Goal: Task Accomplishment & Management: Complete application form

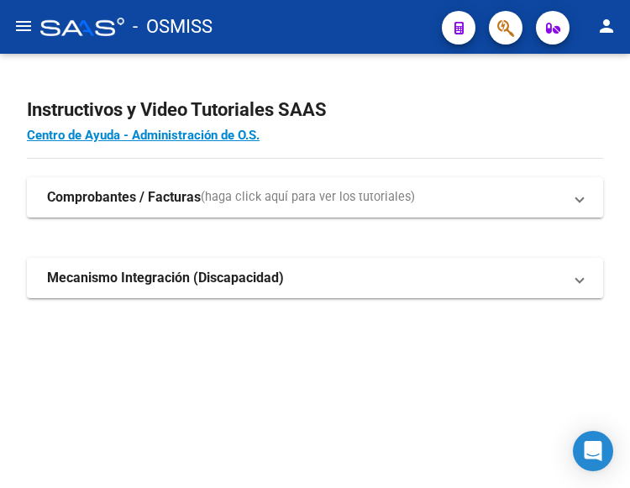
click at [29, 31] on mat-icon "menu" at bounding box center [23, 26] width 20 height 20
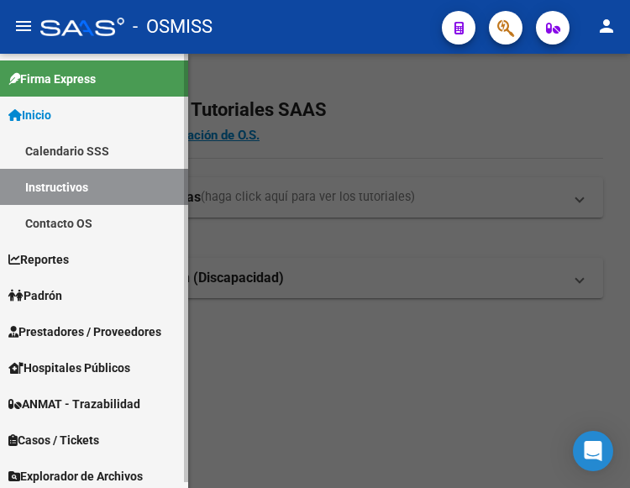
click at [80, 333] on span "Prestadores / Proveedores" at bounding box center [84, 331] width 153 height 18
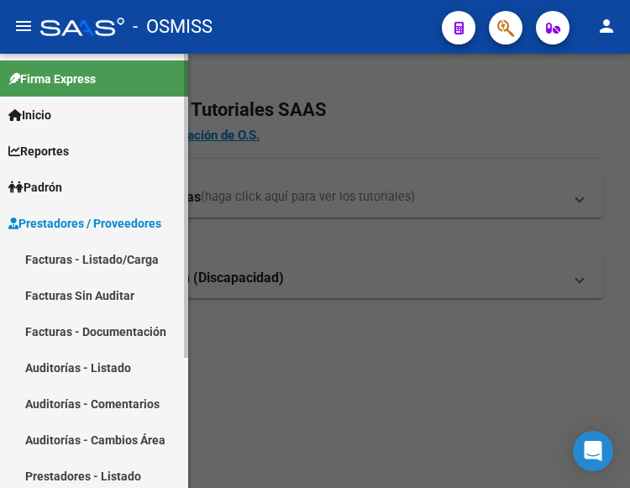
click at [87, 260] on link "Facturas - Listado/Carga" at bounding box center [94, 259] width 188 height 36
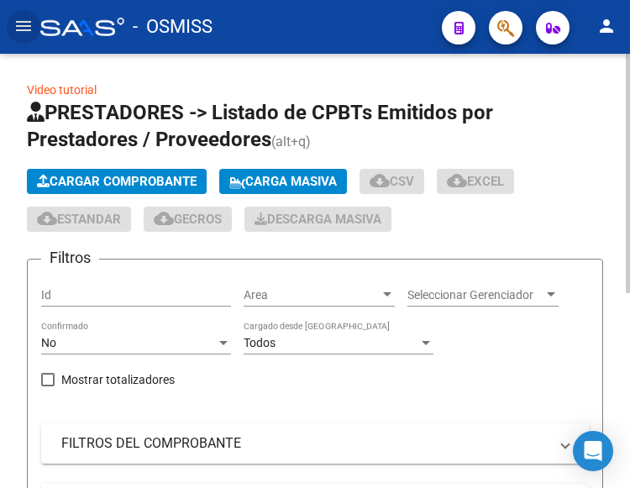
click at [156, 178] on span "Cargar Comprobante" at bounding box center [117, 181] width 160 height 15
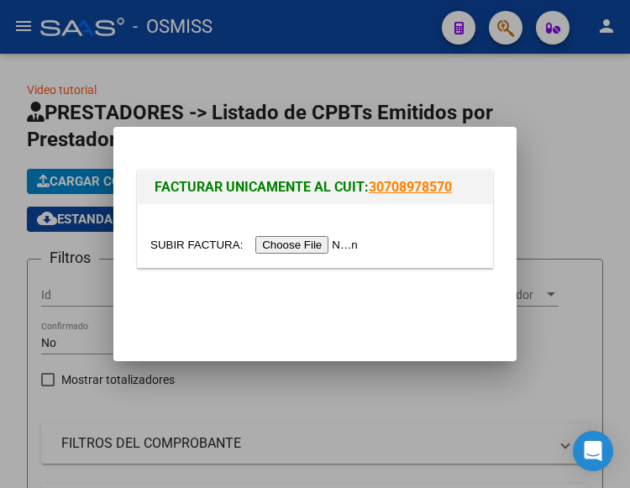
click at [325, 247] on input "file" at bounding box center [256, 245] width 212 height 18
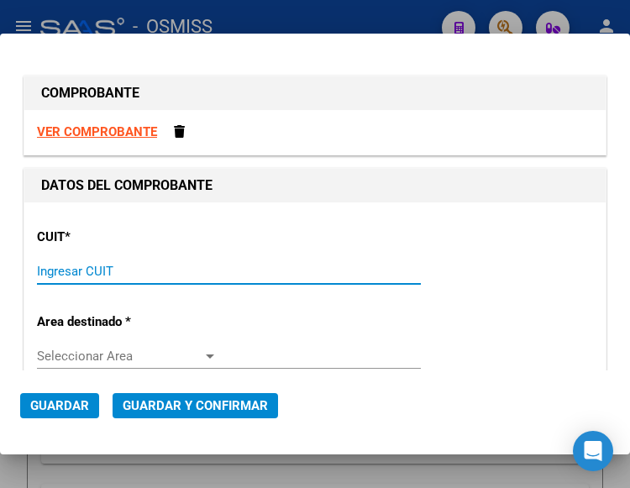
click at [81, 273] on input "Ingresar CUIT" at bounding box center [127, 271] width 181 height 15
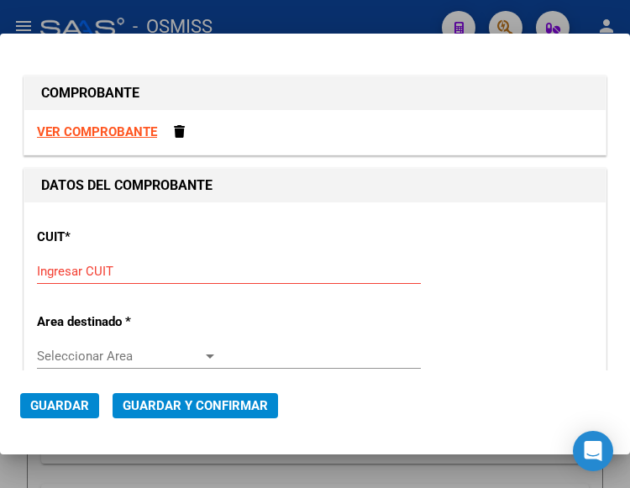
click at [74, 271] on input "Ingresar CUIT" at bounding box center [127, 271] width 181 height 15
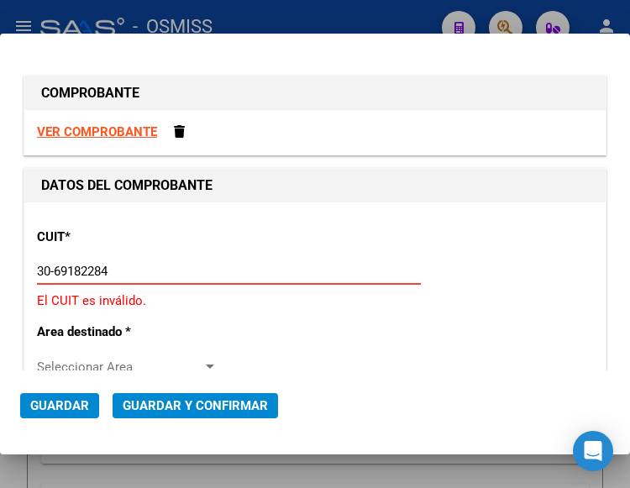
type input "30-69182284-9"
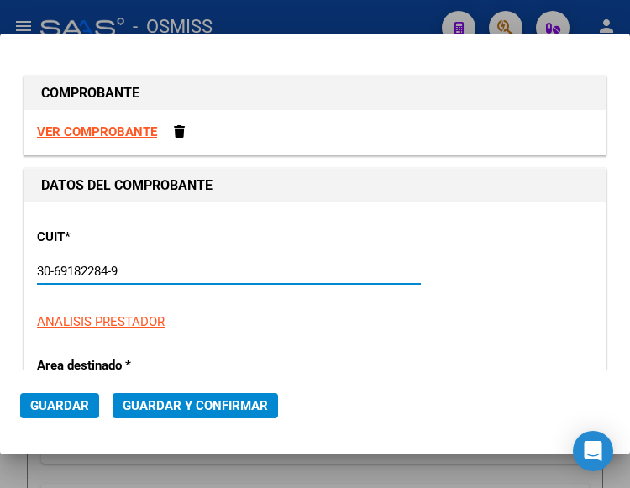
type input "1606"
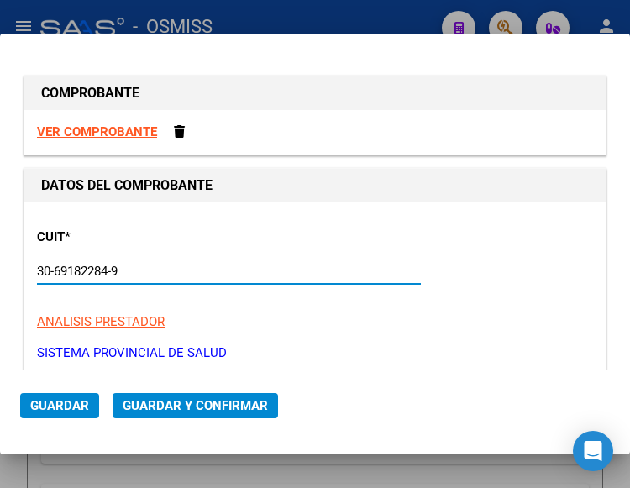
scroll to position [168, 0]
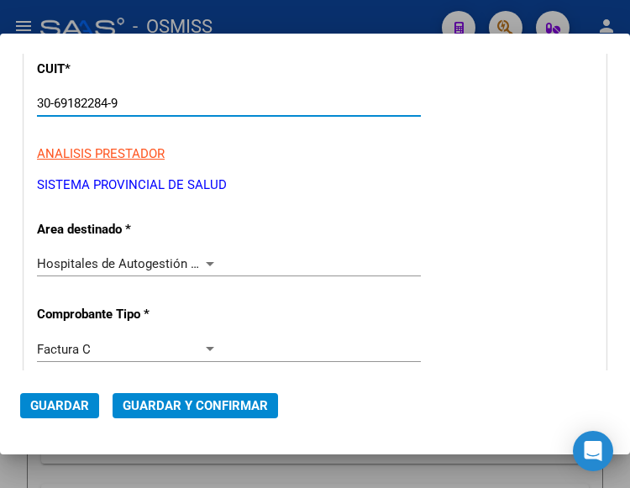
type input "30-69182284-9"
click at [204, 260] on div at bounding box center [209, 263] width 15 height 13
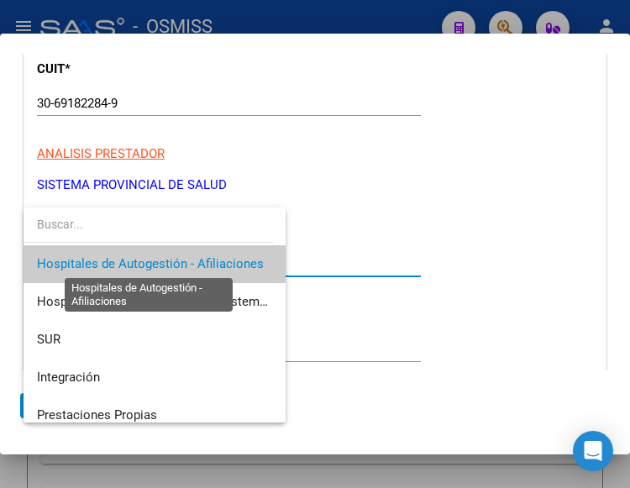
click at [204, 260] on span "Hospitales de Autogestión - Afiliaciones" at bounding box center [150, 263] width 227 height 15
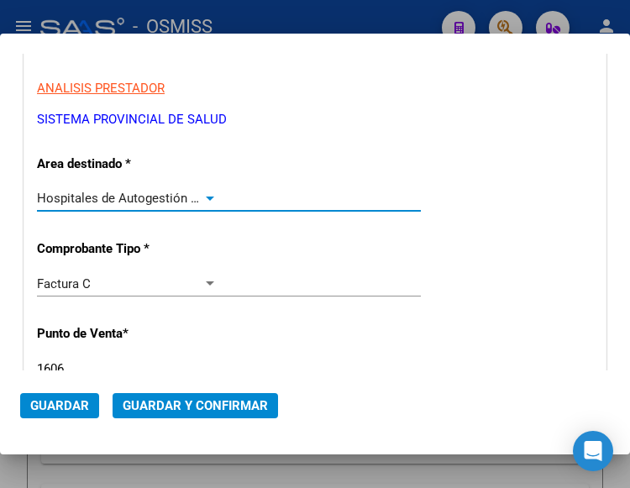
scroll to position [252, 0]
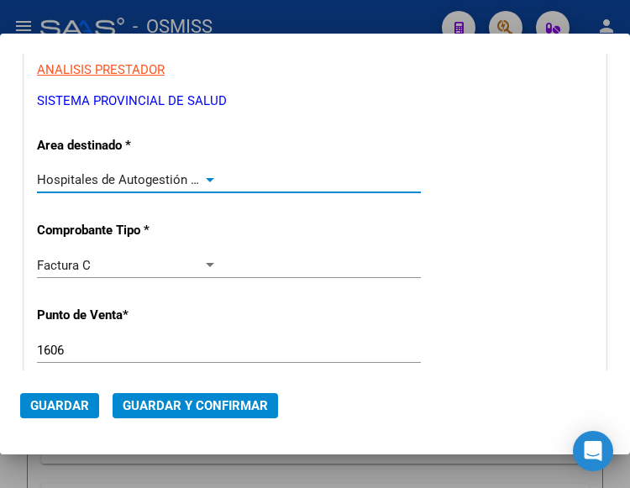
click at [79, 349] on input "1606" at bounding box center [127, 350] width 181 height 15
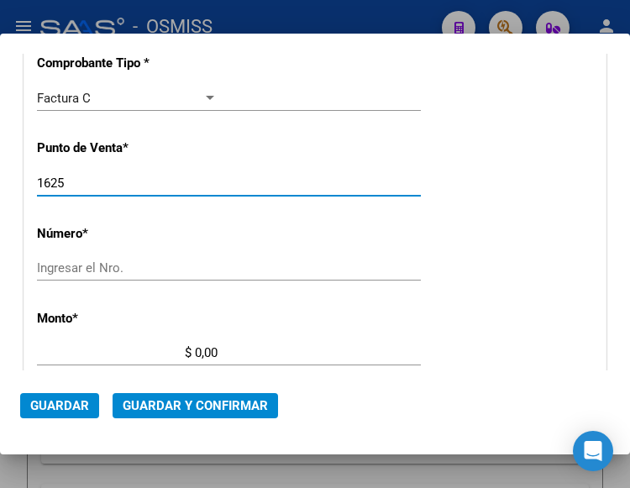
scroll to position [420, 0]
type input "1625"
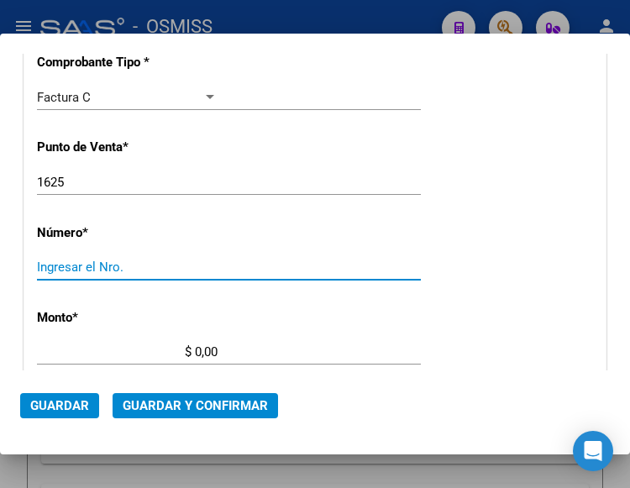
click at [109, 266] on input "Ingresar el Nro." at bounding box center [127, 267] width 181 height 15
type input "4039"
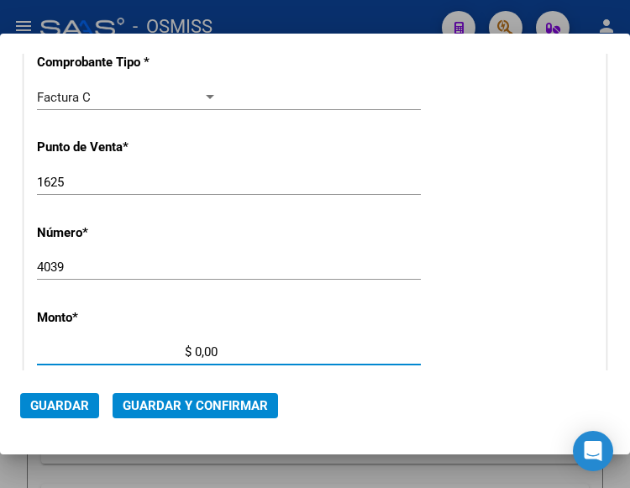
click at [196, 345] on input "$ 0,00" at bounding box center [127, 351] width 181 height 15
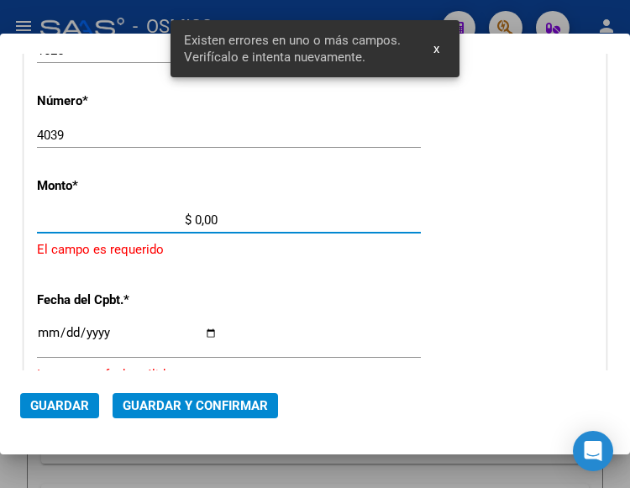
scroll to position [553, 0]
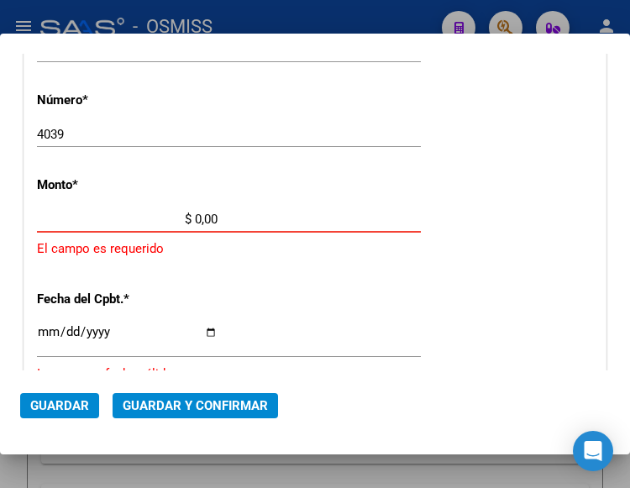
click at [196, 218] on input "$ 0,00" at bounding box center [127, 219] width 181 height 15
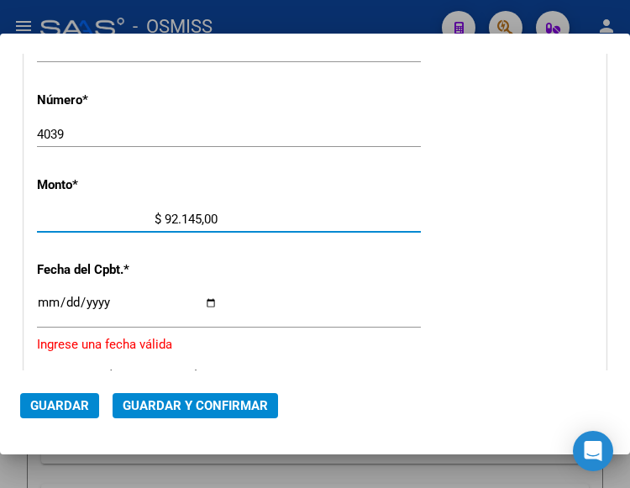
click at [212, 216] on input "$ 92.145,00" at bounding box center [127, 219] width 181 height 15
type input "$ 92.145,02"
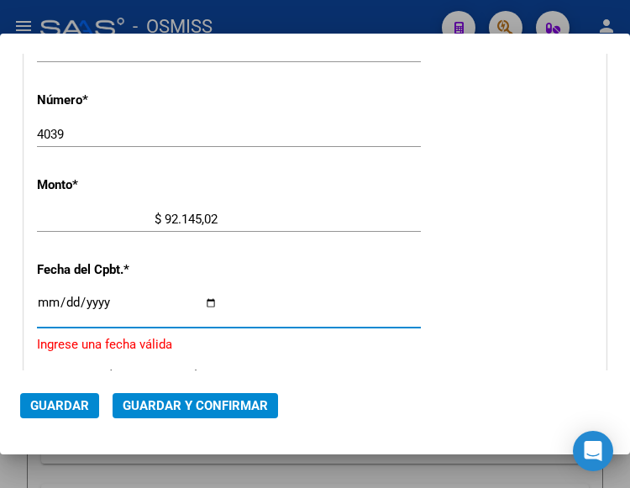
click at [38, 301] on input "Ingresar la fecha" at bounding box center [127, 309] width 181 height 27
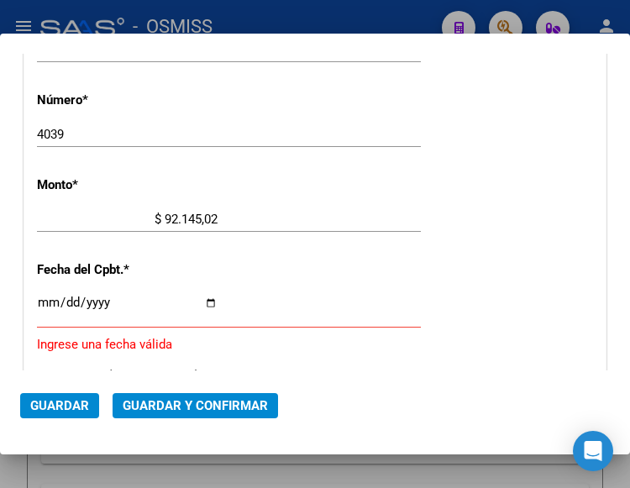
click at [44, 300] on input "Ingresar la fecha" at bounding box center [127, 309] width 181 height 27
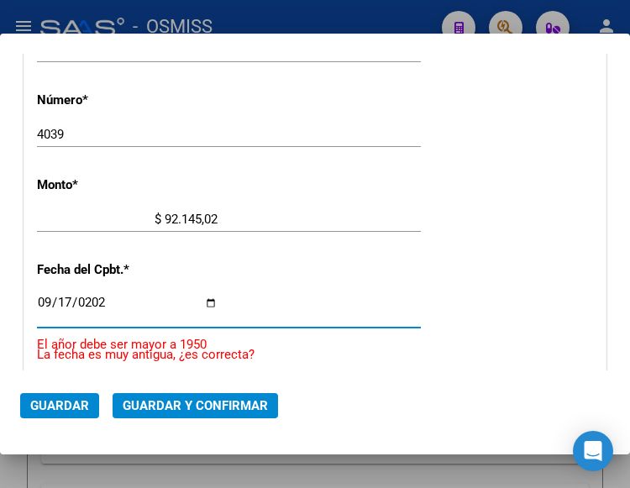
type input "[DATE]"
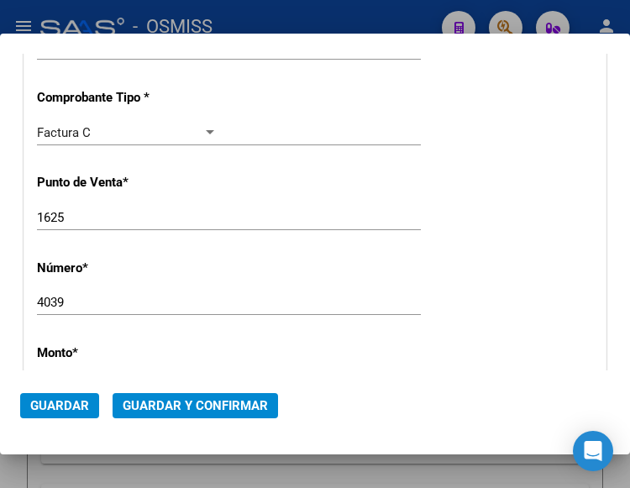
scroll to position [301, 0]
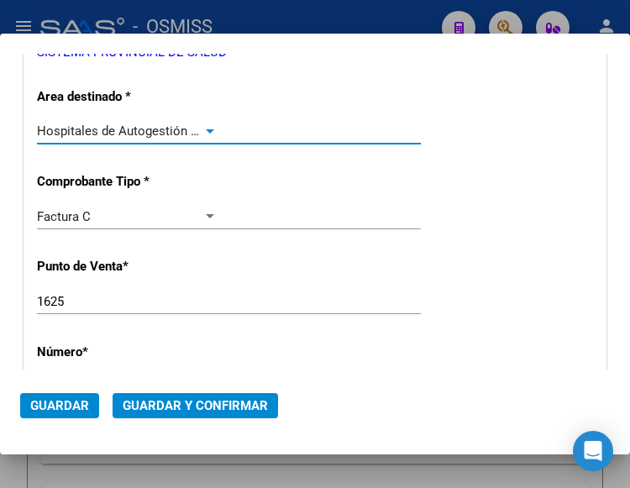
click at [206, 130] on div at bounding box center [210, 131] width 8 height 4
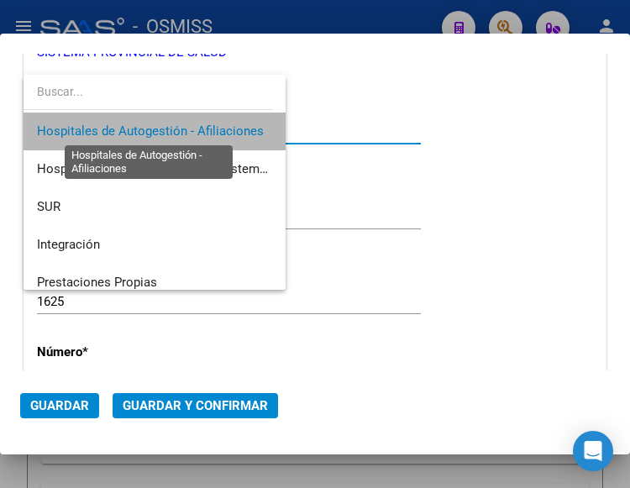
click at [205, 130] on span "Hospitales de Autogestión - Afiliaciones" at bounding box center [150, 130] width 227 height 15
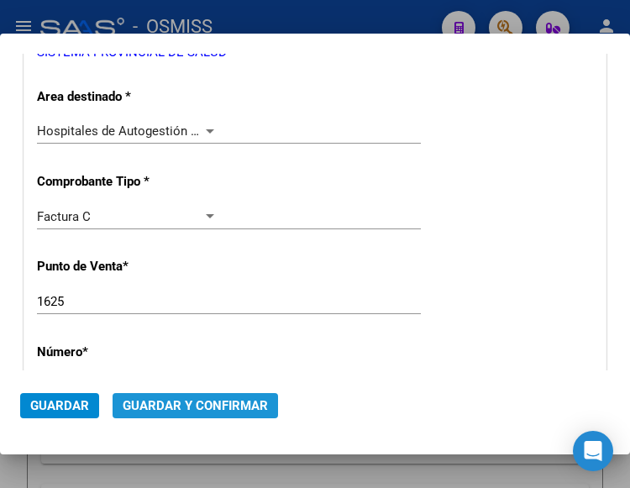
click at [197, 401] on span "Guardar y Confirmar" at bounding box center [195, 405] width 145 height 15
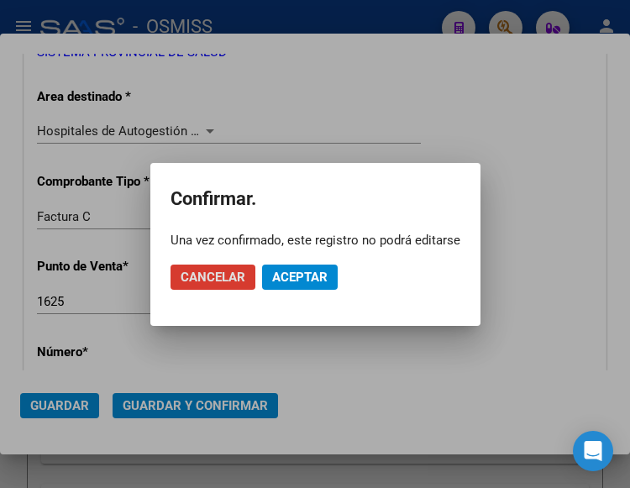
click at [302, 275] on span "Aceptar" at bounding box center [299, 277] width 55 height 15
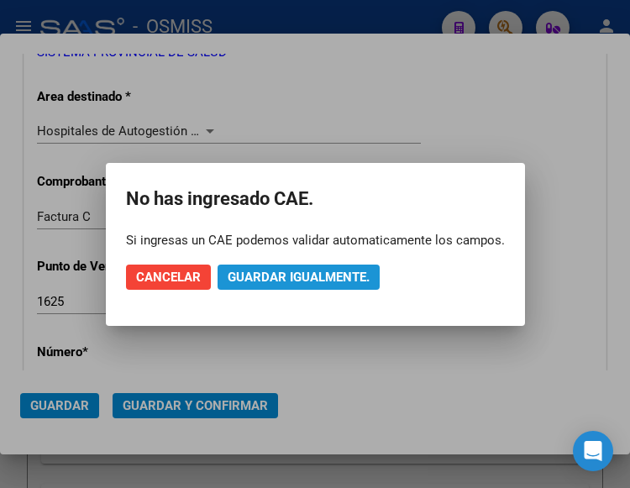
click at [302, 275] on span "Guardar igualmente." at bounding box center [299, 277] width 142 height 15
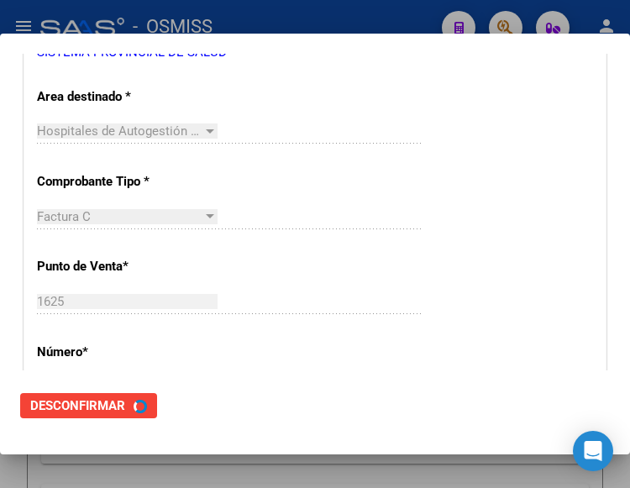
scroll to position [0, 0]
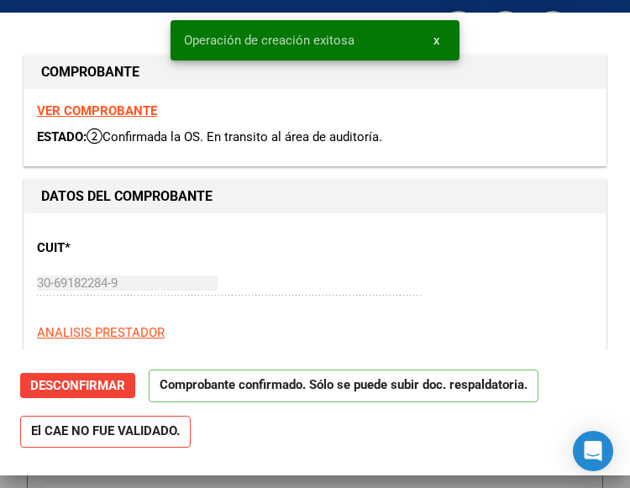
type input "2025-11-16"
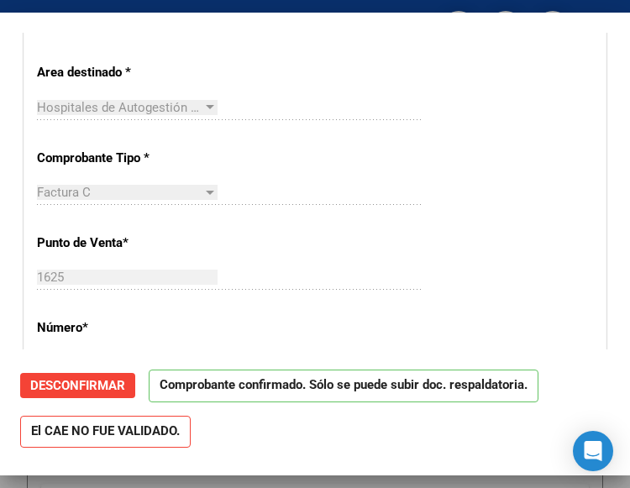
scroll to position [252, 0]
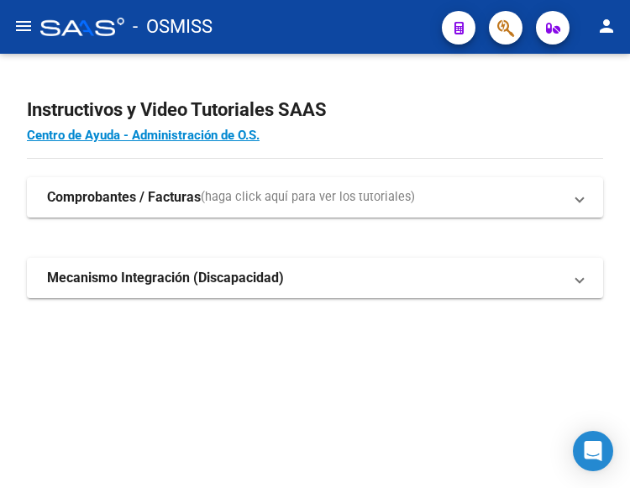
click at [17, 26] on mat-icon "menu" at bounding box center [23, 26] width 20 height 20
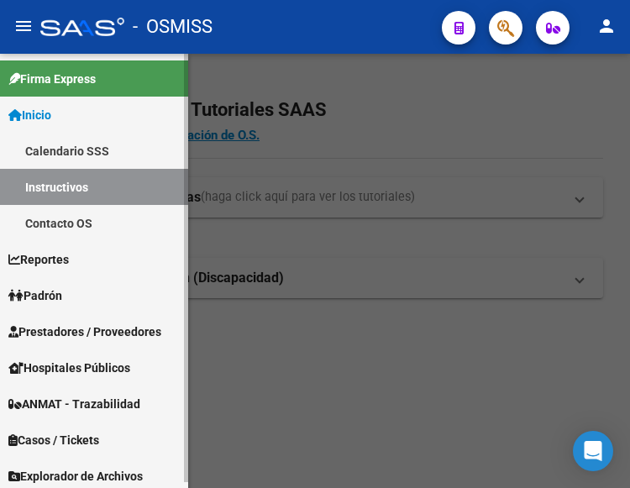
click at [73, 324] on span "Prestadores / Proveedores" at bounding box center [84, 331] width 153 height 18
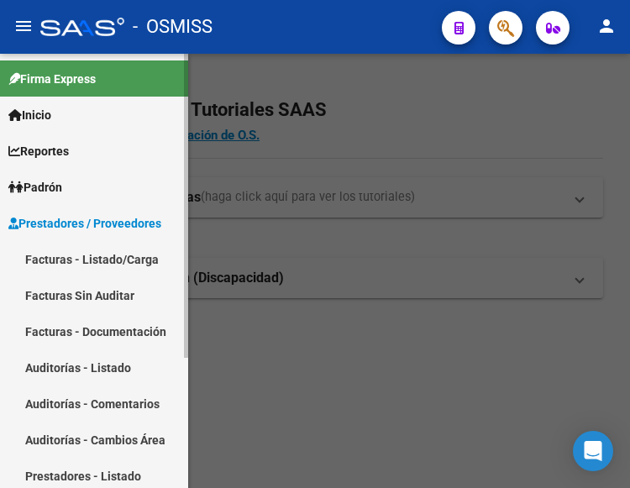
click at [89, 255] on link "Facturas - Listado/Carga" at bounding box center [94, 259] width 188 height 36
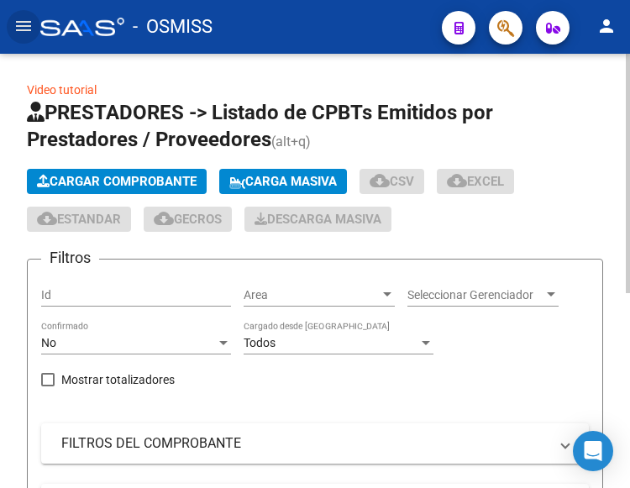
click at [150, 179] on span "Cargar Comprobante" at bounding box center [117, 181] width 160 height 15
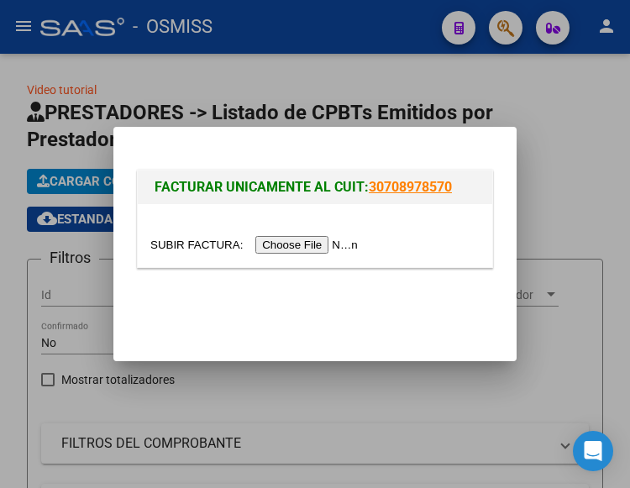
click at [310, 248] on input "file" at bounding box center [256, 245] width 212 height 18
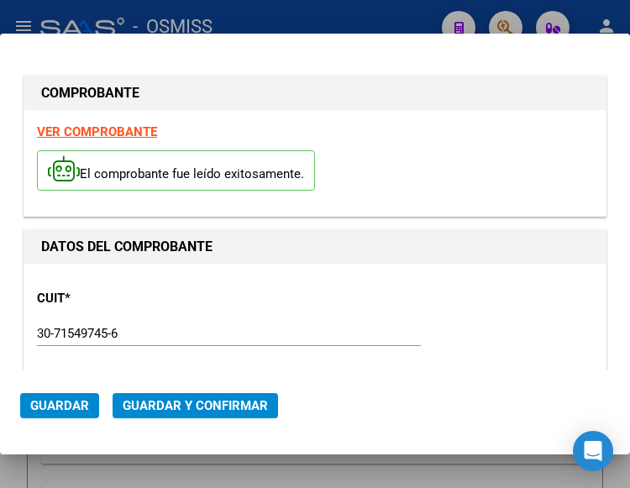
type input "2025-12-15"
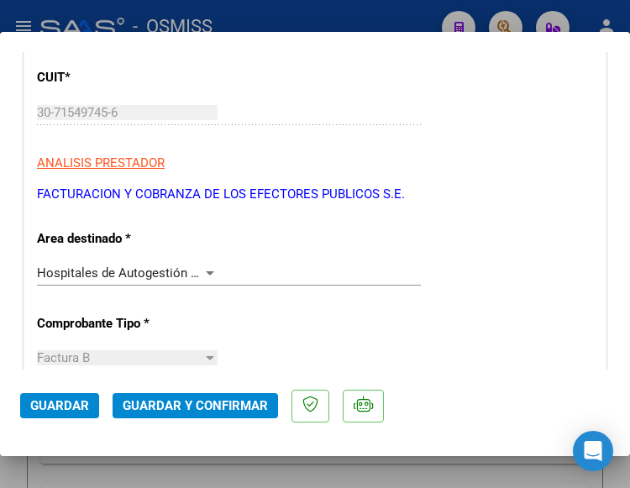
scroll to position [336, 0]
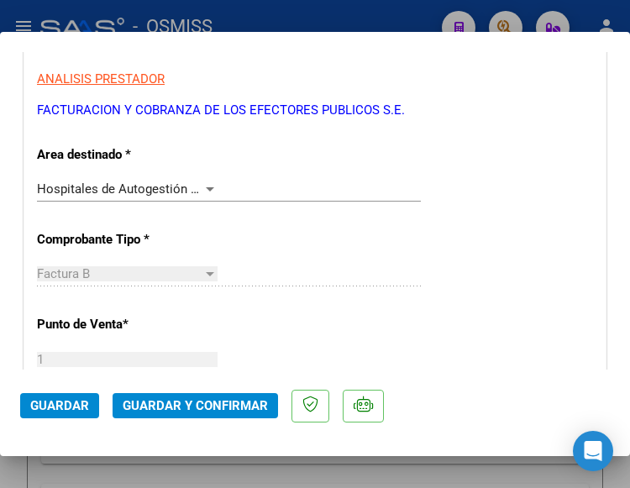
click at [202, 185] on div at bounding box center [209, 188] width 15 height 13
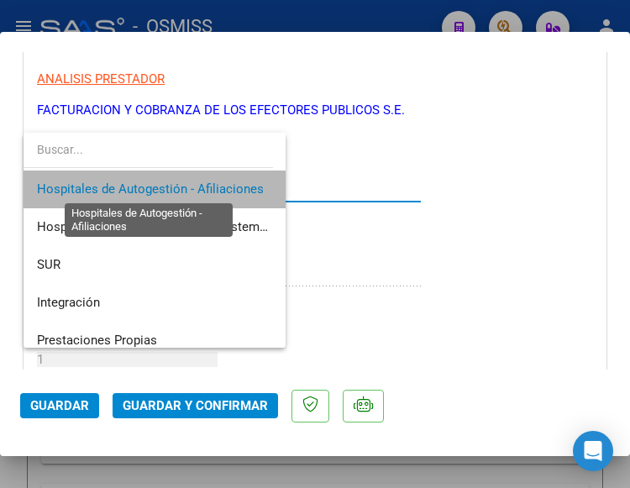
click at [201, 185] on span "Hospitales de Autogestión - Afiliaciones" at bounding box center [150, 188] width 227 height 15
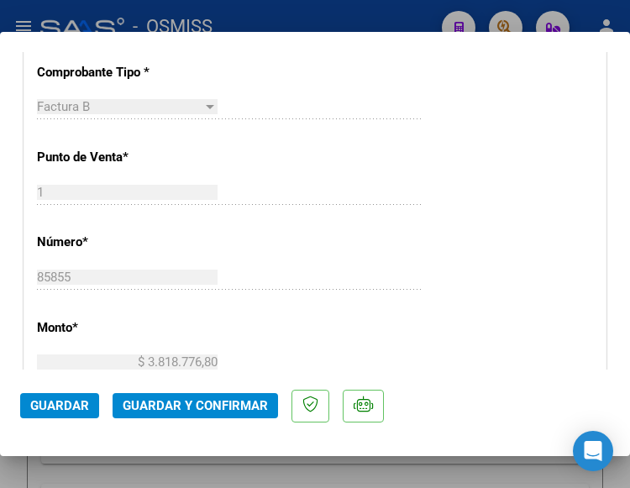
scroll to position [504, 0]
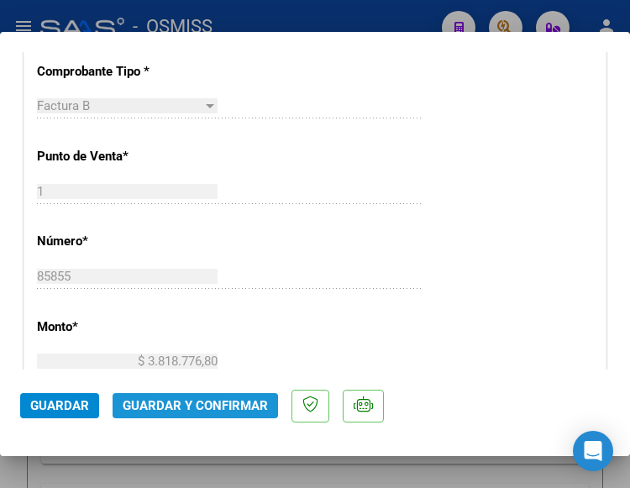
click at [191, 410] on span "Guardar y Confirmar" at bounding box center [195, 405] width 145 height 15
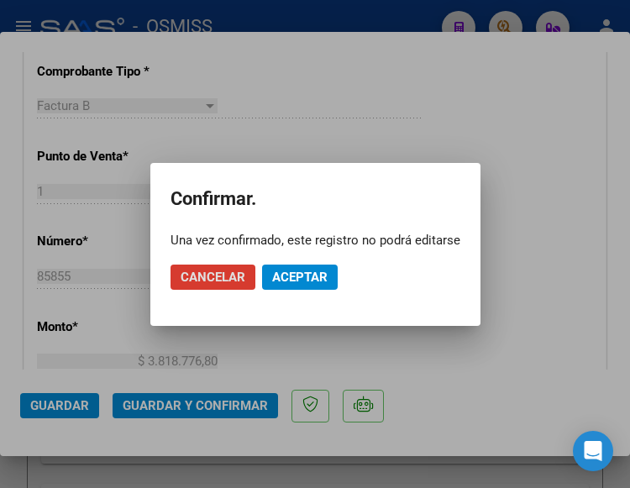
click at [302, 270] on span "Aceptar" at bounding box center [299, 277] width 55 height 15
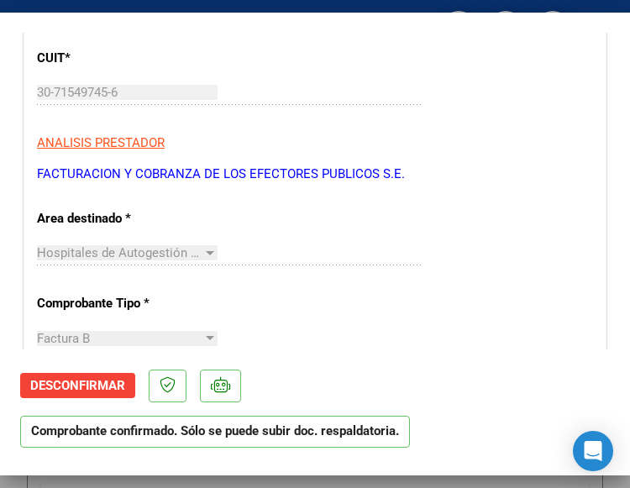
scroll to position [336, 0]
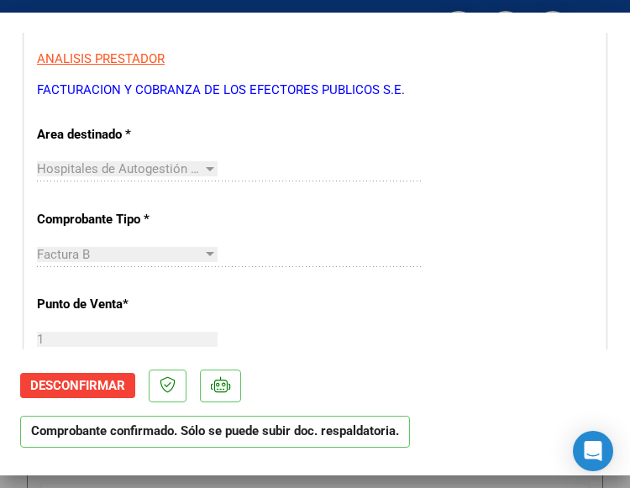
click at [359, 267] on div "Factura B Seleccionar Tipo" at bounding box center [229, 262] width 384 height 41
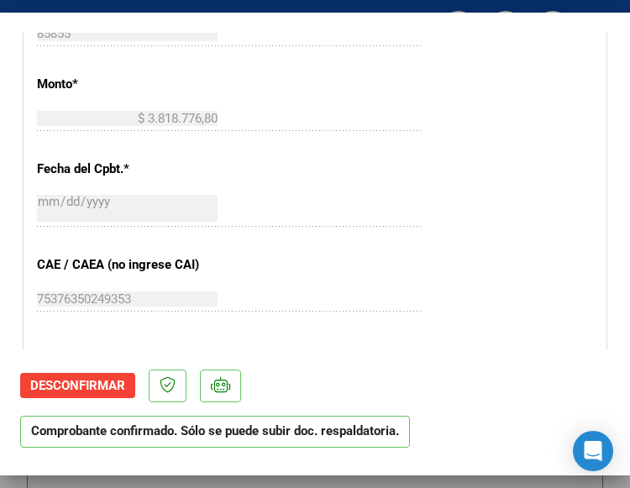
scroll to position [756, 0]
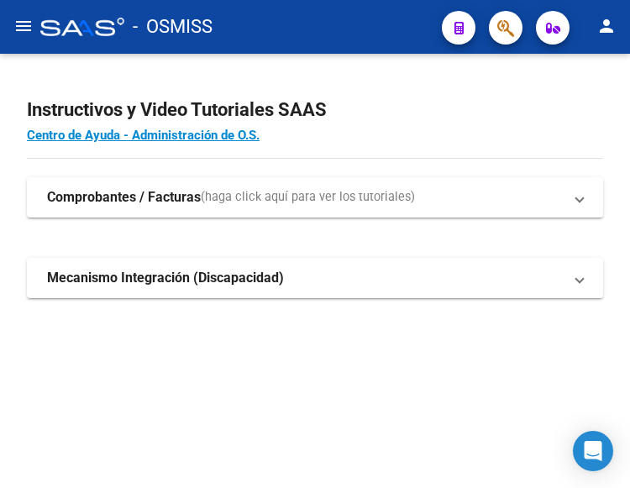
click at [24, 24] on mat-icon "menu" at bounding box center [23, 26] width 20 height 20
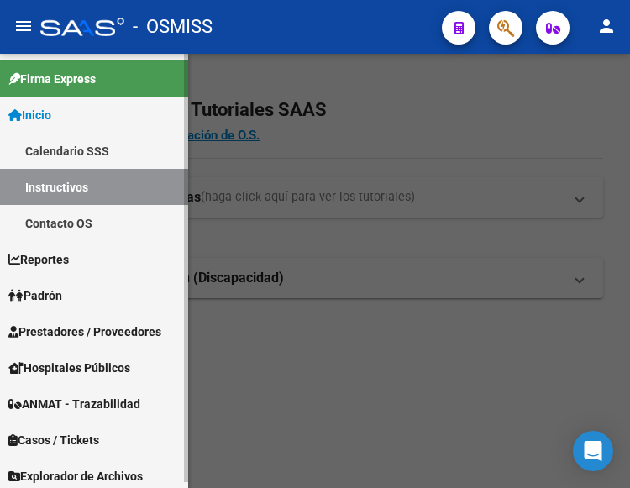
click at [54, 325] on span "Prestadores / Proveedores" at bounding box center [84, 331] width 153 height 18
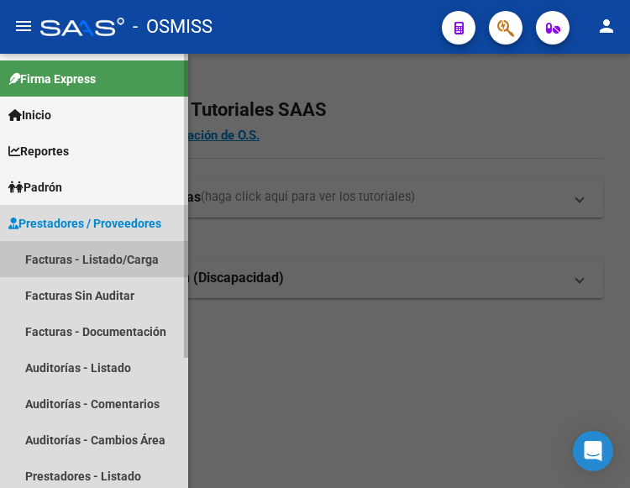
click at [90, 260] on link "Facturas - Listado/Carga" at bounding box center [94, 259] width 188 height 36
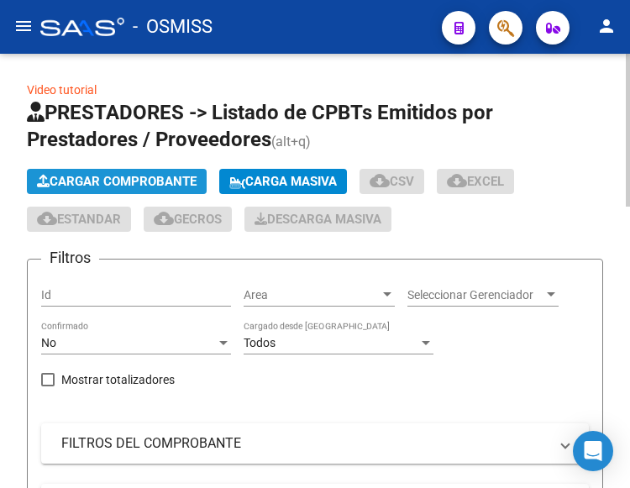
click at [126, 176] on span "Cargar Comprobante" at bounding box center [117, 181] width 160 height 15
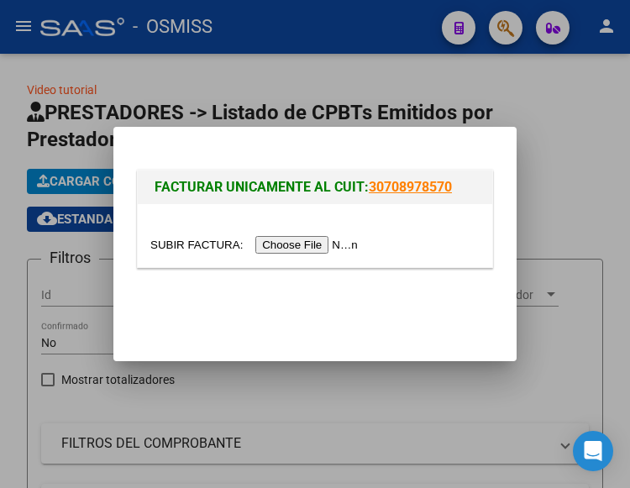
click at [308, 244] on input "file" at bounding box center [256, 245] width 212 height 18
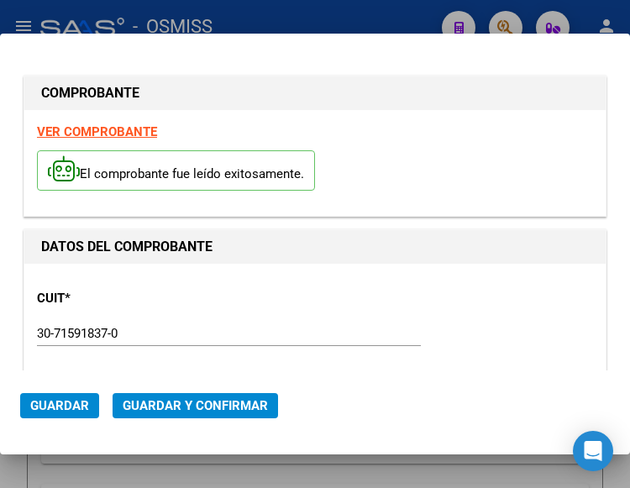
type input "2025-09-25"
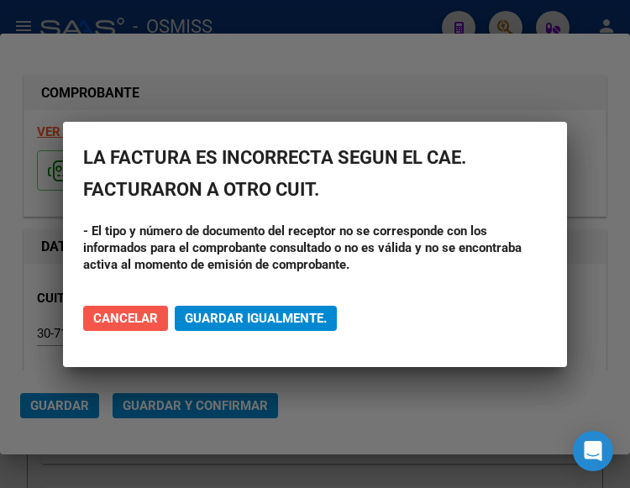
click at [131, 314] on span "Cancelar" at bounding box center [125, 318] width 65 height 15
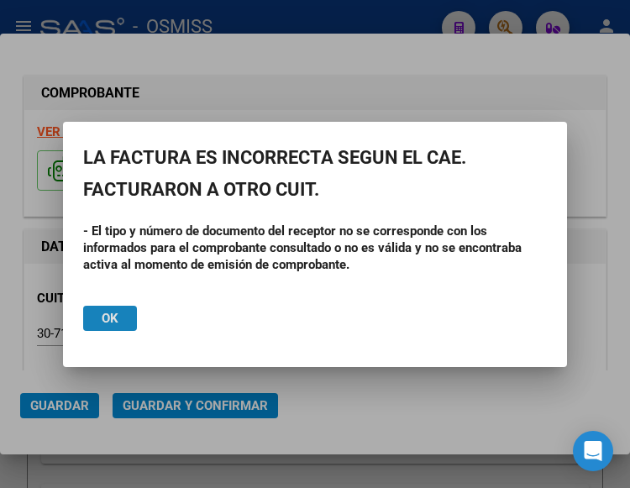
click at [101, 322] on button "Ok" at bounding box center [110, 318] width 54 height 25
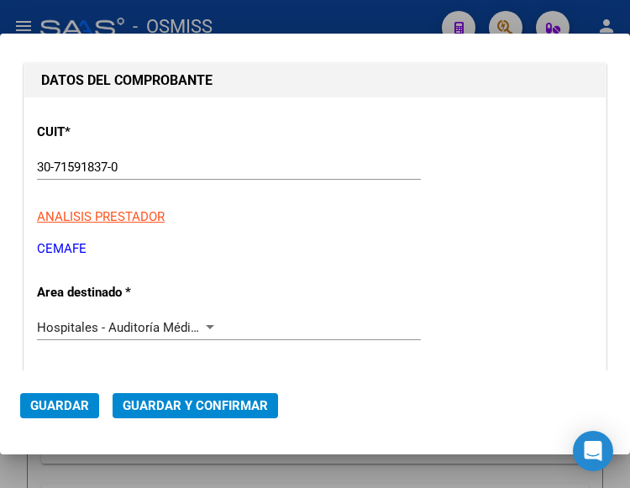
scroll to position [168, 0]
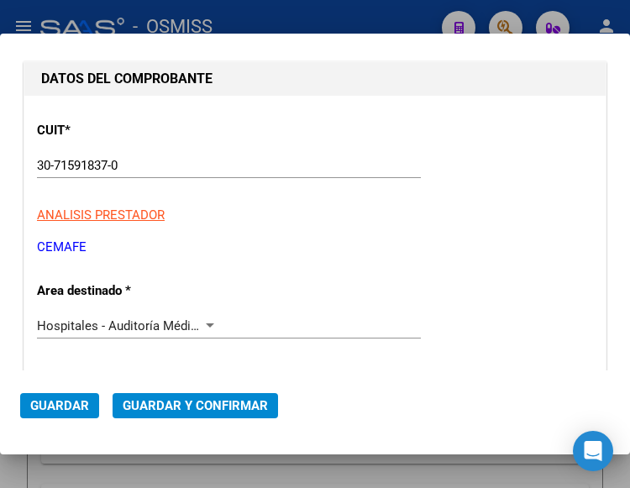
click at [206, 324] on div at bounding box center [210, 325] width 8 height 4
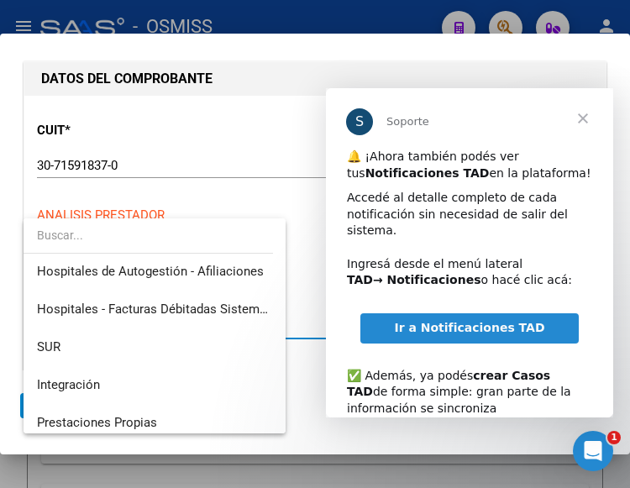
scroll to position [0, 0]
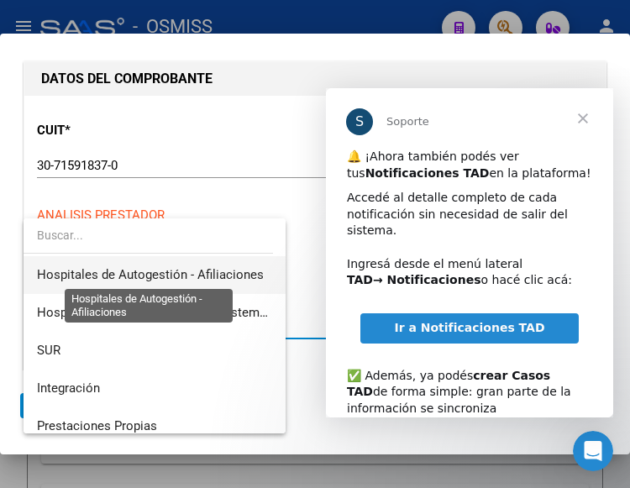
click at [187, 275] on span "Hospitales de Autogestión - Afiliaciones" at bounding box center [150, 274] width 227 height 15
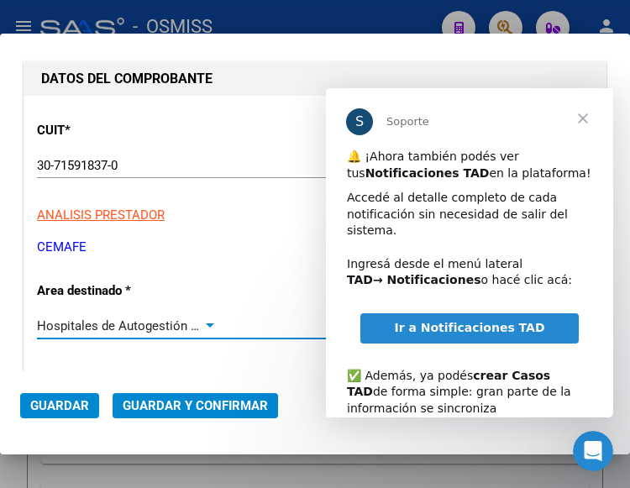
click at [202, 322] on div at bounding box center [209, 325] width 15 height 13
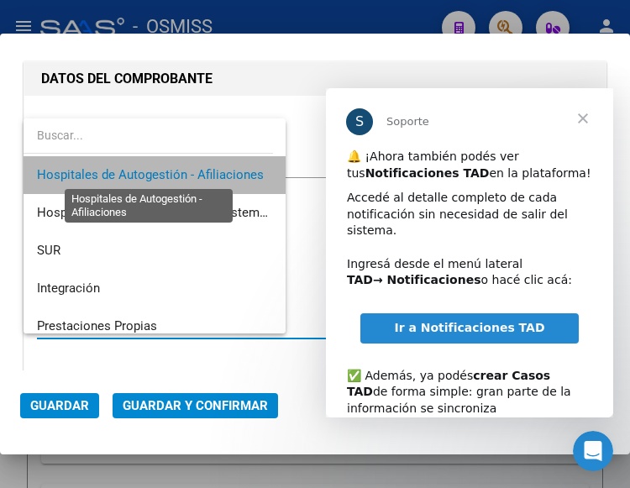
click at [216, 176] on span "Hospitales de Autogestión - Afiliaciones" at bounding box center [150, 174] width 227 height 15
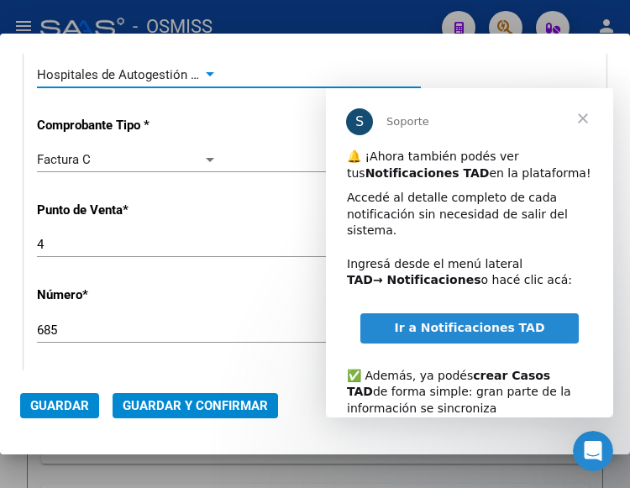
scroll to position [420, 0]
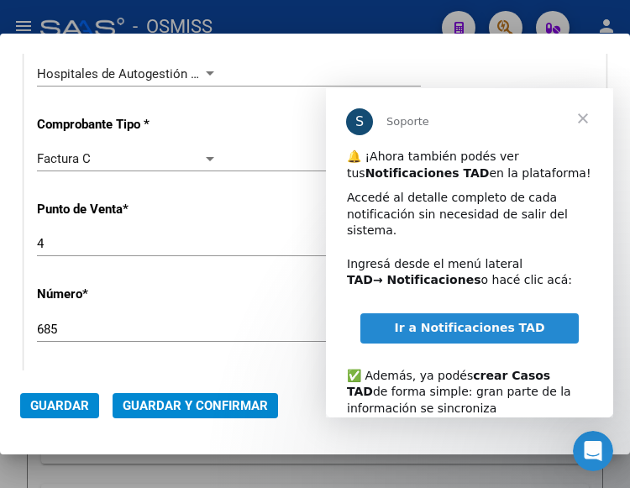
click at [576, 117] on span "Cerrar" at bounding box center [583, 118] width 60 height 60
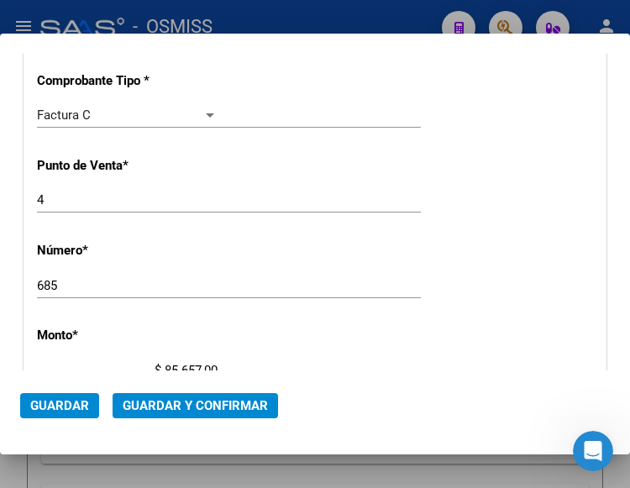
scroll to position [504, 0]
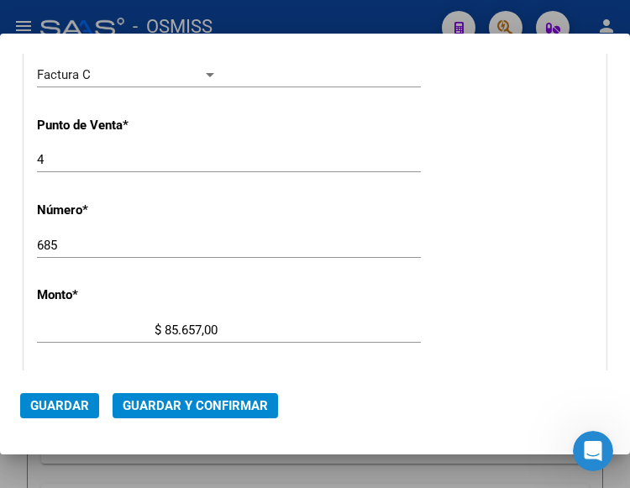
click at [354, 233] on div "685 Ingresar el Nro." at bounding box center [229, 245] width 384 height 25
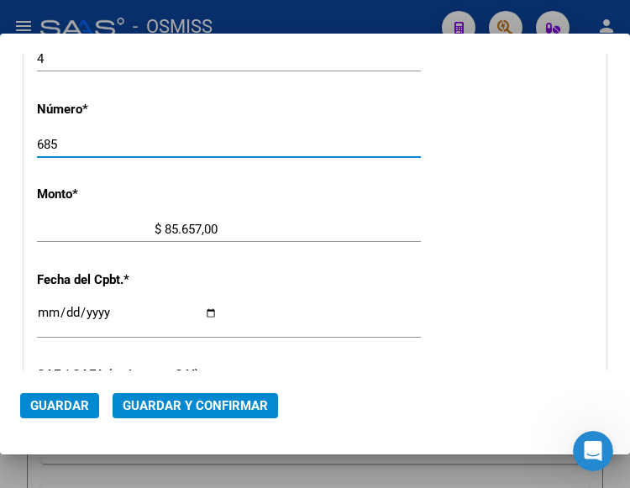
scroll to position [672, 0]
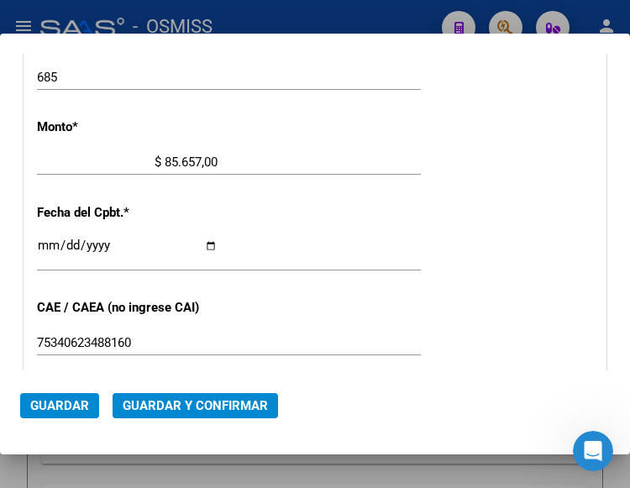
click at [483, 233] on div "CUIT * 30-71591837-0 Ingresar CUIT ANALISIS PRESTADOR CEMAFE ARCA Padrón Area d…" at bounding box center [314, 187] width 581 height 1191
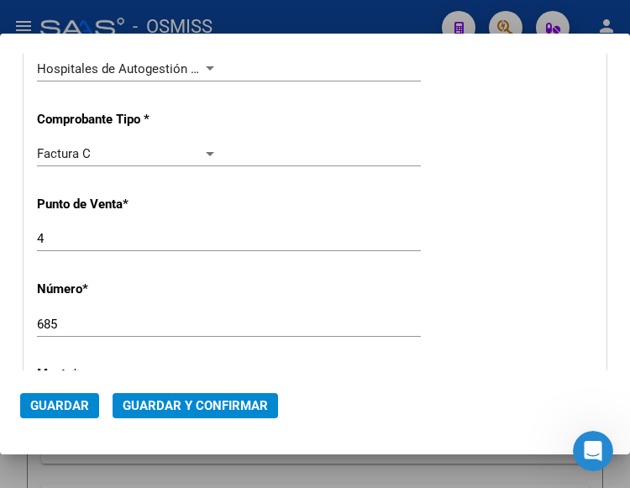
scroll to position [420, 0]
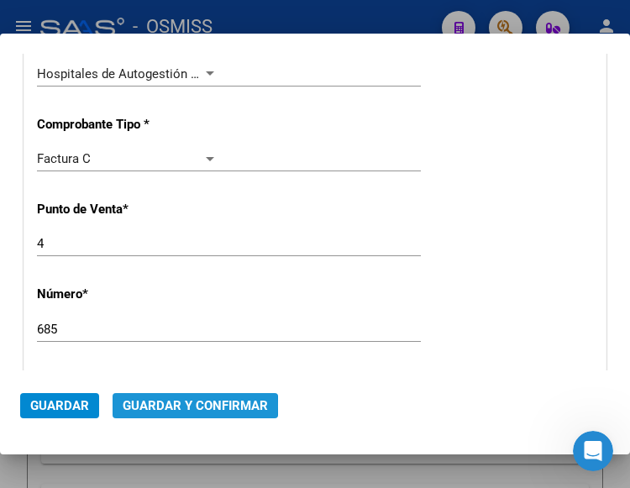
click at [185, 406] on span "Guardar y Confirmar" at bounding box center [195, 405] width 145 height 15
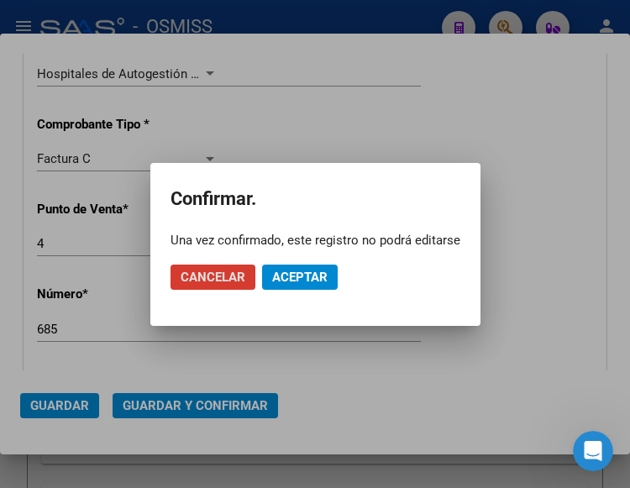
click at [304, 268] on button "Aceptar" at bounding box center [300, 277] width 76 height 25
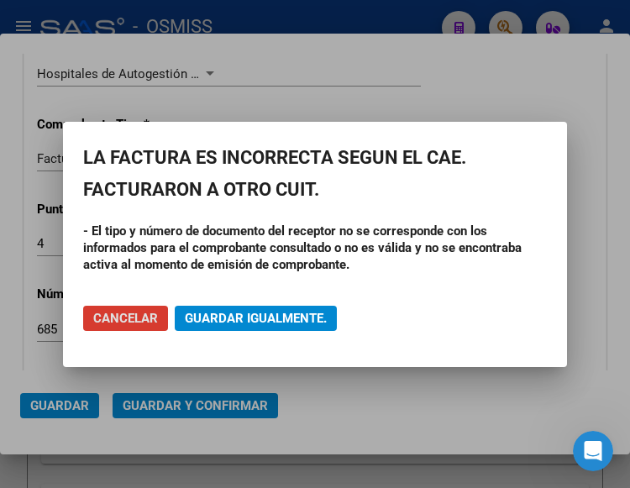
click at [124, 322] on span "Cancelar" at bounding box center [125, 318] width 65 height 15
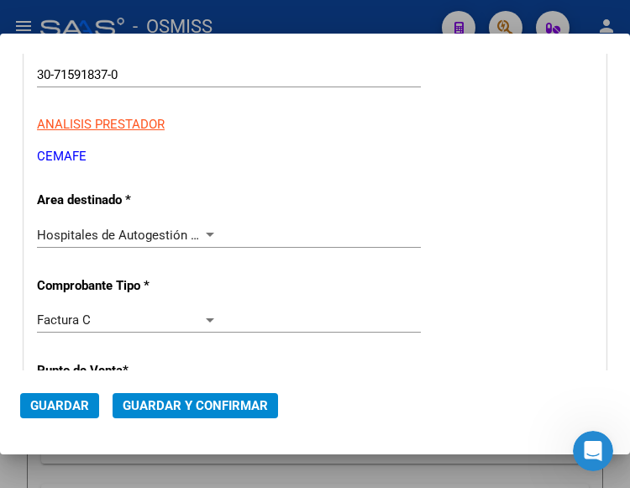
scroll to position [252, 0]
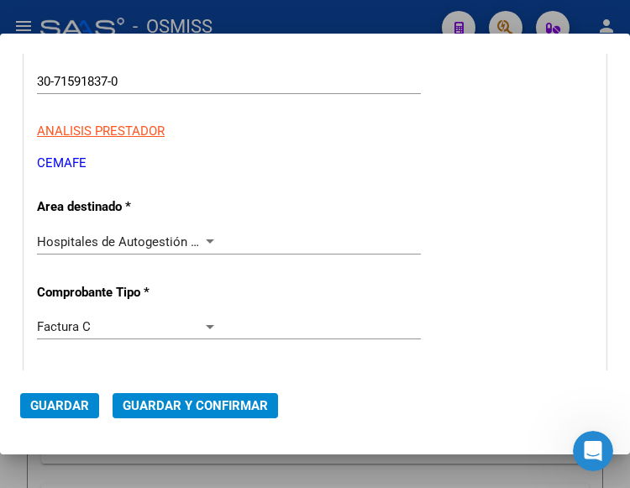
click at [203, 238] on div at bounding box center [209, 241] width 15 height 13
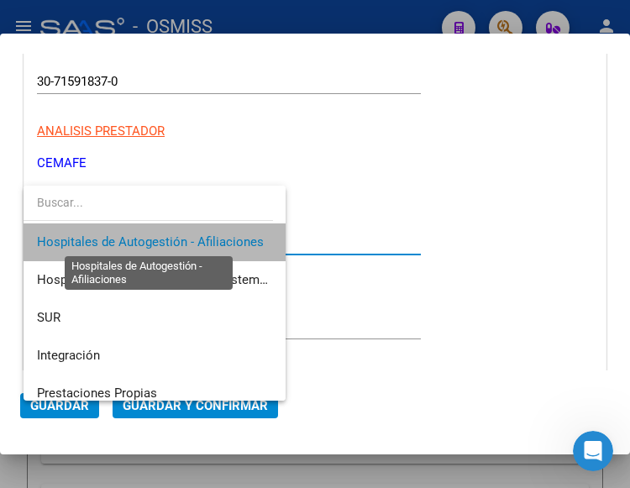
click at [203, 238] on span "Hospitales de Autogestión - Afiliaciones" at bounding box center [150, 241] width 227 height 15
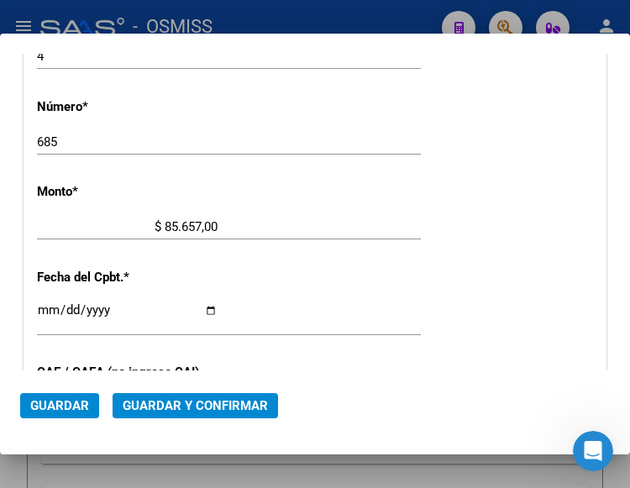
scroll to position [588, 0]
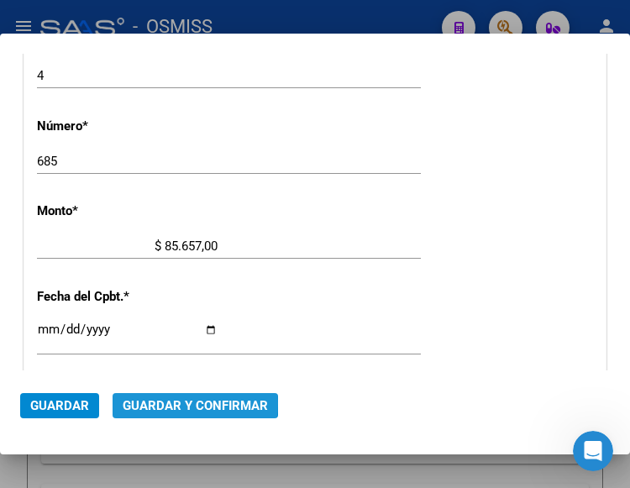
click at [182, 403] on span "Guardar y Confirmar" at bounding box center [195, 405] width 145 height 15
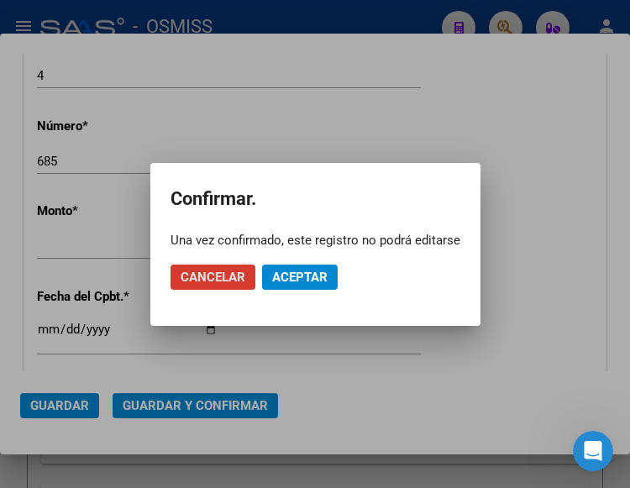
click at [319, 274] on span "Aceptar" at bounding box center [299, 277] width 55 height 15
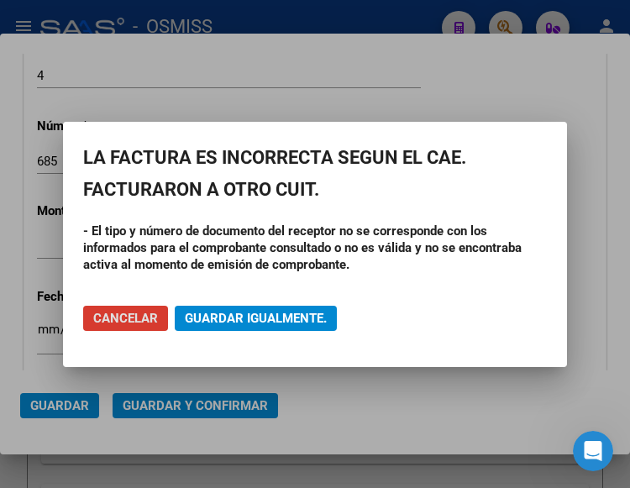
click at [116, 318] on span "Cancelar" at bounding box center [125, 318] width 65 height 15
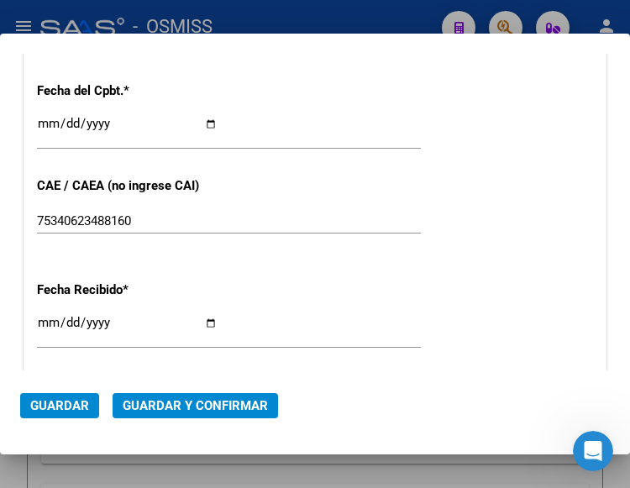
scroll to position [840, 0]
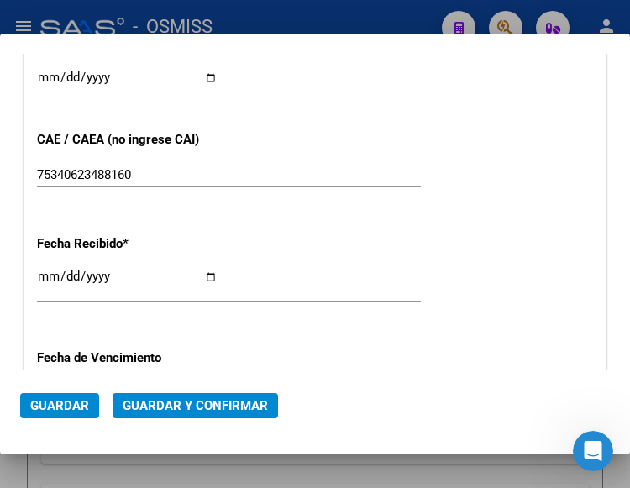
click at [170, 178] on input "75340623488160" at bounding box center [127, 174] width 181 height 15
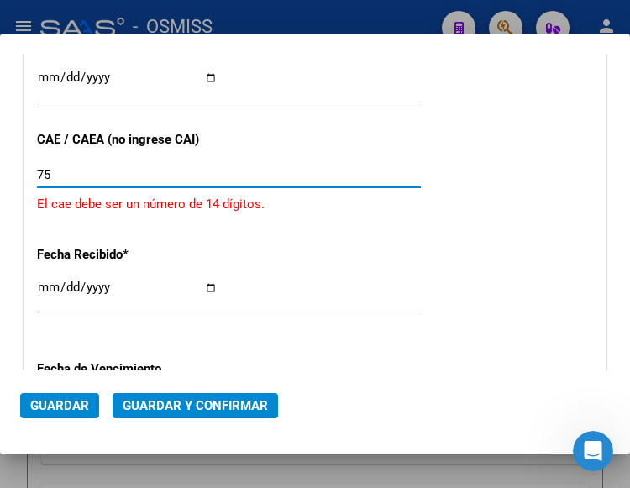
type input "7"
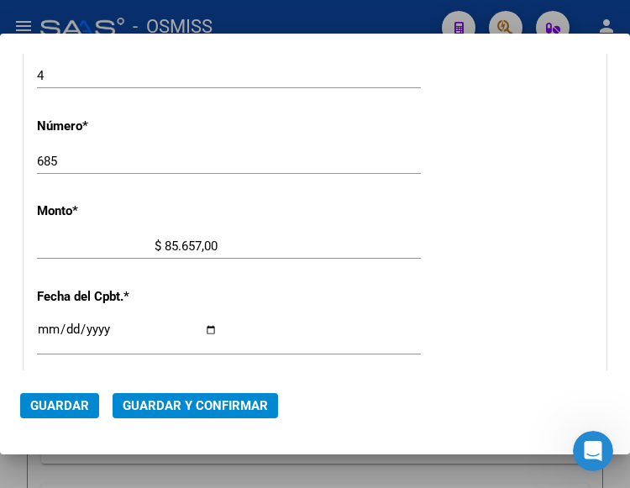
scroll to position [252, 0]
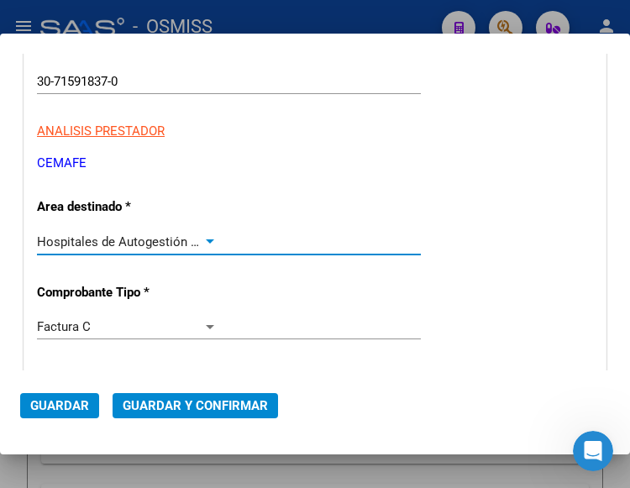
click at [203, 239] on div at bounding box center [209, 241] width 15 height 13
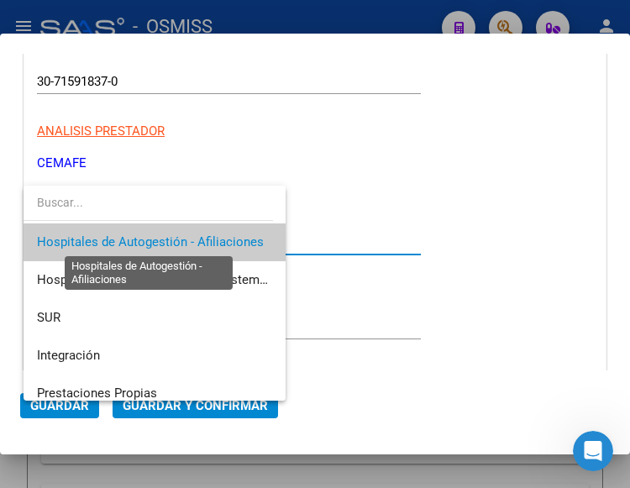
click at [203, 239] on span "Hospitales de Autogestión - Afiliaciones" at bounding box center [150, 241] width 227 height 15
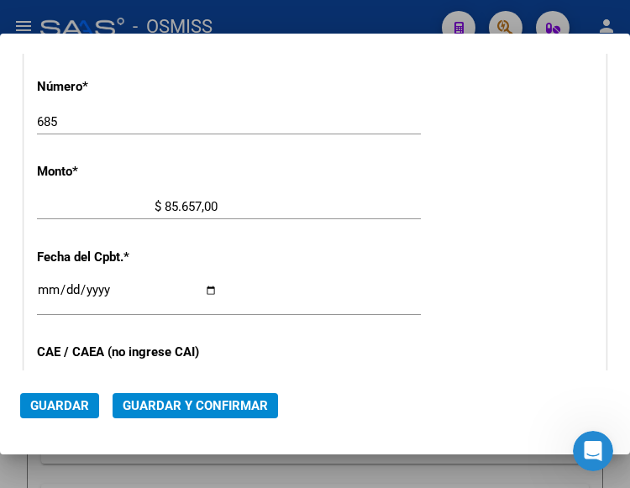
scroll to position [672, 0]
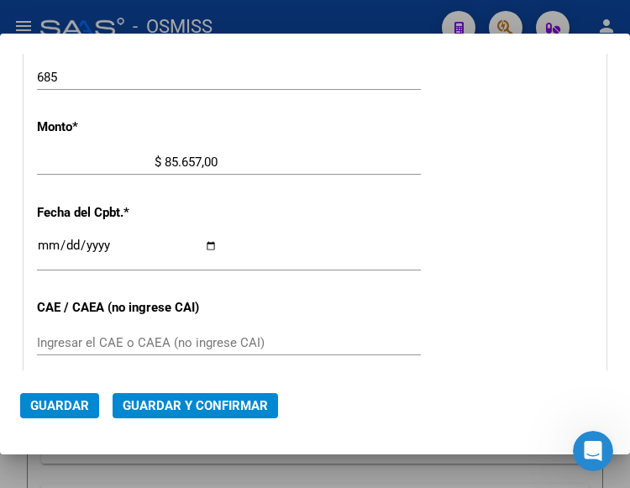
click at [177, 405] on span "Guardar y Confirmar" at bounding box center [195, 405] width 145 height 15
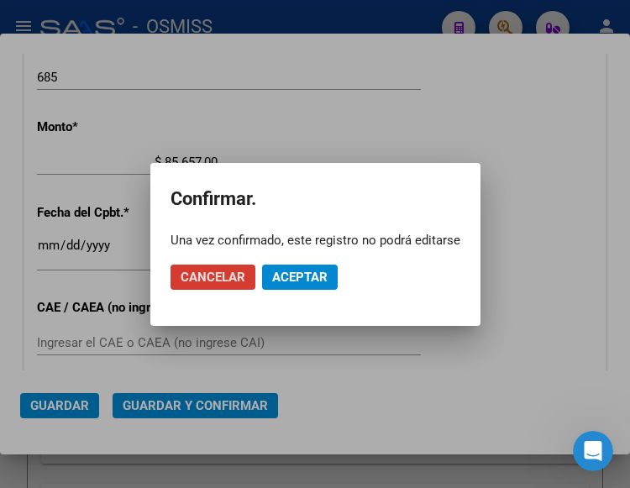
click at [288, 271] on span "Aceptar" at bounding box center [299, 277] width 55 height 15
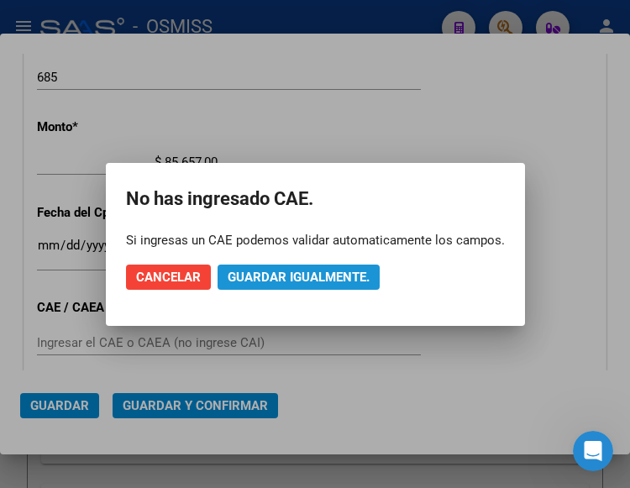
click at [288, 271] on span "Guardar igualmente." at bounding box center [299, 277] width 142 height 15
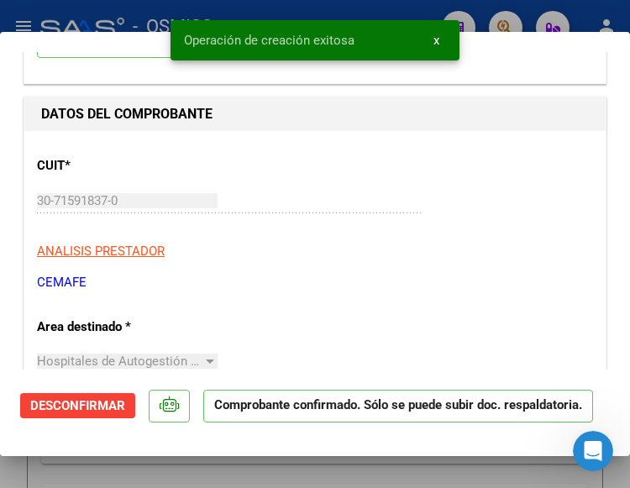
scroll to position [168, 0]
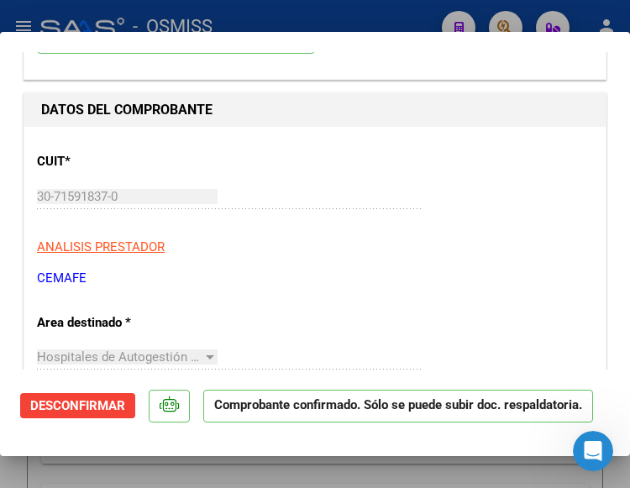
drag, startPoint x: 309, startPoint y: 239, endPoint x: 318, endPoint y: 239, distance: 9.2
click at [313, 239] on div "CUIT * 30-71591837-0 Ingresar CUIT ANALISIS PRESTADOR CEMAFE ARCA Padrón ARCA P…" at bounding box center [315, 213] width 556 height 148
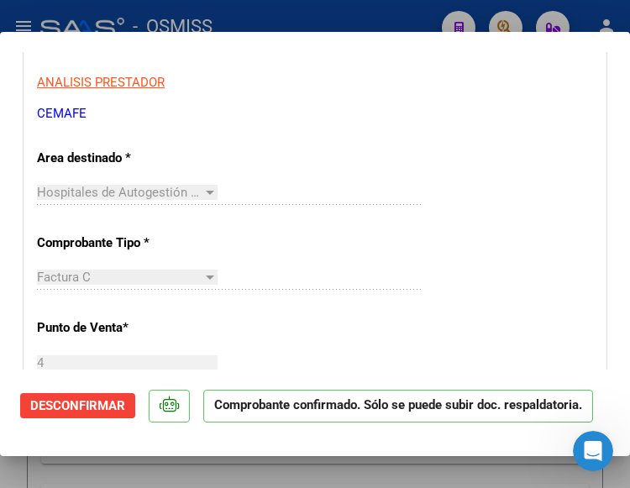
scroll to position [336, 0]
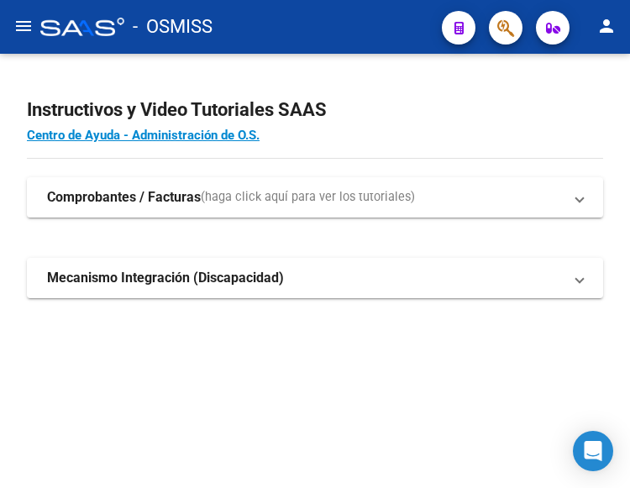
click at [21, 26] on mat-icon "menu" at bounding box center [23, 26] width 20 height 20
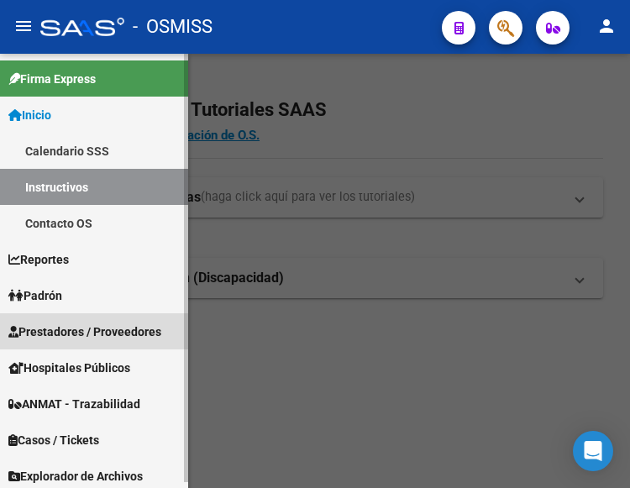
click at [70, 331] on span "Prestadores / Proveedores" at bounding box center [84, 331] width 153 height 18
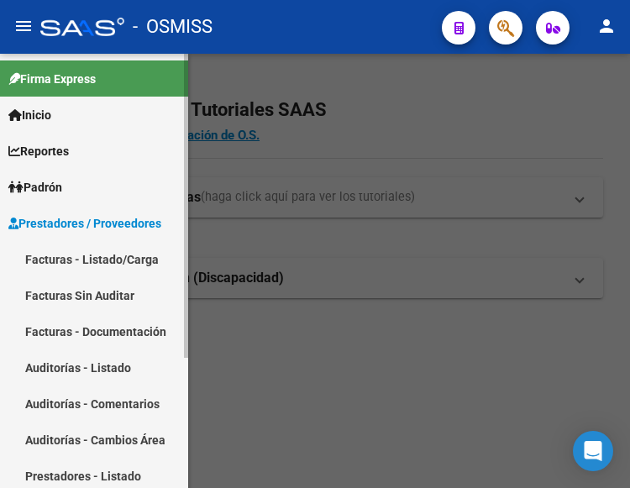
click at [87, 254] on link "Facturas - Listado/Carga" at bounding box center [94, 259] width 188 height 36
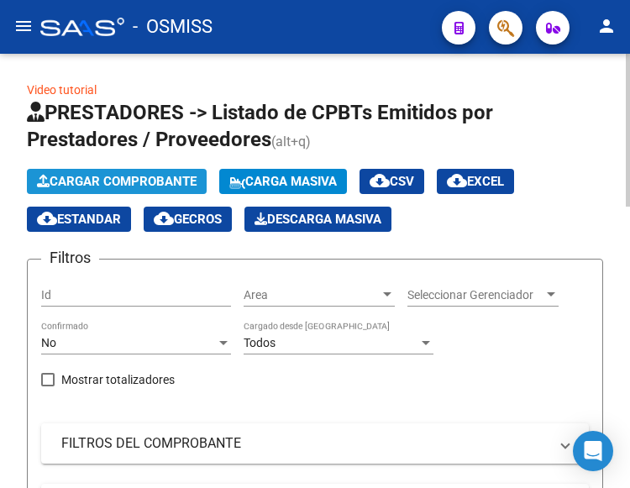
click at [143, 185] on span "Cargar Comprobante" at bounding box center [117, 181] width 160 height 15
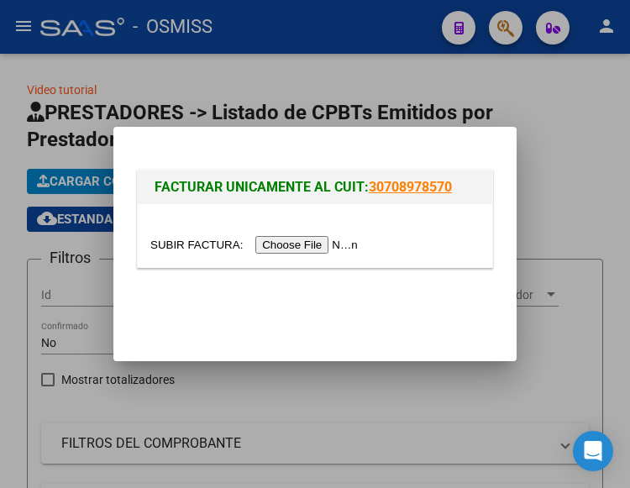
click at [303, 244] on input "file" at bounding box center [256, 245] width 212 height 18
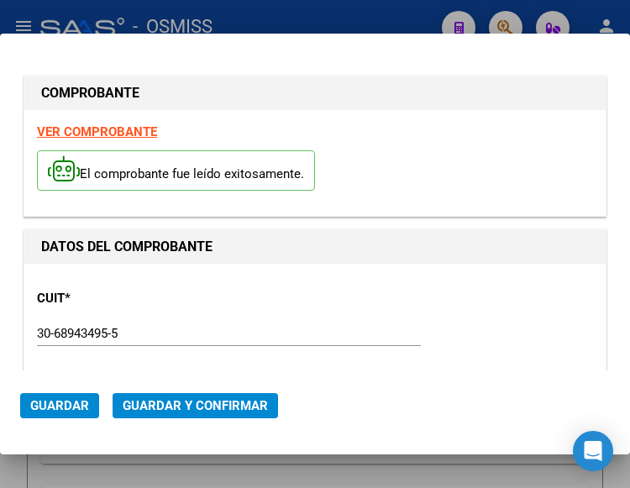
type input "2025-10-15"
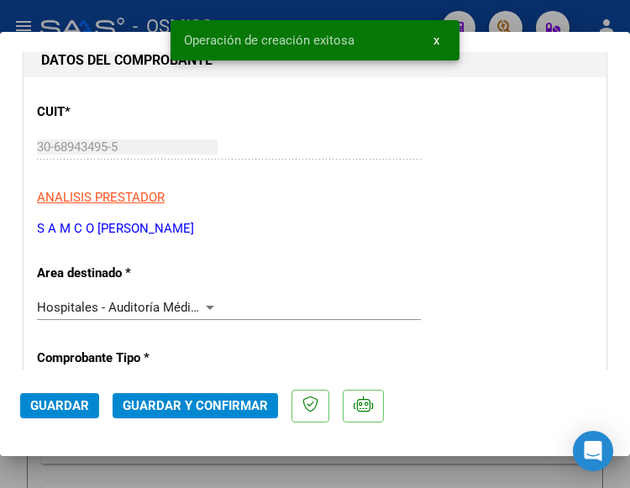
scroll to position [252, 0]
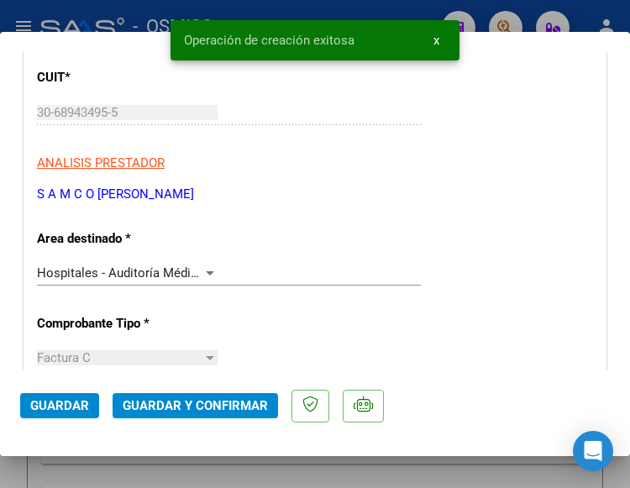
click at [205, 265] on div "Hospitales - Auditoría Médica" at bounding box center [127, 272] width 181 height 15
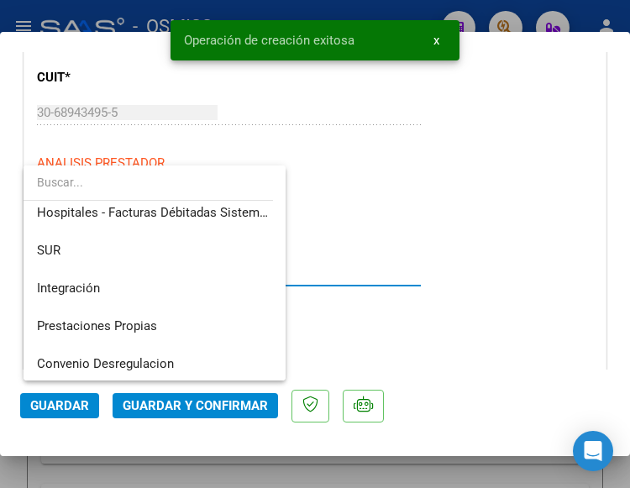
scroll to position [0, 0]
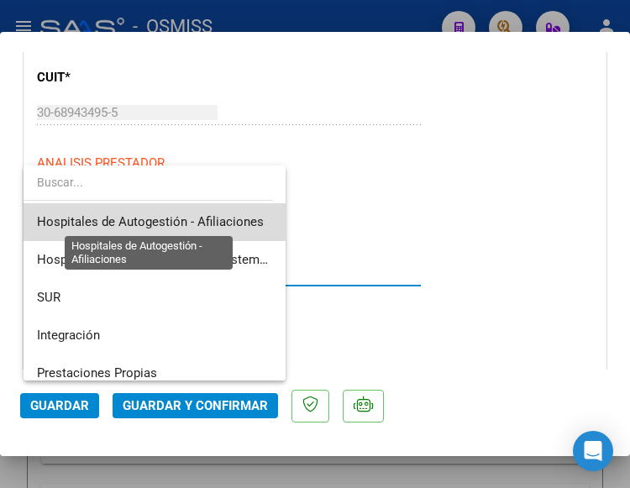
click at [209, 218] on span "Hospitales de Autogestión - Afiliaciones" at bounding box center [150, 221] width 227 height 15
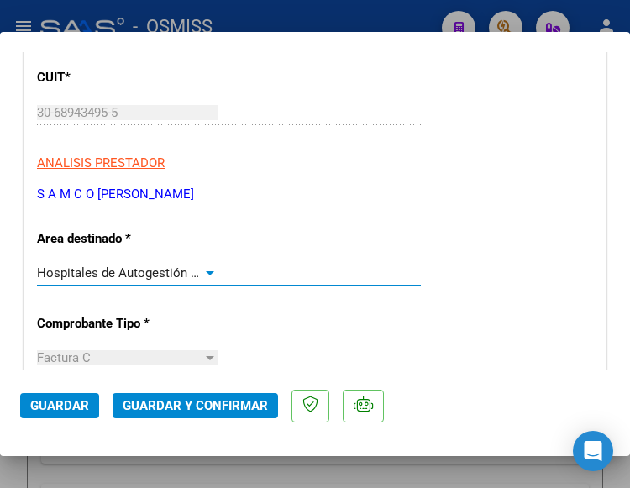
click at [206, 266] on div at bounding box center [209, 272] width 15 height 13
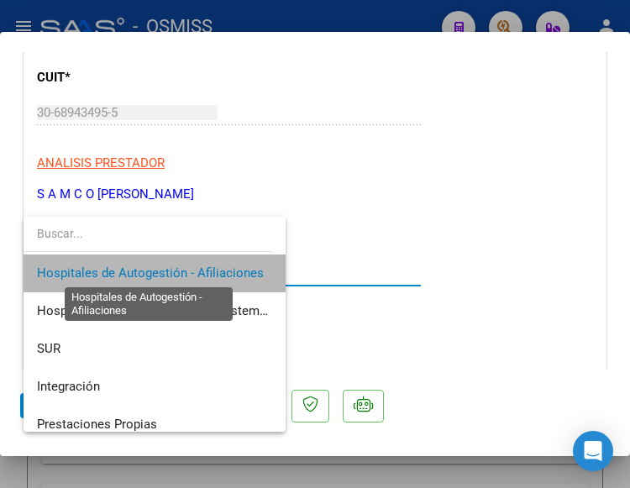
click at [206, 266] on span "Hospitales de Autogestión - Afiliaciones" at bounding box center [150, 272] width 227 height 15
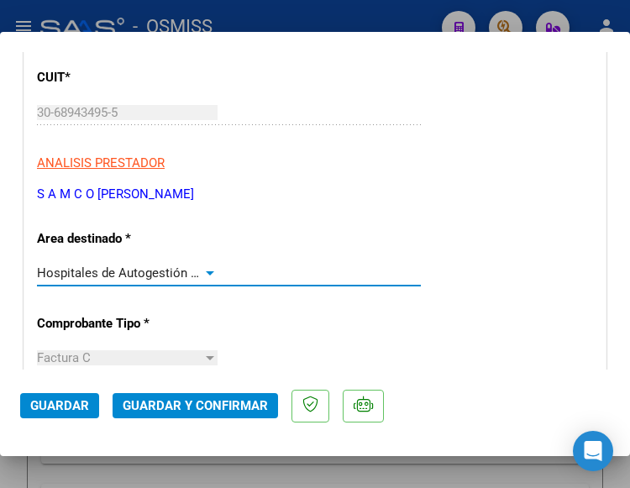
click at [206, 260] on div "Hospitales de Autogestión - Afiliaciones Seleccionar Area" at bounding box center [229, 272] width 384 height 25
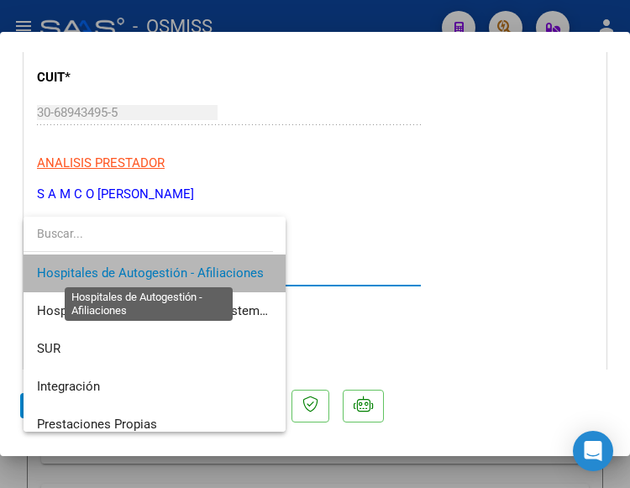
click at [204, 270] on span "Hospitales de Autogestión - Afiliaciones" at bounding box center [150, 272] width 227 height 15
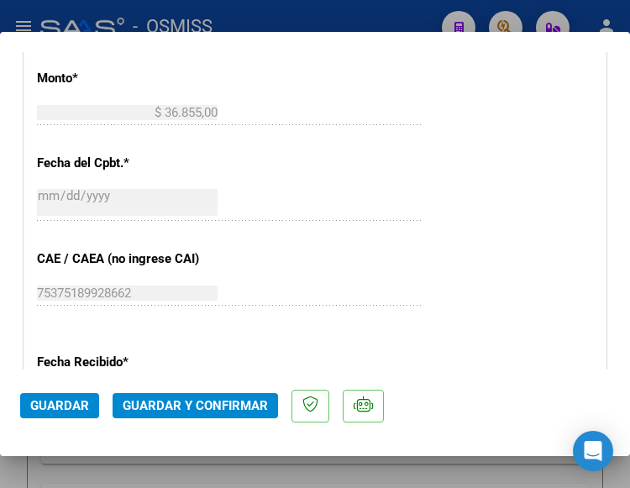
scroll to position [756, 0]
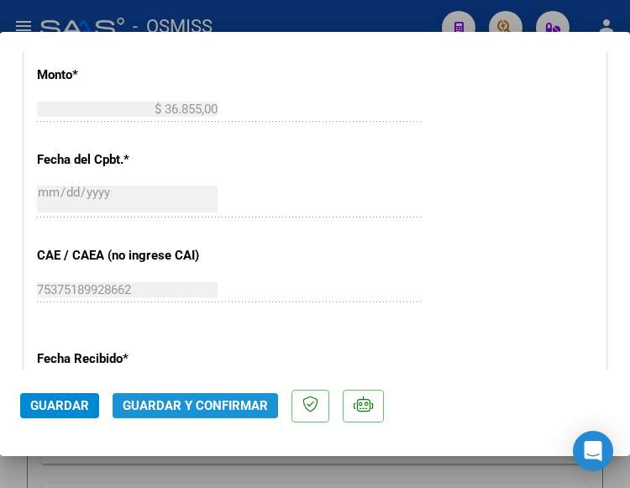
click at [185, 405] on span "Guardar y Confirmar" at bounding box center [195, 405] width 145 height 15
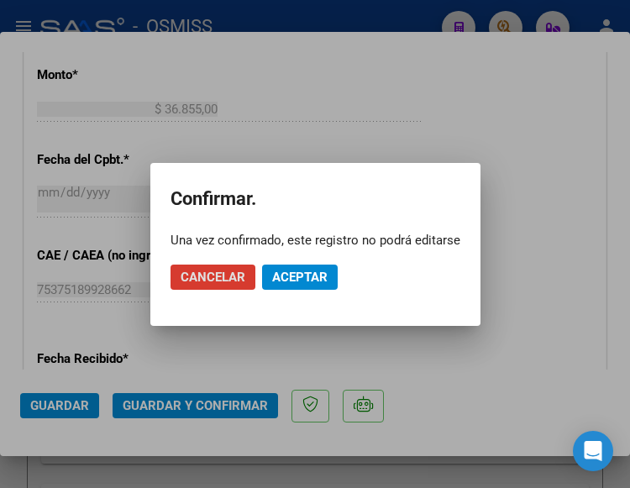
click at [299, 275] on span "Aceptar" at bounding box center [299, 277] width 55 height 15
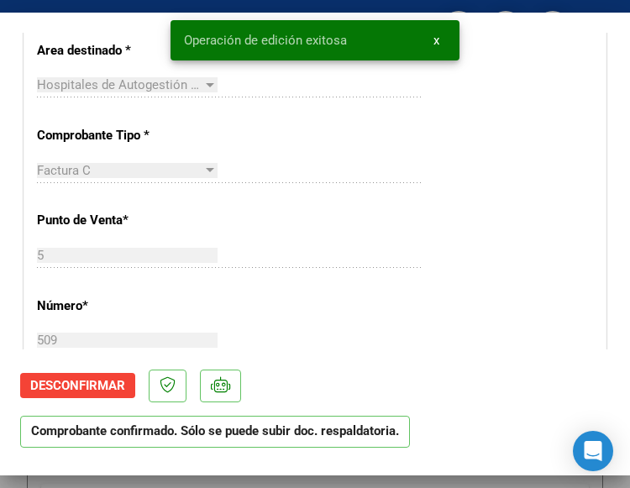
scroll to position [252, 0]
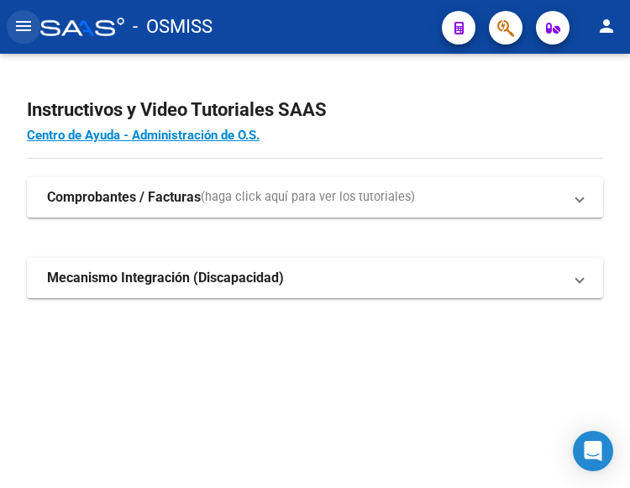
click at [29, 33] on mat-icon "menu" at bounding box center [23, 26] width 20 height 20
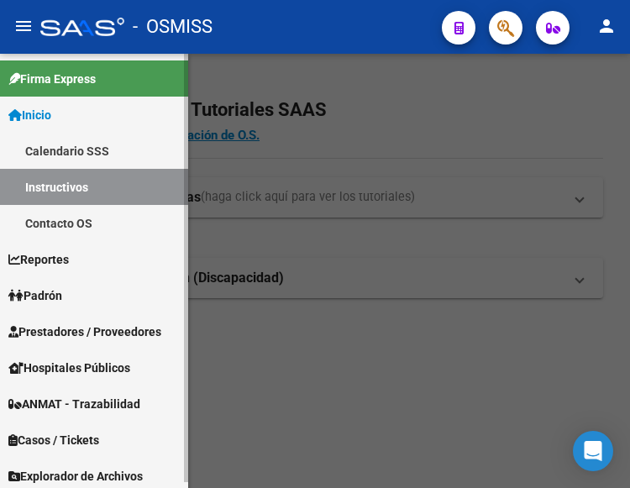
click at [83, 330] on span "Prestadores / Proveedores" at bounding box center [84, 331] width 153 height 18
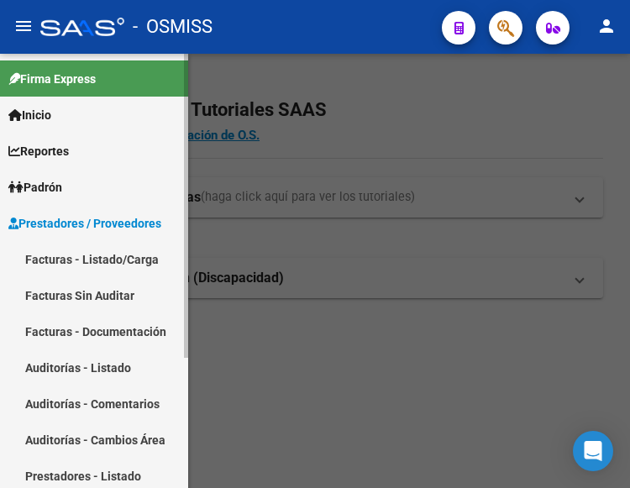
click at [92, 258] on link "Facturas - Listado/Carga" at bounding box center [94, 259] width 188 height 36
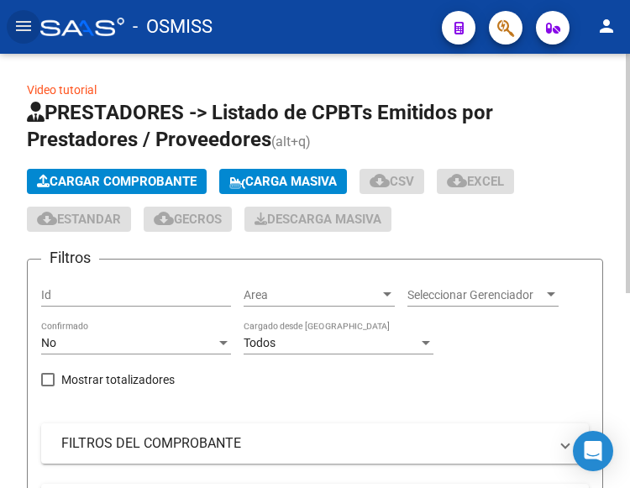
click at [160, 183] on span "Cargar Comprobante" at bounding box center [117, 181] width 160 height 15
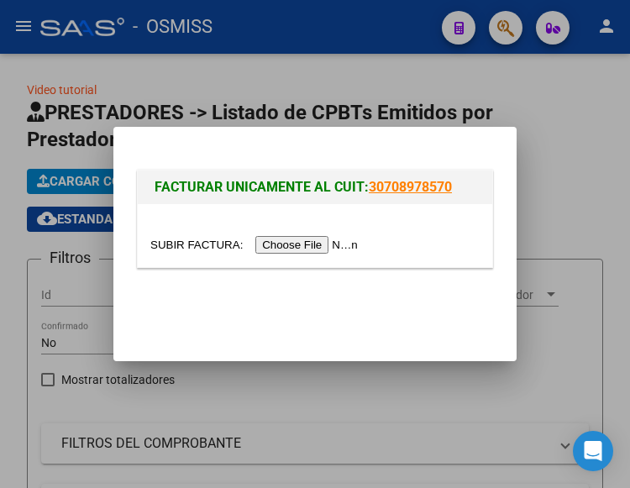
click at [325, 244] on input "file" at bounding box center [256, 245] width 212 height 18
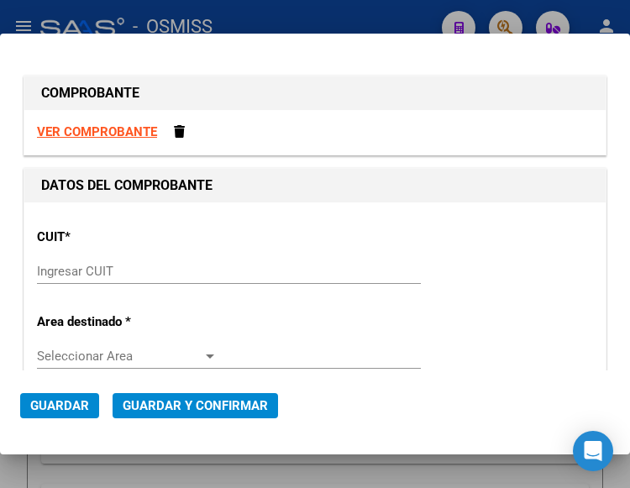
click at [67, 265] on input "Ingresar CUIT" at bounding box center [127, 271] width 181 height 15
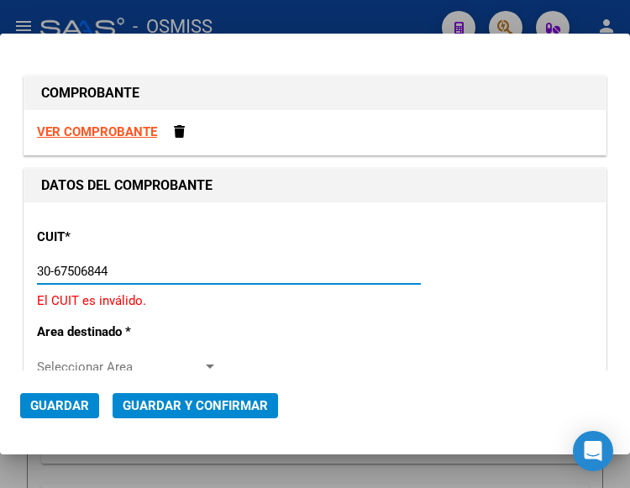
type input "30-67506844-1"
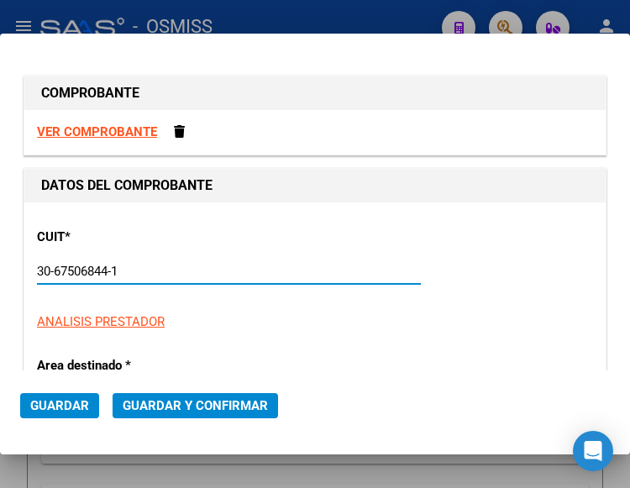
type input "113"
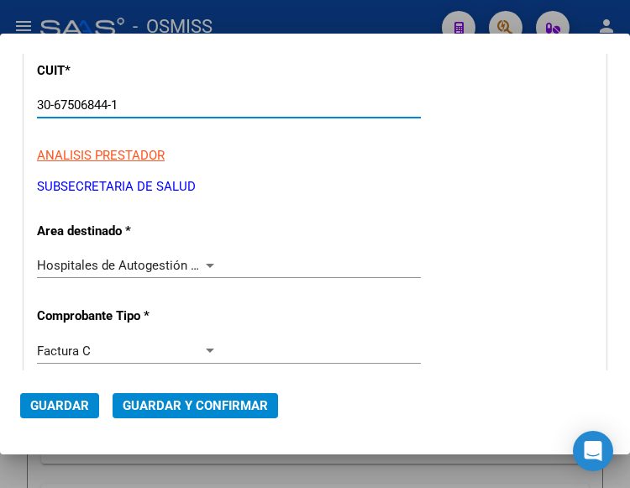
scroll to position [168, 0]
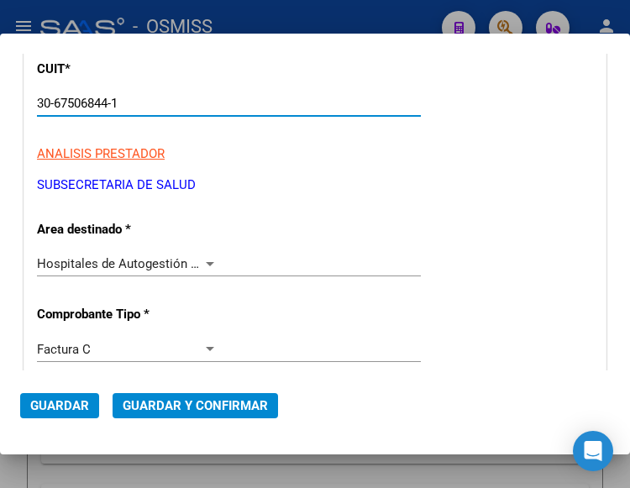
type input "30-67506844-1"
click at [207, 260] on div at bounding box center [209, 263] width 15 height 13
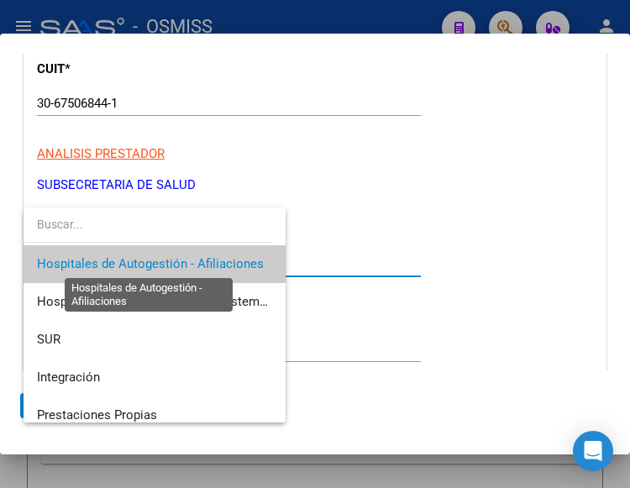
click at [207, 260] on span "Hospitales de Autogestión - Afiliaciones" at bounding box center [150, 263] width 227 height 15
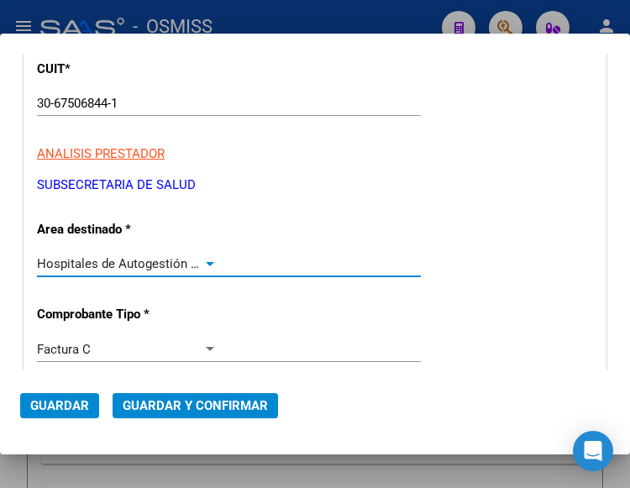
scroll to position [336, 0]
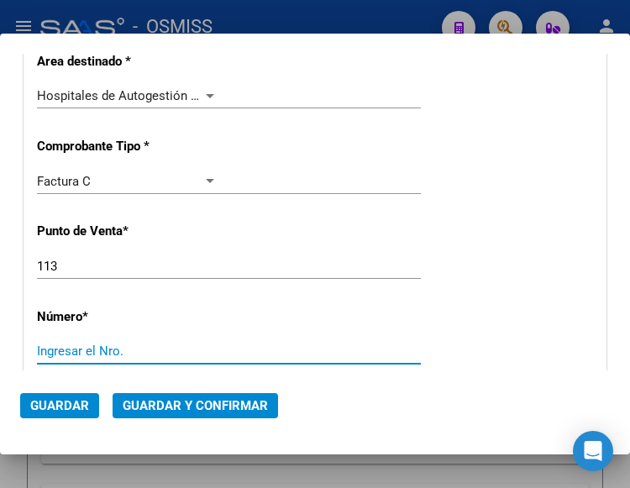
click at [107, 346] on input "Ingresar el Nro." at bounding box center [127, 350] width 181 height 15
type input "7600"
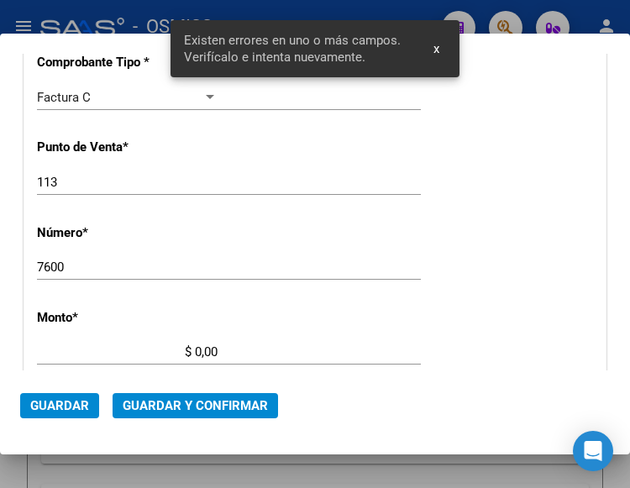
scroll to position [553, 0]
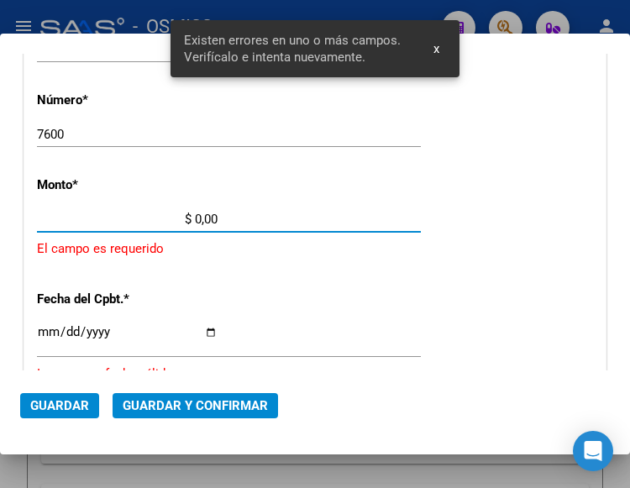
click at [194, 215] on input "$ 0,00" at bounding box center [127, 219] width 181 height 15
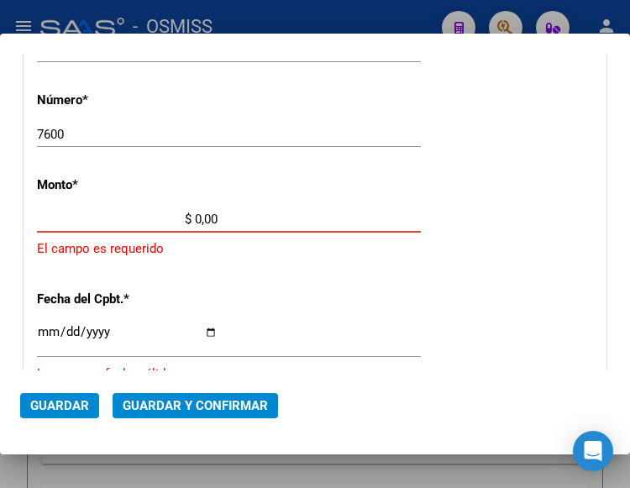
click at [194, 217] on input "$ 0,00" at bounding box center [127, 219] width 181 height 15
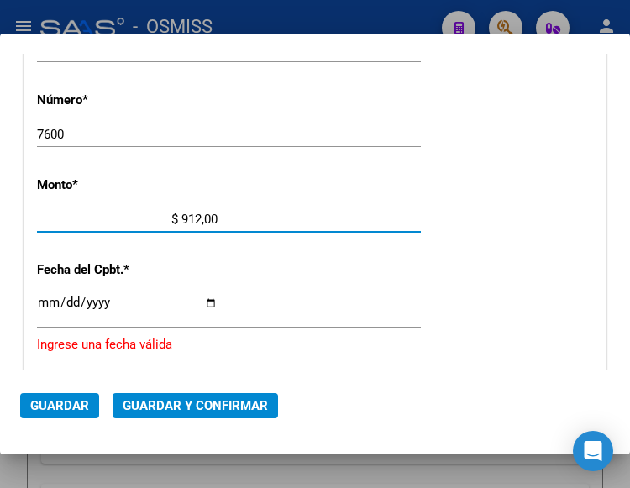
type input "$ 9.120,00"
click at [41, 304] on input "Ingresar la fecha" at bounding box center [127, 309] width 181 height 27
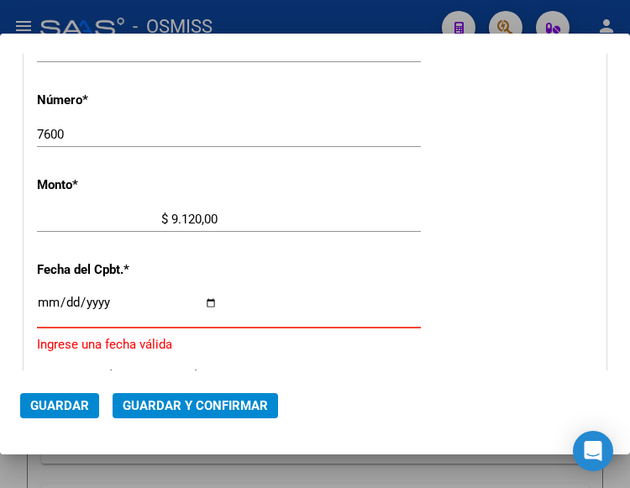
click at [45, 300] on input "Ingresar la fecha" at bounding box center [127, 309] width 181 height 27
click at [41, 299] on input "Ingresar la fecha" at bounding box center [127, 309] width 181 height 27
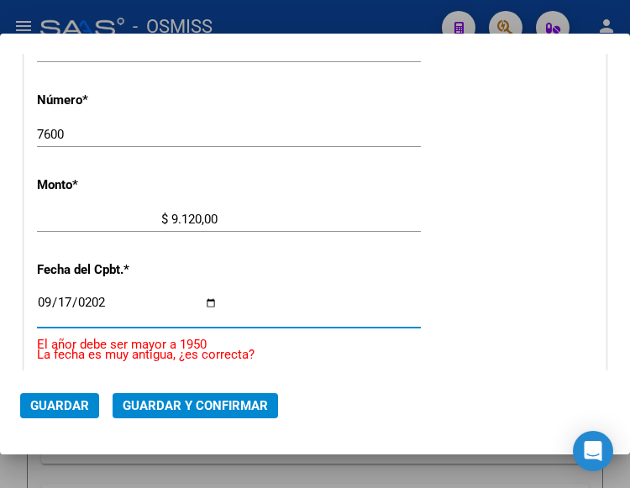
type input "[DATE]"
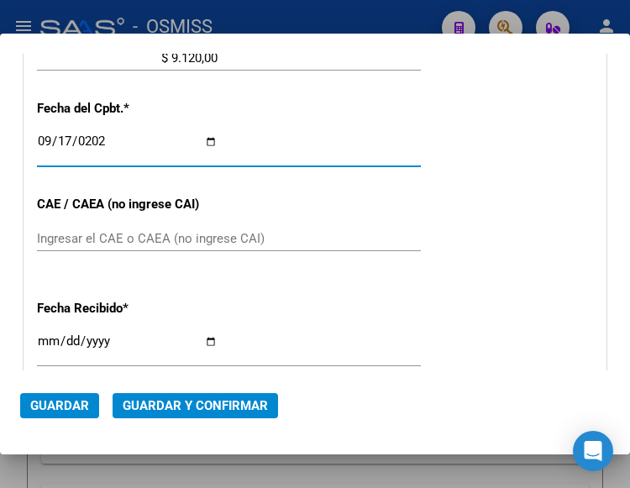
scroll to position [721, 0]
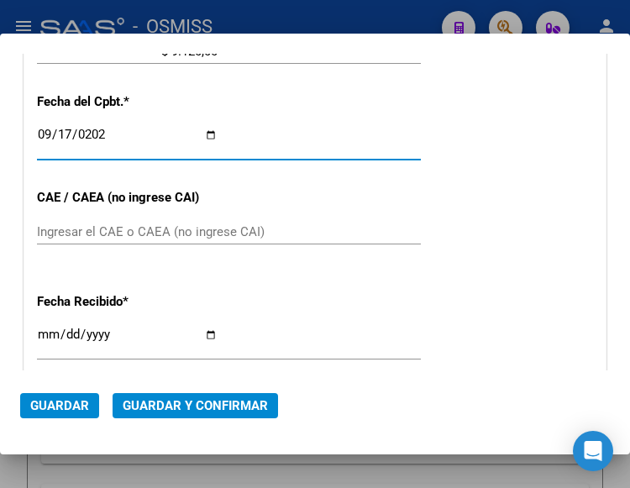
click at [77, 232] on input "Ingresar el CAE o CAEA (no ingrese CAI)" at bounding box center [127, 231] width 181 height 15
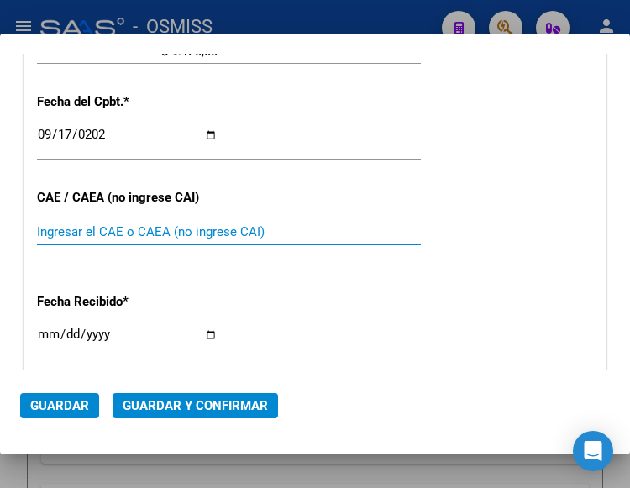
click at [65, 229] on input "Ingresar el CAE o CAEA (no ingrese CAI)" at bounding box center [127, 231] width 181 height 15
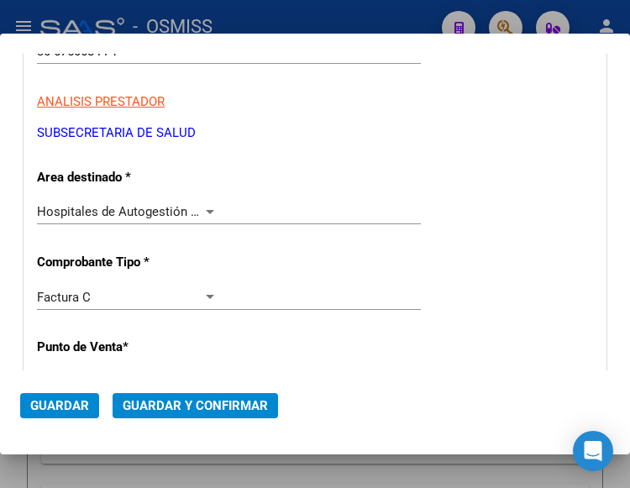
scroll to position [217, 0]
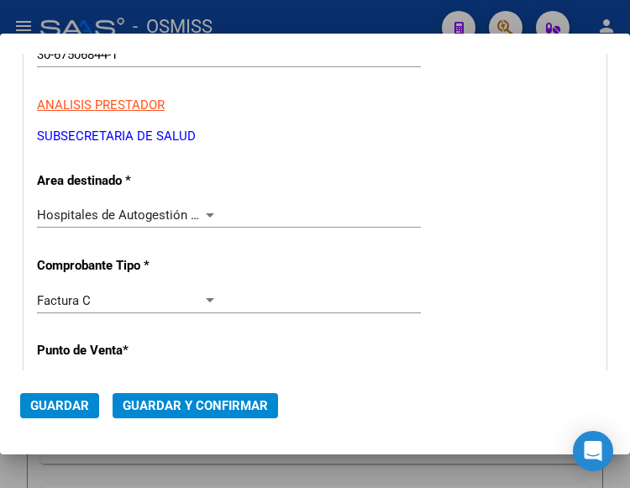
type input "75381452582905"
click at [202, 210] on div at bounding box center [209, 214] width 15 height 13
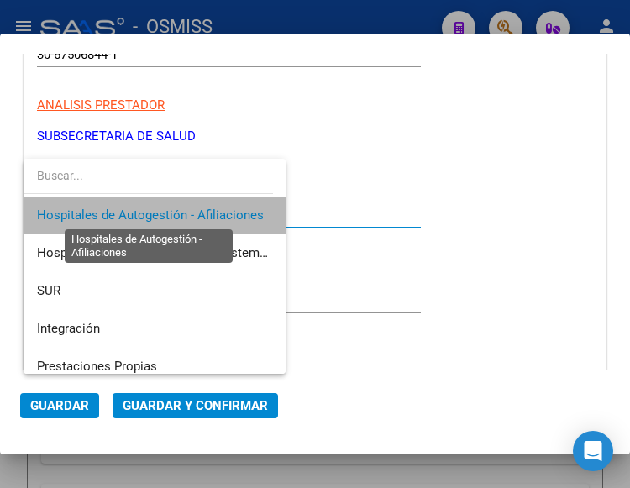
click at [201, 210] on span "Hospitales de Autogestión - Afiliaciones" at bounding box center [150, 214] width 227 height 15
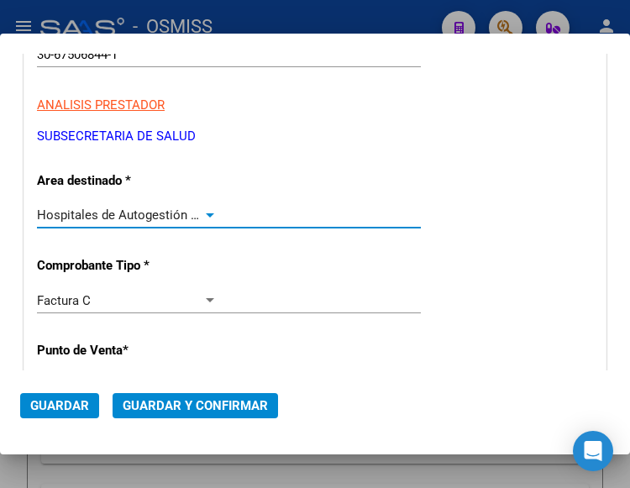
click at [186, 406] on span "Guardar y Confirmar" at bounding box center [195, 405] width 145 height 15
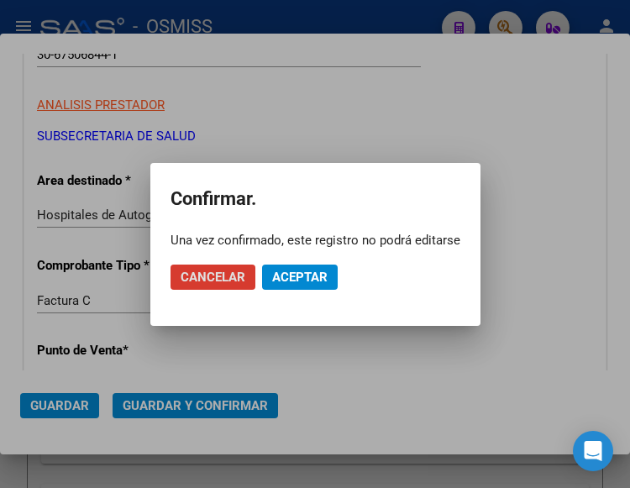
click at [306, 277] on span "Aceptar" at bounding box center [299, 277] width 55 height 15
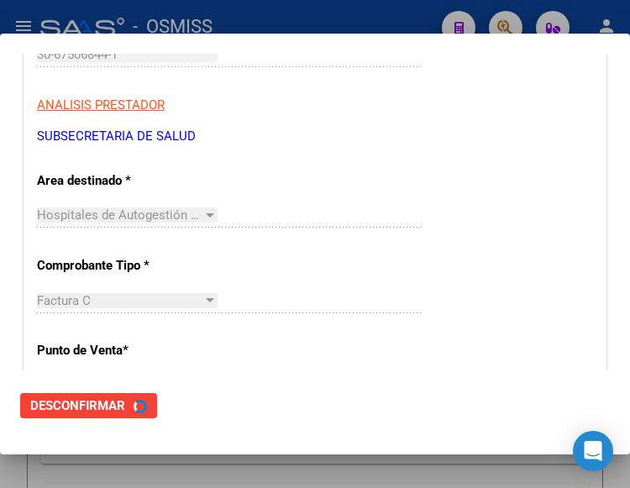
scroll to position [0, 0]
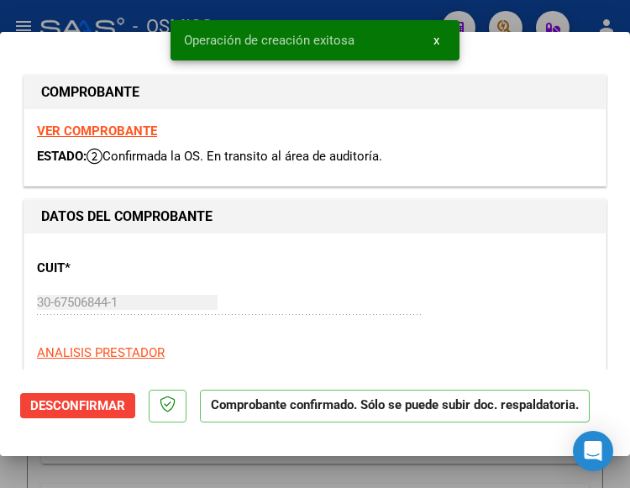
type input "[DATE]"
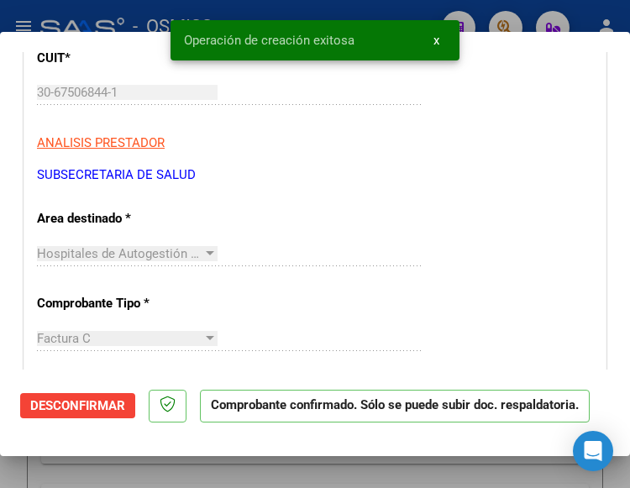
scroll to position [252, 0]
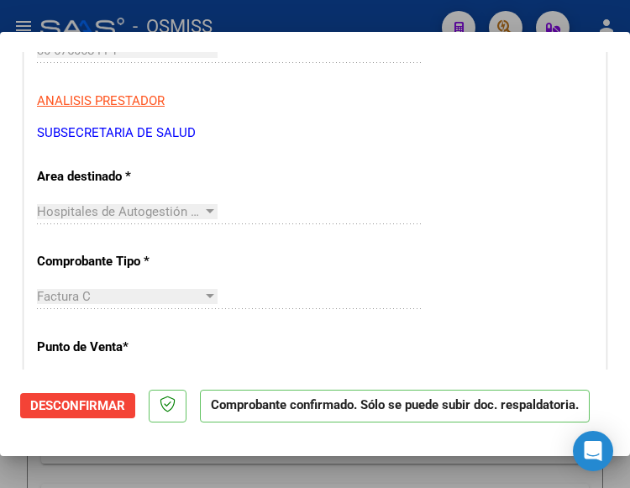
click at [231, 204] on div "Hospitales de Autogestión - Afiliaciones Seleccionar Area" at bounding box center [229, 211] width 384 height 25
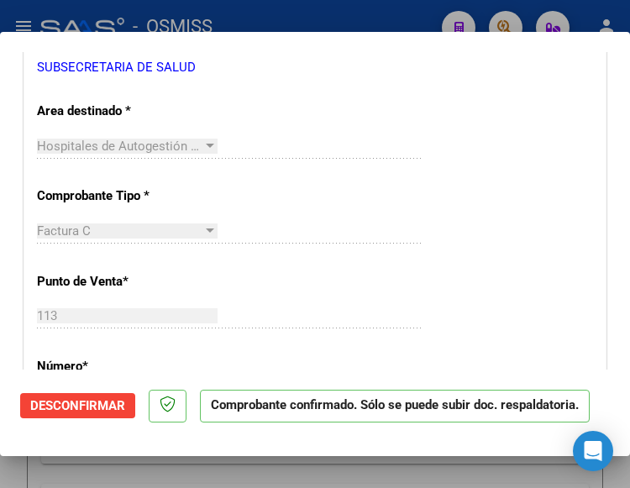
scroll to position [420, 0]
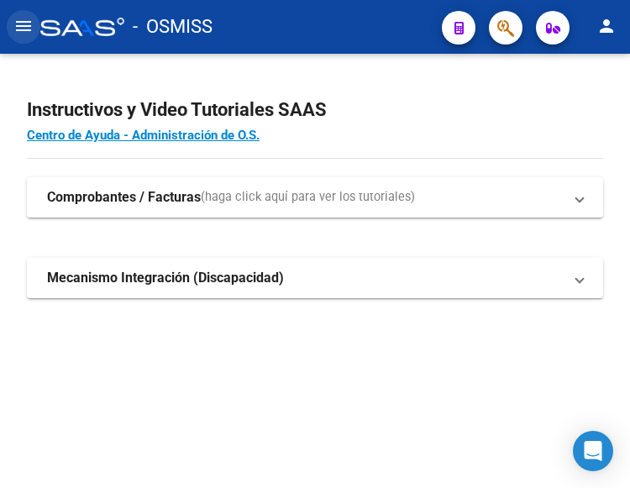
click at [24, 23] on mat-icon "menu" at bounding box center [23, 26] width 20 height 20
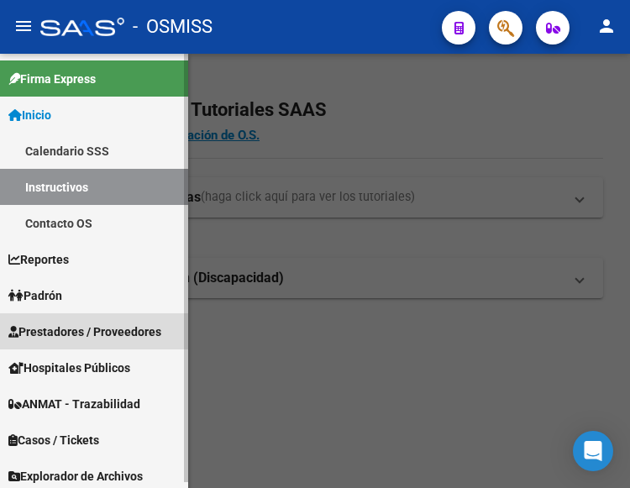
click at [82, 323] on span "Prestadores / Proveedores" at bounding box center [84, 331] width 153 height 18
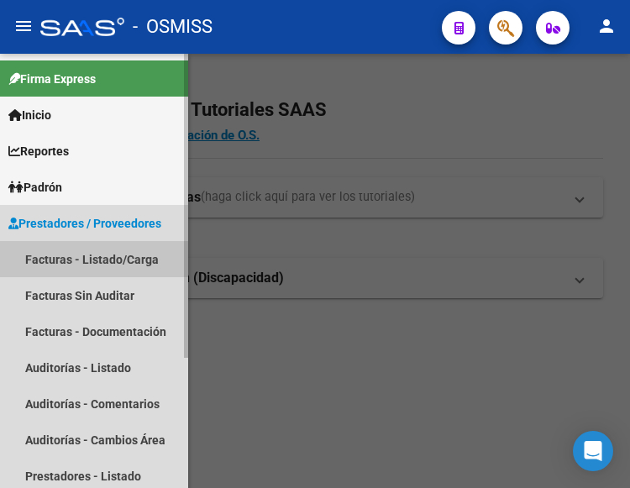
click at [80, 259] on link "Facturas - Listado/Carga" at bounding box center [94, 259] width 188 height 36
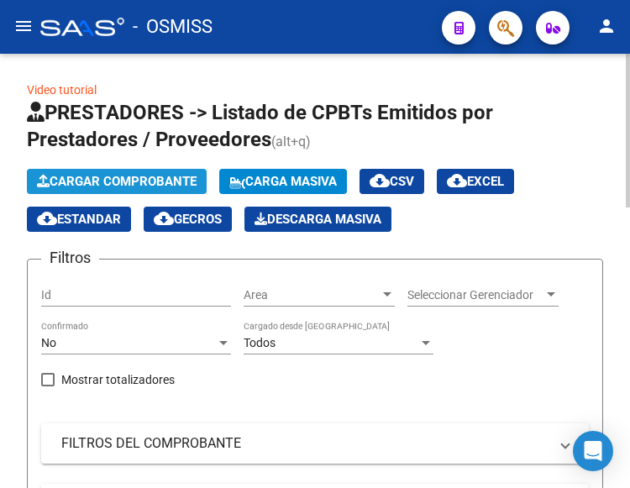
click at [144, 174] on span "Cargar Comprobante" at bounding box center [117, 181] width 160 height 15
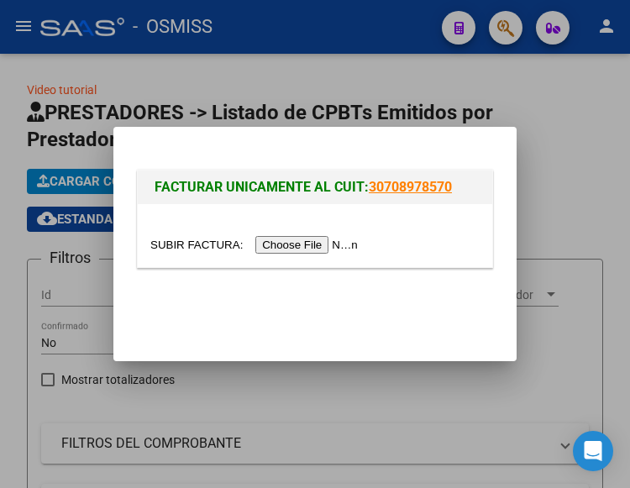
click at [324, 244] on input "file" at bounding box center [256, 245] width 212 height 18
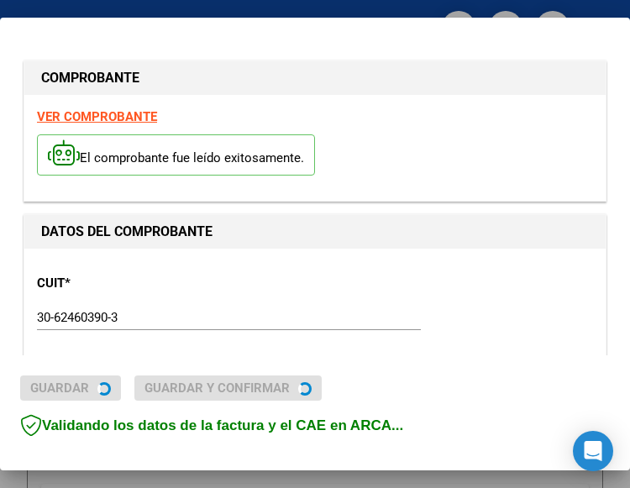
type input "[DATE]"
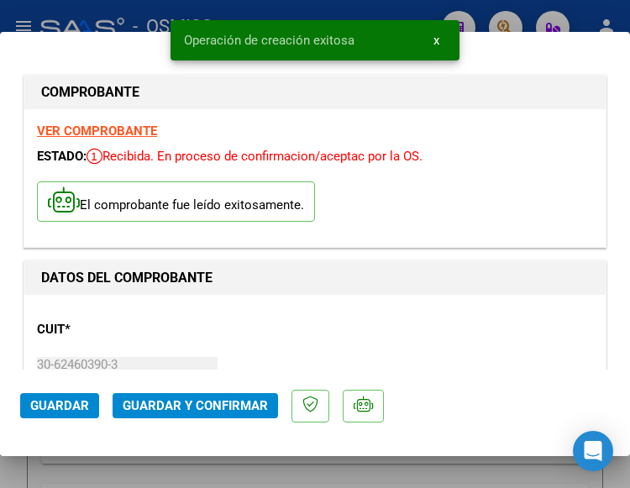
click at [228, 333] on div "CUIT * 30-62460390-3 Ingresar CUIT ANALISIS PRESTADOR HOSPITAL NACIONAL Y COMUN…" at bounding box center [315, 381] width 556 height 148
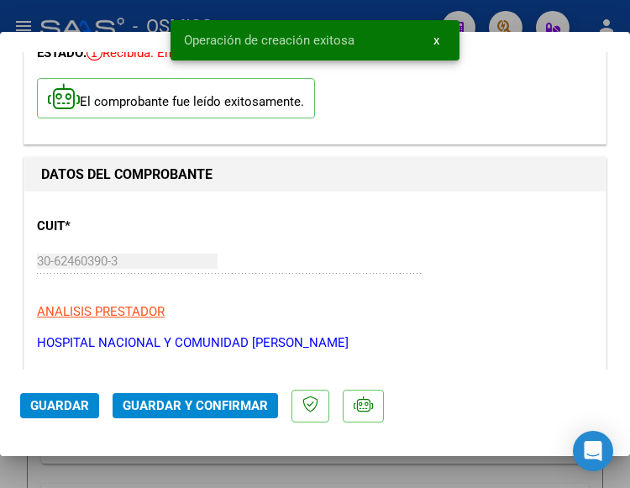
scroll to position [168, 0]
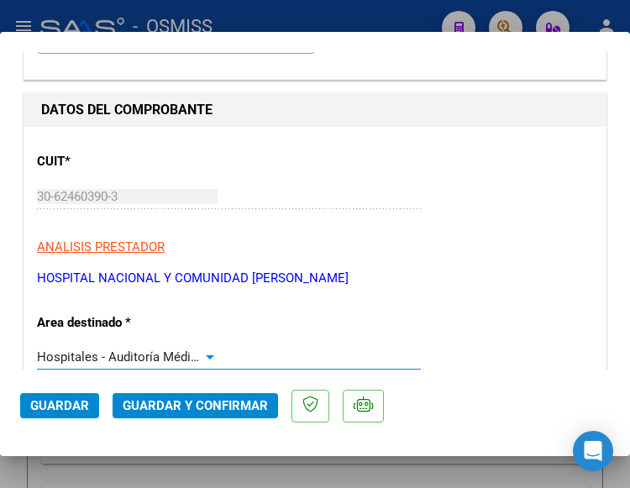
click at [202, 356] on div at bounding box center [209, 356] width 15 height 13
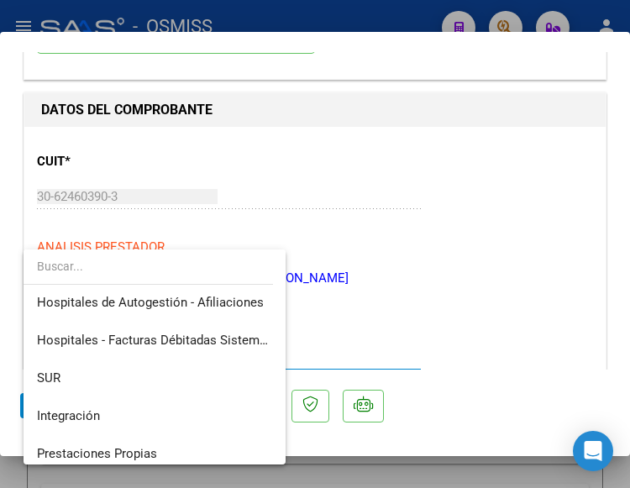
scroll to position [0, 0]
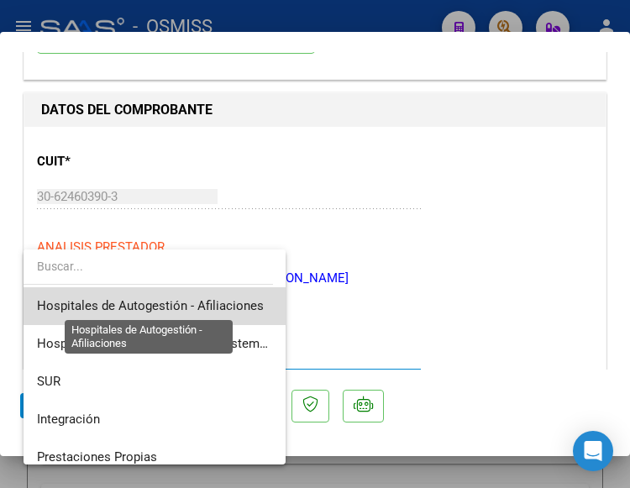
click at [199, 303] on span "Hospitales de Autogestión - Afiliaciones" at bounding box center [150, 305] width 227 height 15
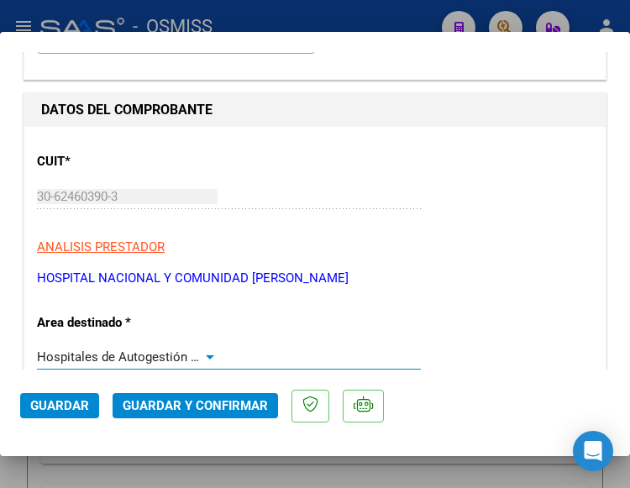
click at [206, 355] on div at bounding box center [210, 357] width 8 height 4
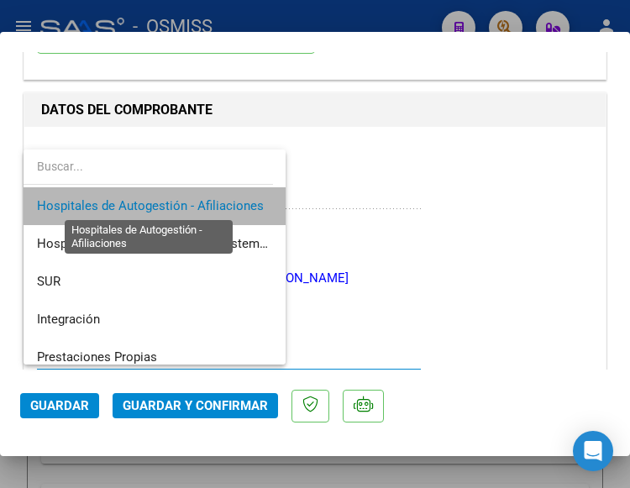
click at [201, 202] on span "Hospitales de Autogestión - Afiliaciones" at bounding box center [150, 205] width 227 height 15
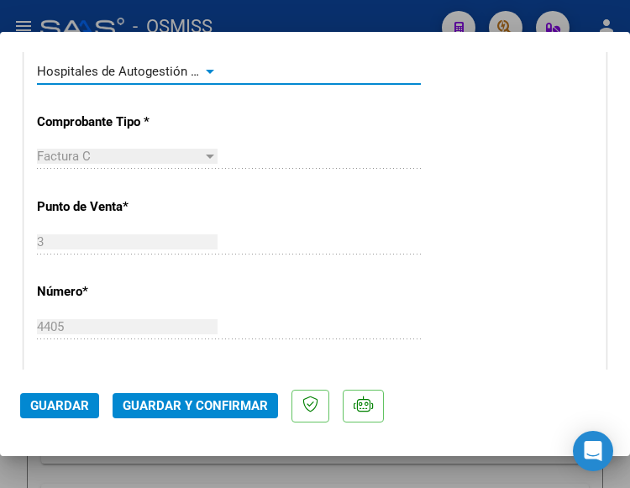
scroll to position [420, 0]
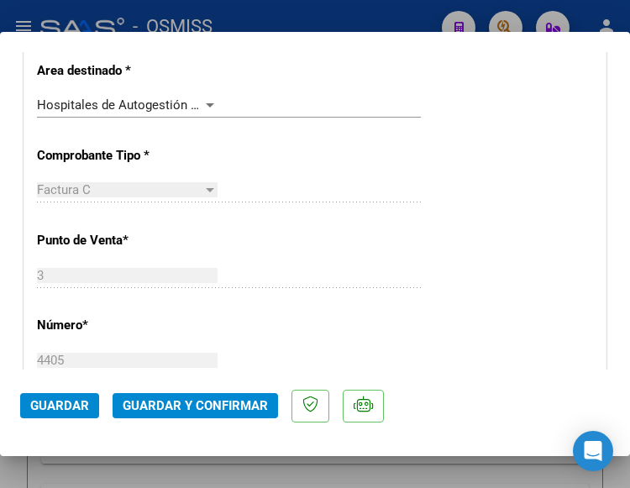
click at [228, 254] on div "CUIT * 30-62460390-3 Ingresar CUIT ANALISIS PRESTADOR HOSPITAL NACIONAL Y COMUN…" at bounding box center [314, 470] width 581 height 1191
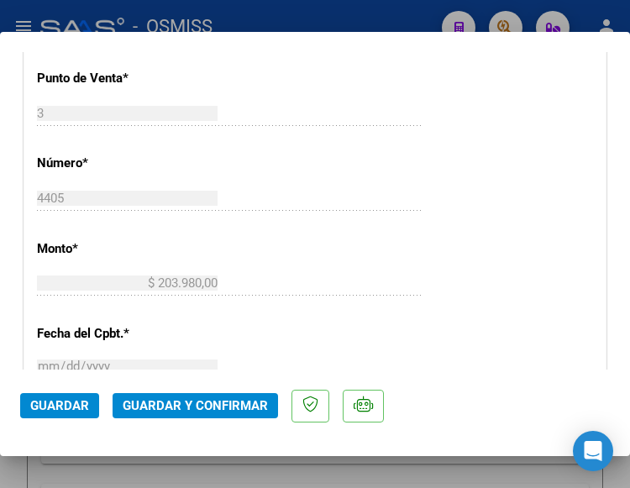
scroll to position [588, 0]
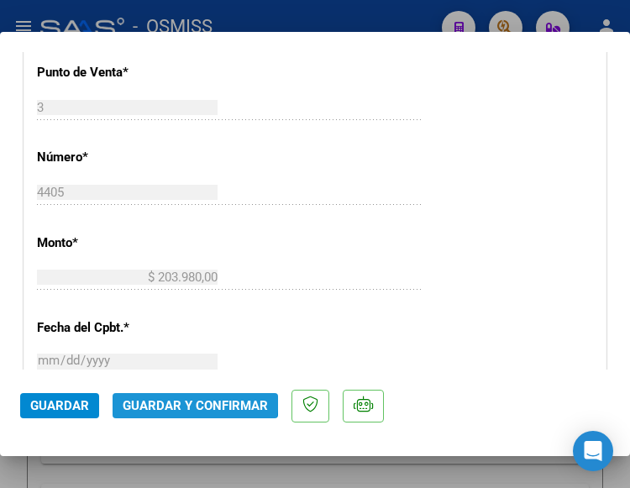
click at [165, 396] on button "Guardar y Confirmar" at bounding box center [195, 405] width 165 height 25
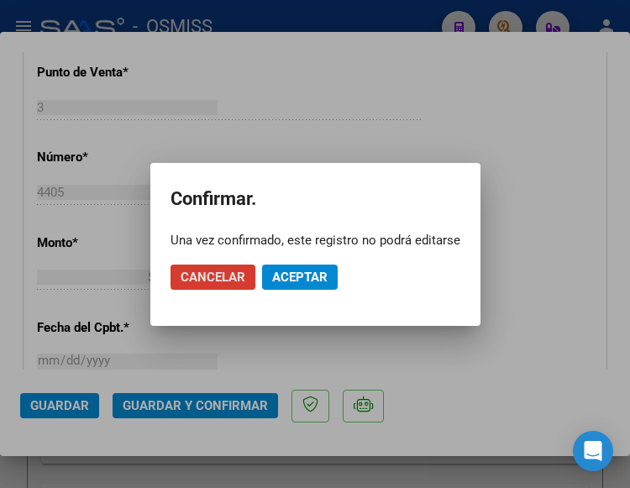
click at [301, 275] on span "Aceptar" at bounding box center [299, 277] width 55 height 15
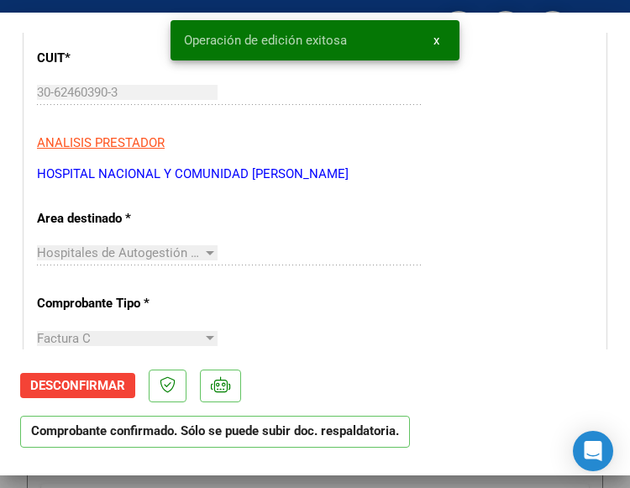
scroll to position [336, 0]
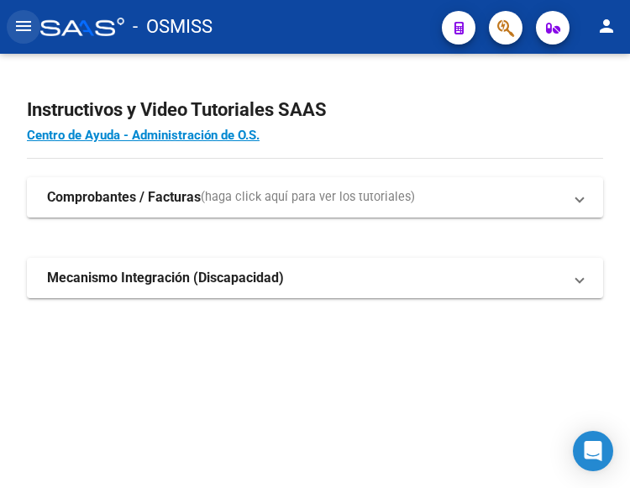
click at [24, 29] on mat-icon "menu" at bounding box center [23, 26] width 20 height 20
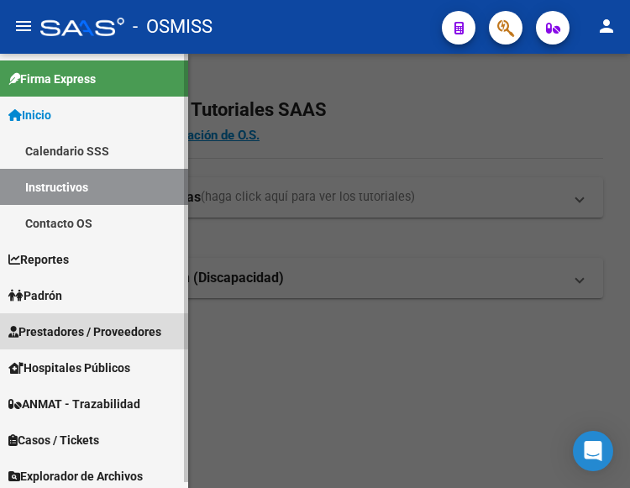
click at [87, 322] on span "Prestadores / Proveedores" at bounding box center [84, 331] width 153 height 18
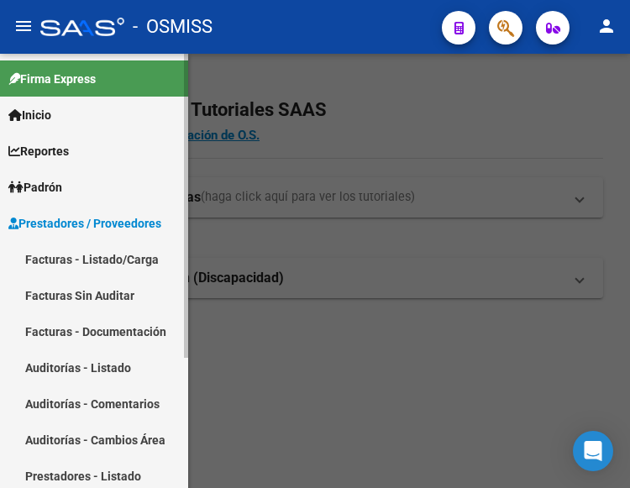
click at [73, 256] on link "Facturas - Listado/Carga" at bounding box center [94, 259] width 188 height 36
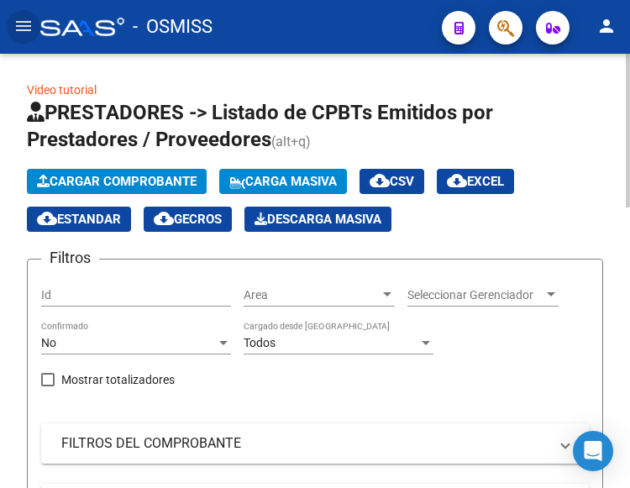
click at [132, 173] on button "Cargar Comprobante" at bounding box center [117, 181] width 180 height 25
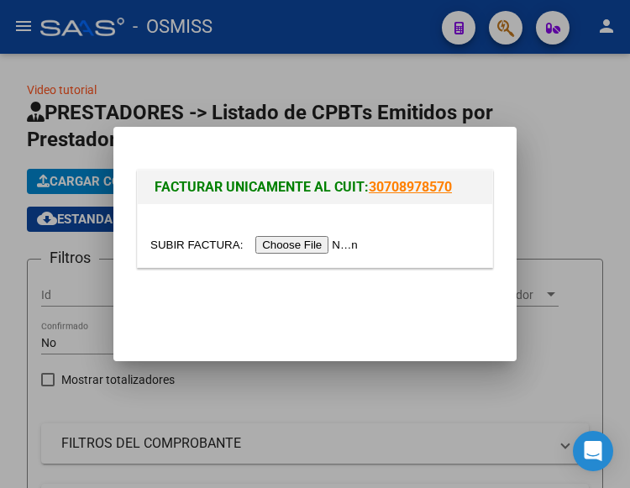
click at [328, 243] on input "file" at bounding box center [256, 245] width 212 height 18
click at [288, 242] on input "file" at bounding box center [256, 245] width 212 height 18
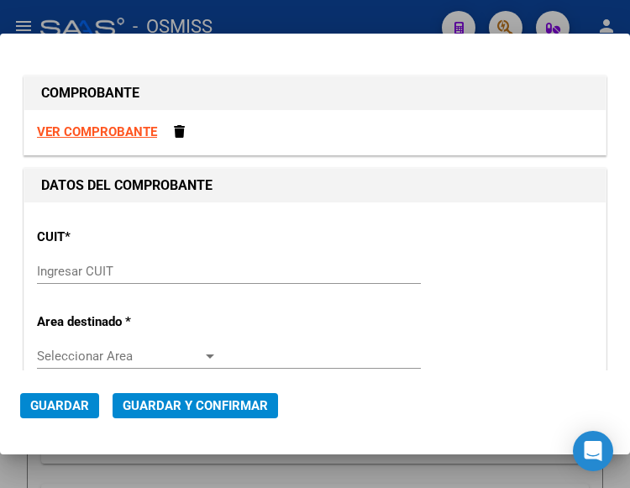
click at [71, 269] on input "Ingresar CUIT" at bounding box center [127, 271] width 181 height 15
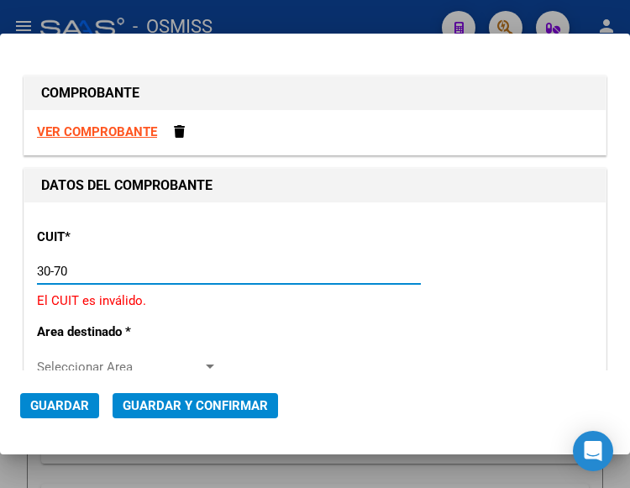
click at [85, 275] on input "30-70" at bounding box center [127, 271] width 181 height 15
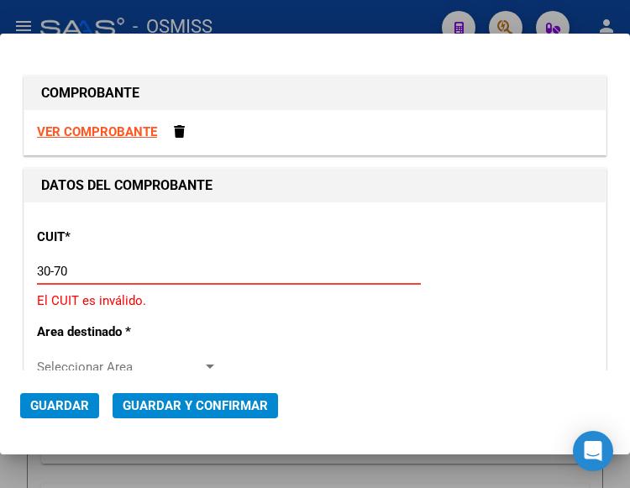
click at [74, 267] on input "30-70" at bounding box center [127, 271] width 181 height 15
type input "30-70949057-1"
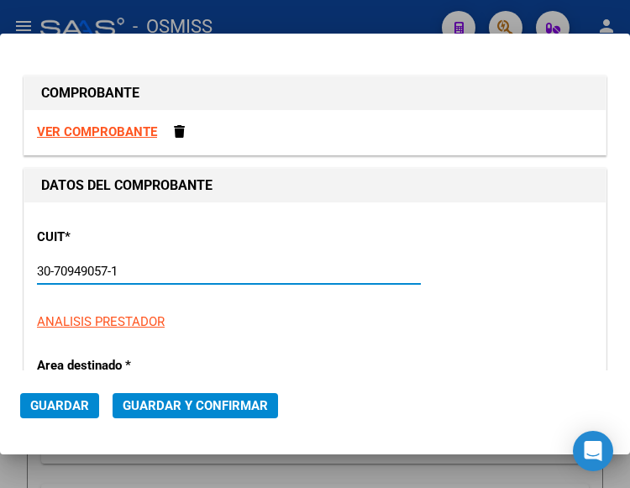
type input "3"
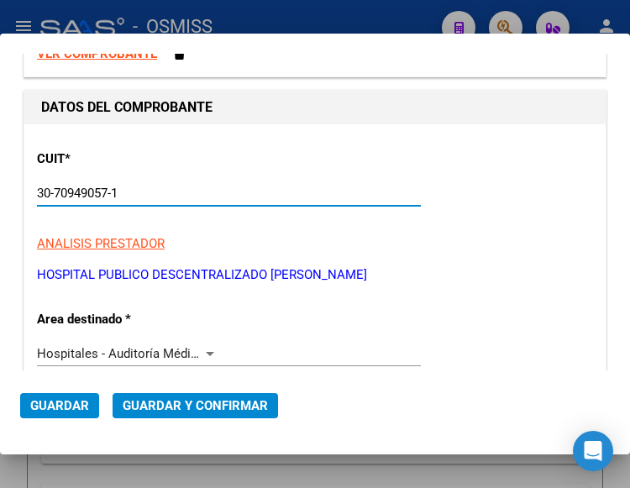
scroll to position [168, 0]
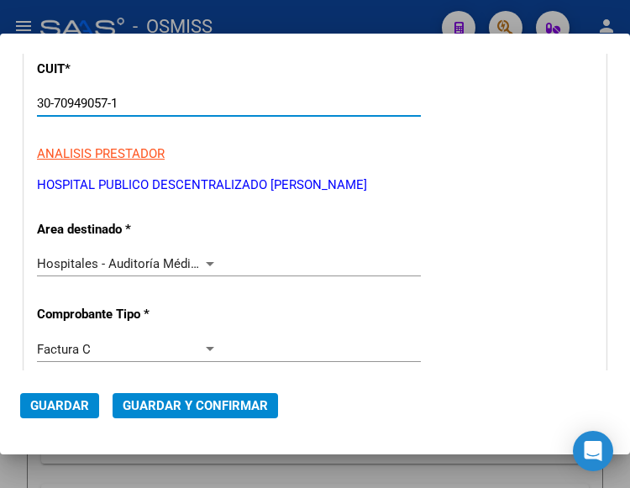
type input "30-70949057-1"
click at [202, 259] on div at bounding box center [209, 263] width 15 height 13
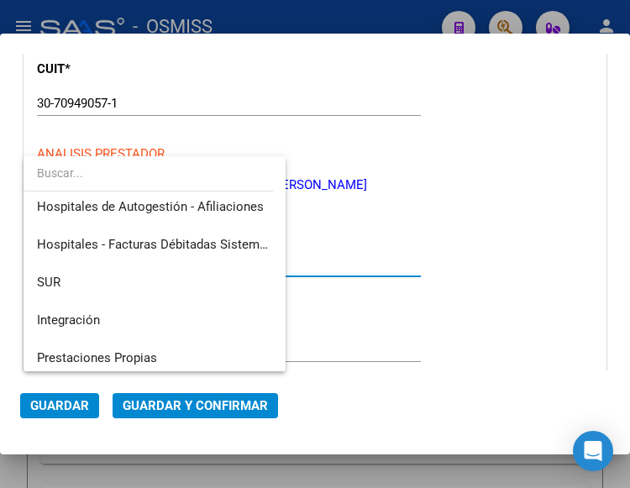
scroll to position [0, 0]
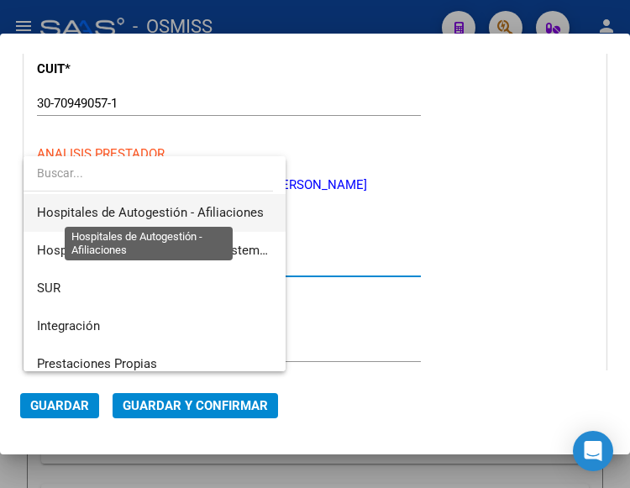
click at [187, 207] on span "Hospitales de Autogestión - Afiliaciones" at bounding box center [150, 212] width 227 height 15
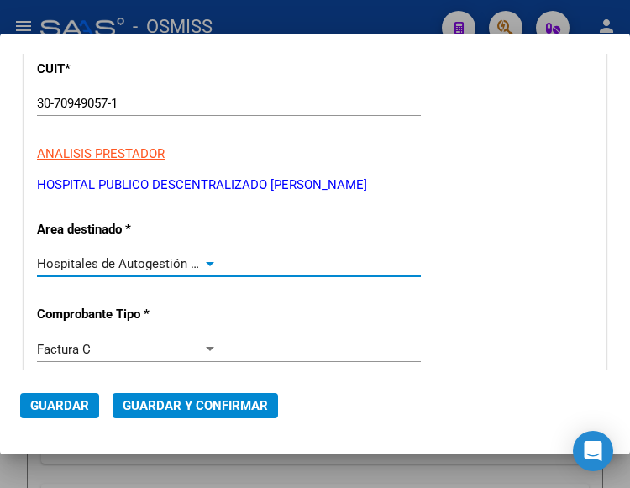
click at [203, 258] on div at bounding box center [209, 263] width 15 height 13
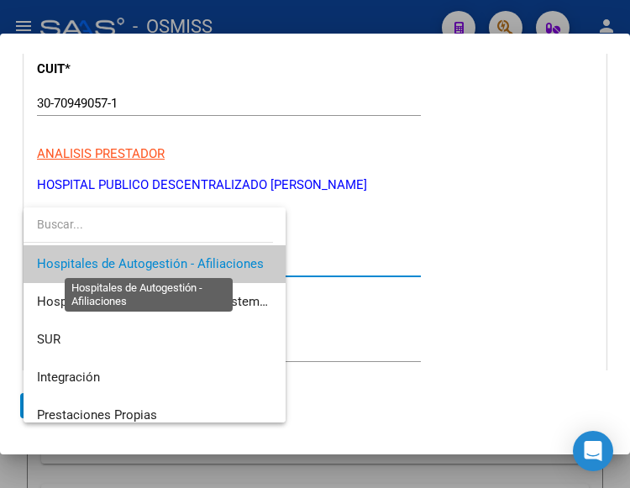
click at [203, 258] on span "Hospitales de Autogestión - Afiliaciones" at bounding box center [150, 263] width 227 height 15
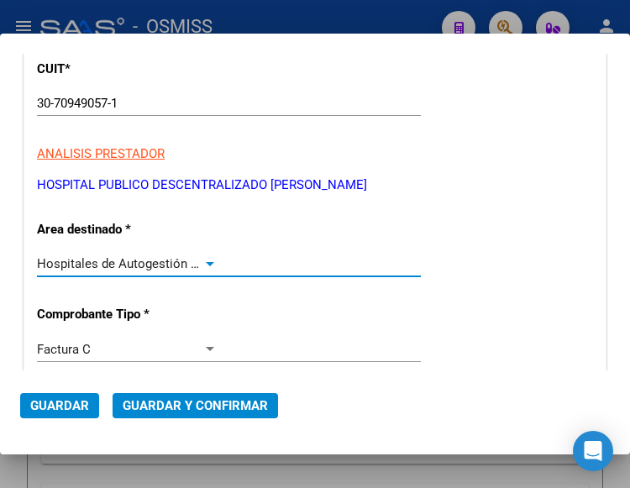
scroll to position [252, 0]
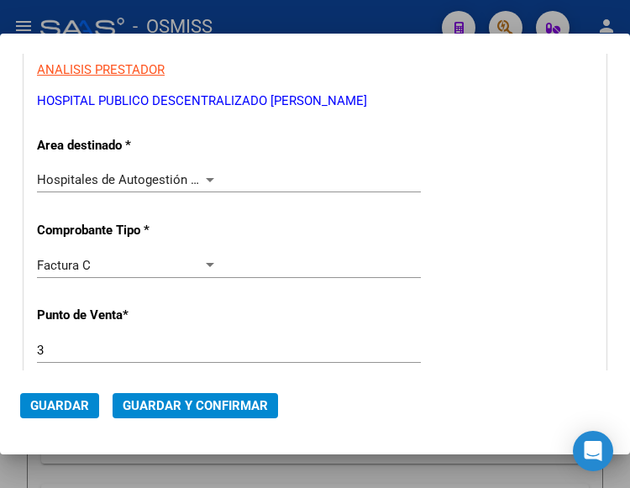
click at [129, 338] on div "3 Ingresar el Nro." at bounding box center [229, 350] width 384 height 25
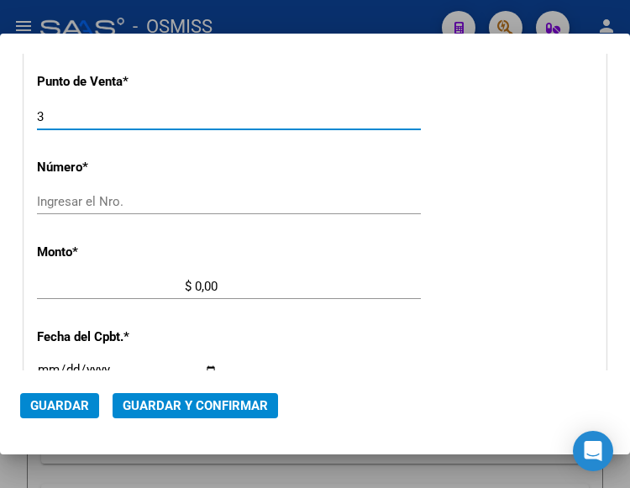
scroll to position [504, 0]
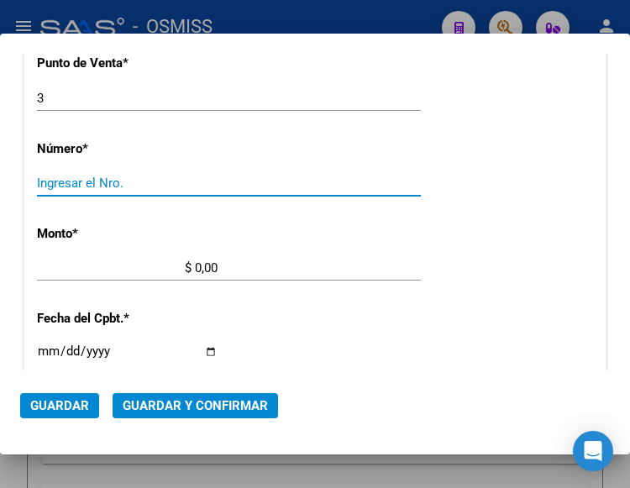
click at [86, 177] on input "Ingresar el Nro." at bounding box center [127, 183] width 181 height 15
type input "6272"
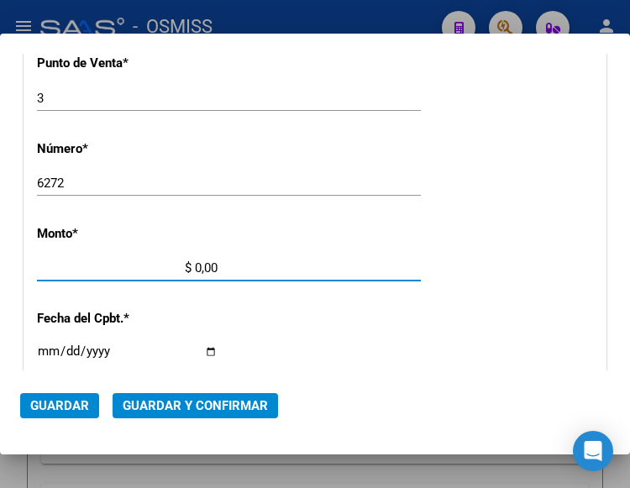
click at [196, 265] on input "$ 0,00" at bounding box center [127, 267] width 181 height 15
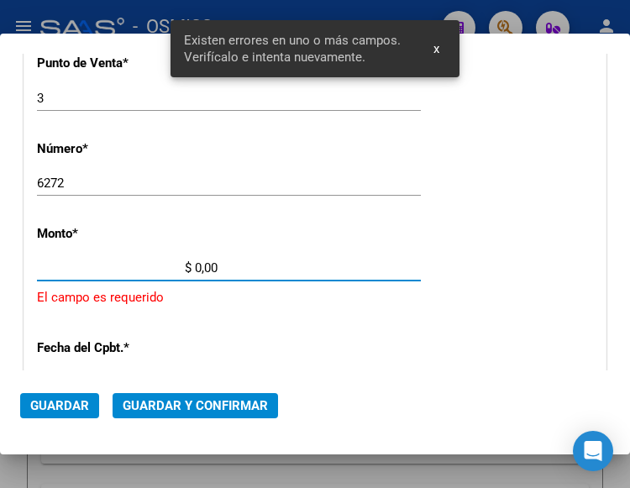
scroll to position [553, 0]
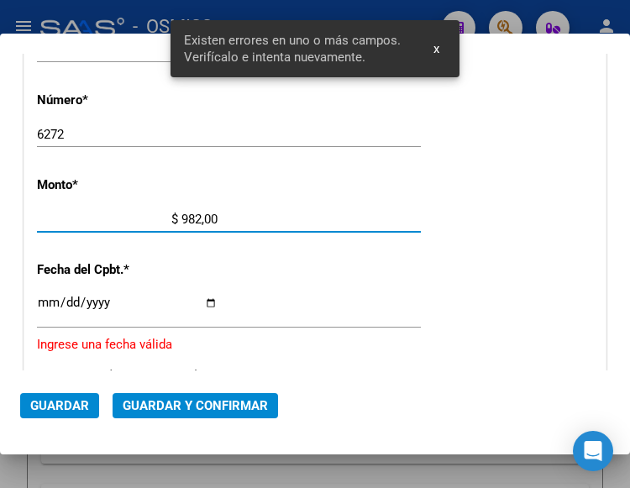
type input "$ 9.827,00"
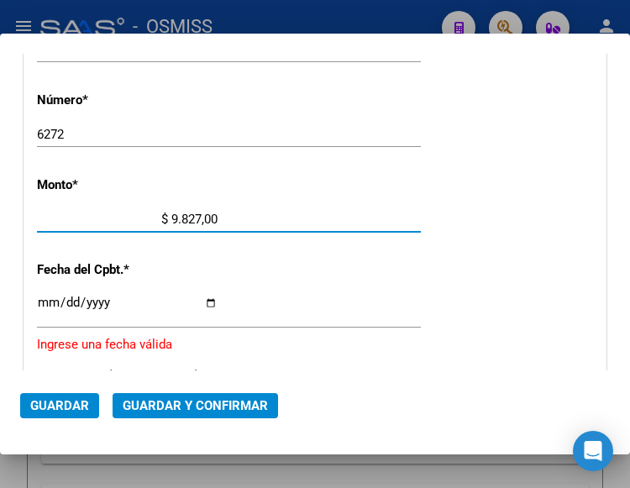
click at [41, 301] on input "Ingresar la fecha" at bounding box center [127, 309] width 181 height 27
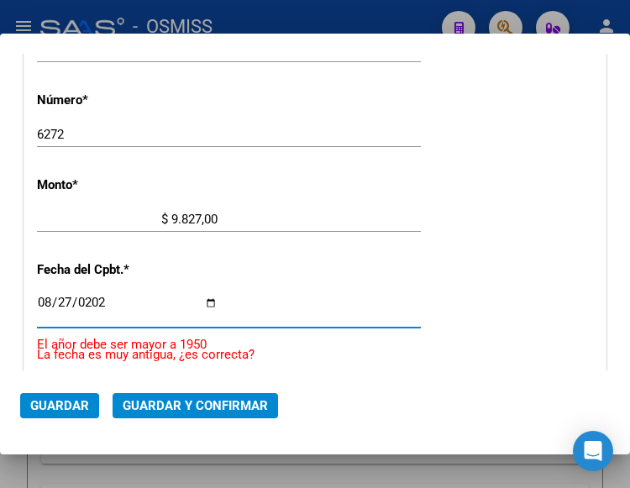
type input "2025-08-27"
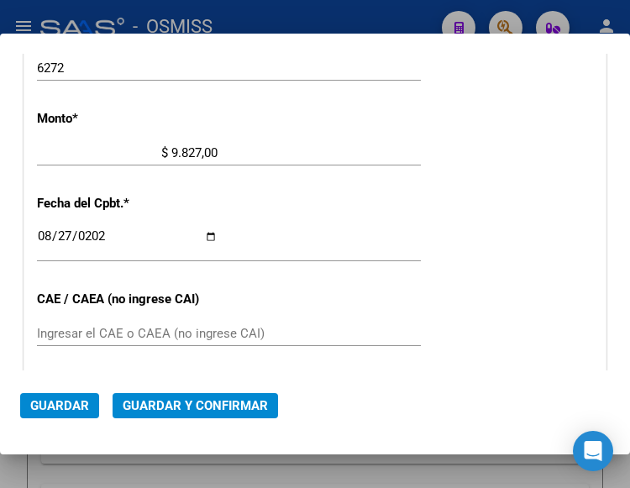
scroll to position [721, 0]
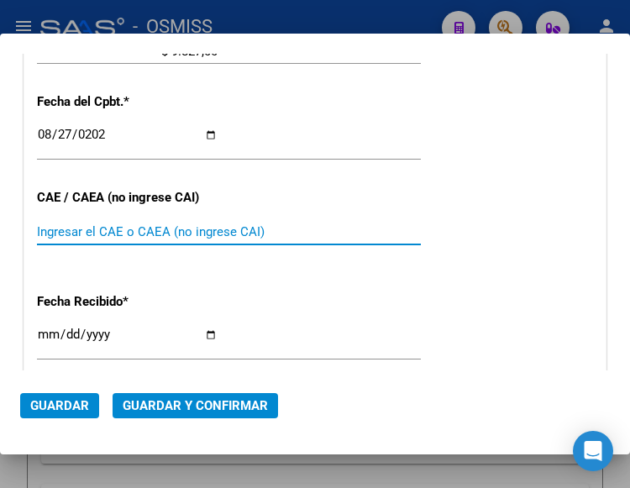
click at [71, 226] on input "Ingresar el CAE o CAEA (no ingrese CAI)" at bounding box center [127, 231] width 181 height 15
click at [101, 233] on input "Ingresar el CAE o CAEA (no ingrese CAI)" at bounding box center [127, 231] width 181 height 15
type input "75351893822731"
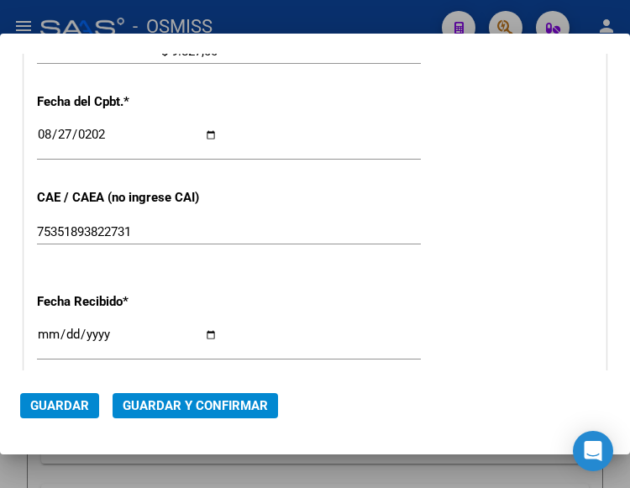
click at [475, 173] on div "CUIT * 30-70949057-1 Ingresar CUIT ANALISIS PRESTADOR HOSPITAL PUBLICO DESCENTR…" at bounding box center [314, 77] width 581 height 1191
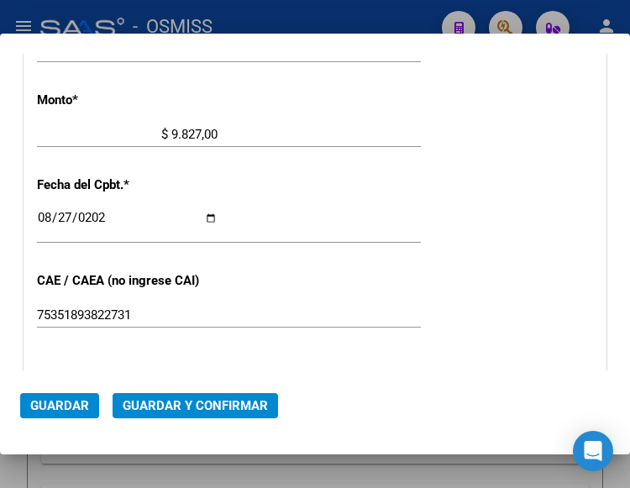
scroll to position [637, 0]
click at [224, 174] on div "CUIT * 30-70949057-1 Ingresar CUIT ANALISIS PRESTADOR HOSPITAL PUBLICO DESCENTR…" at bounding box center [314, 161] width 581 height 1191
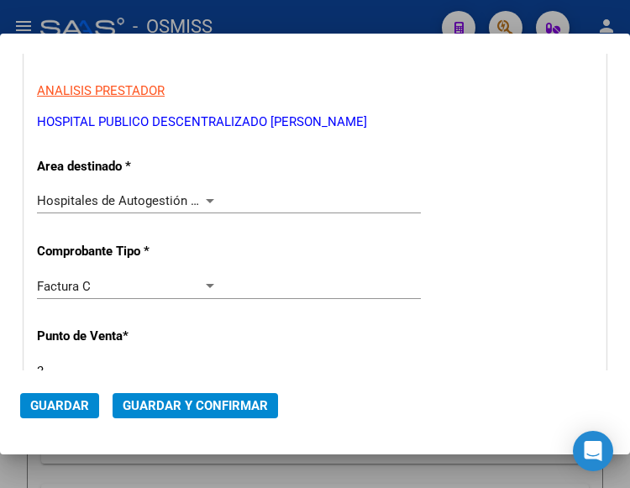
scroll to position [217, 0]
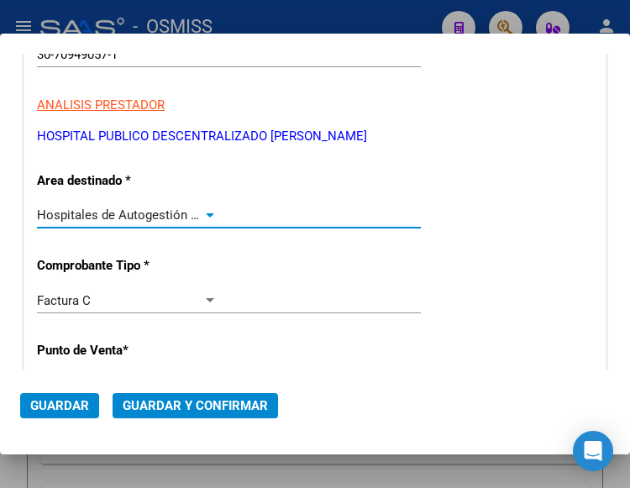
click at [206, 215] on div at bounding box center [210, 215] width 8 height 4
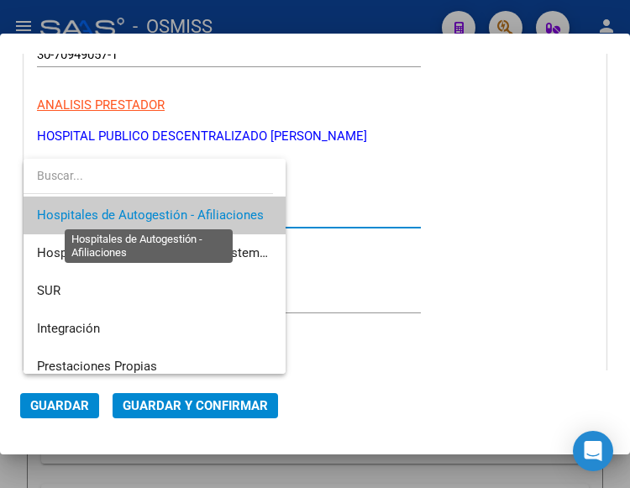
click at [206, 215] on span "Hospitales de Autogestión - Afiliaciones" at bounding box center [150, 214] width 227 height 15
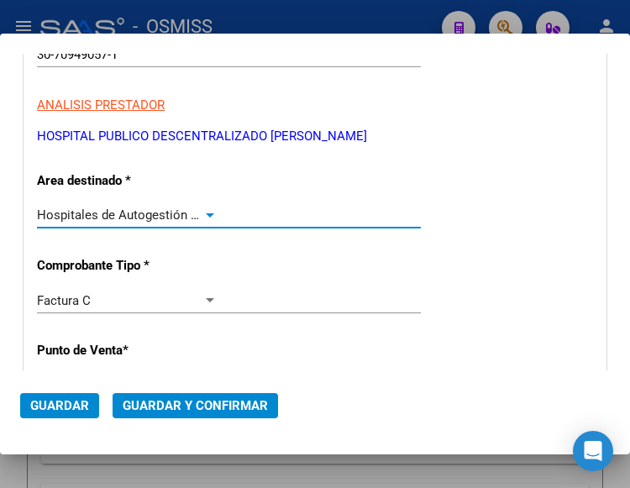
click at [184, 401] on span "Guardar y Confirmar" at bounding box center [195, 405] width 145 height 15
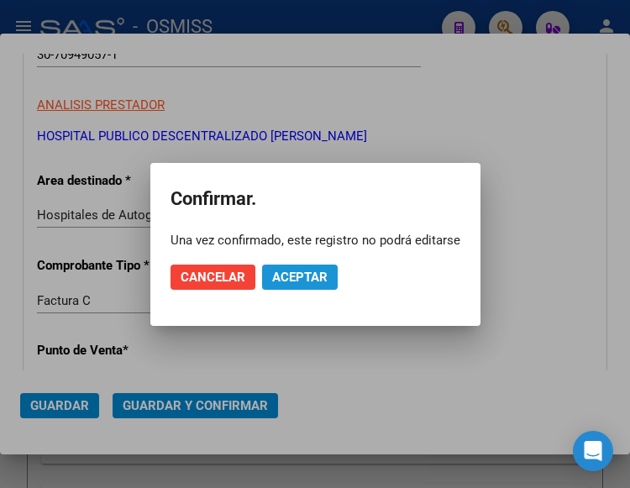
click at [298, 270] on span "Aceptar" at bounding box center [299, 277] width 55 height 15
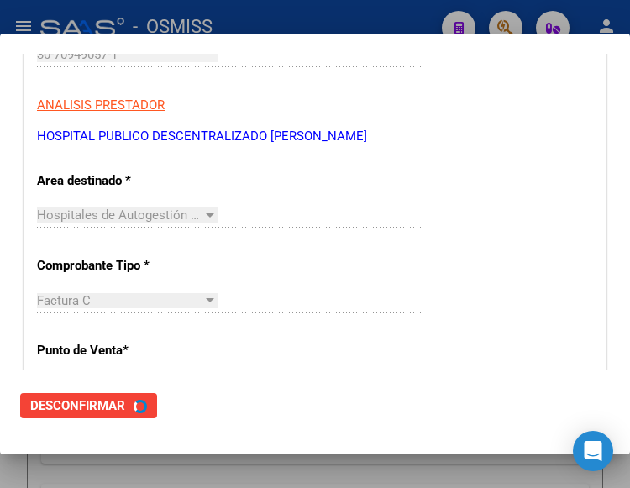
scroll to position [0, 0]
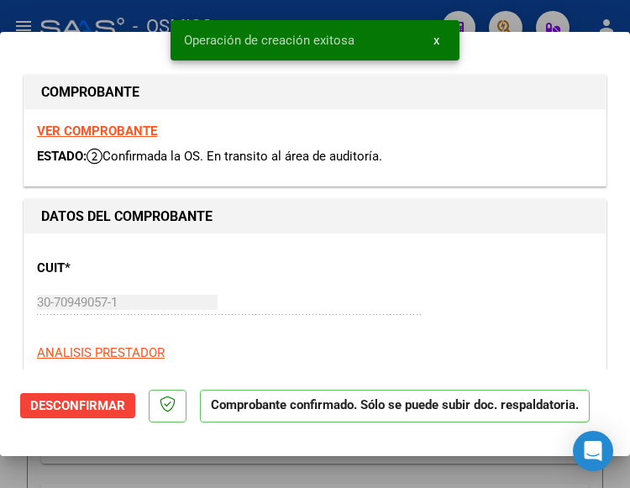
type input "2025-09-26"
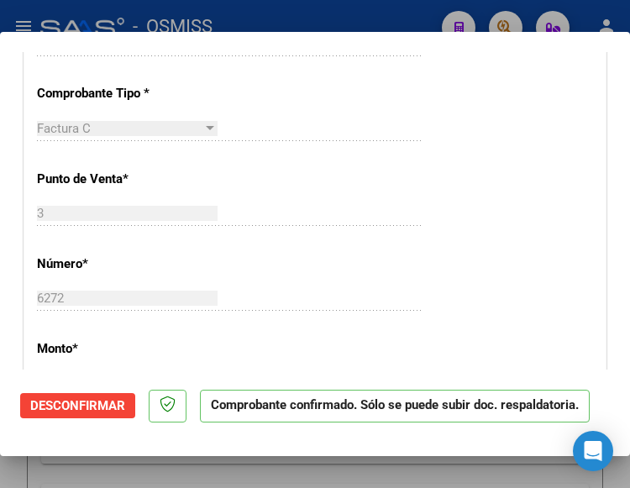
scroll to position [504, 0]
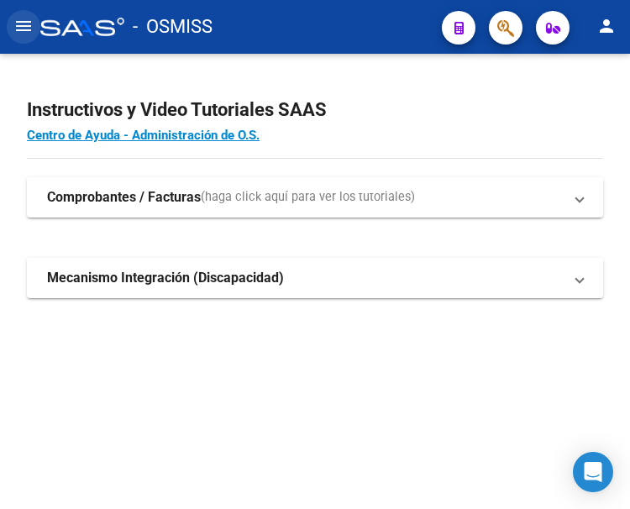
click at [29, 24] on mat-icon "menu" at bounding box center [23, 26] width 20 height 20
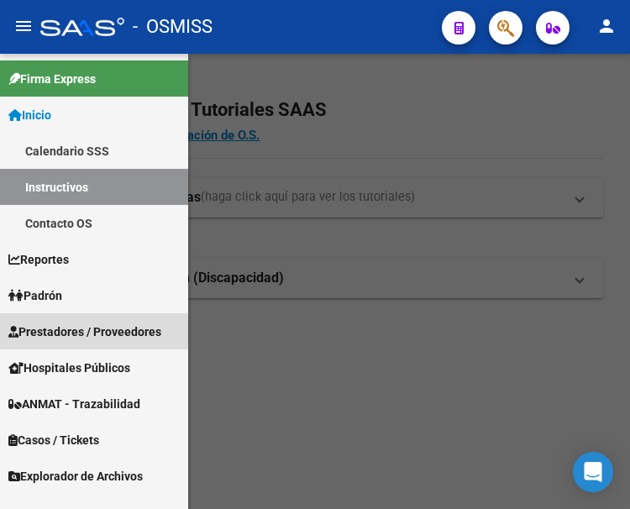
click at [66, 335] on span "Prestadores / Proveedores" at bounding box center [84, 331] width 153 height 18
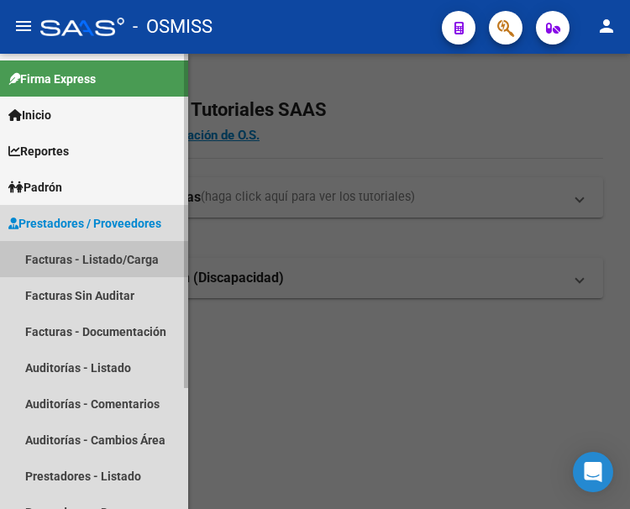
click at [77, 250] on link "Facturas - Listado/Carga" at bounding box center [94, 259] width 188 height 36
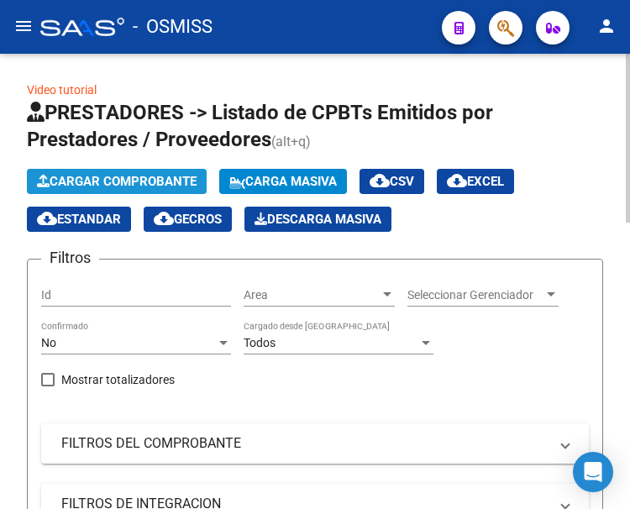
click at [147, 183] on span "Cargar Comprobante" at bounding box center [117, 181] width 160 height 15
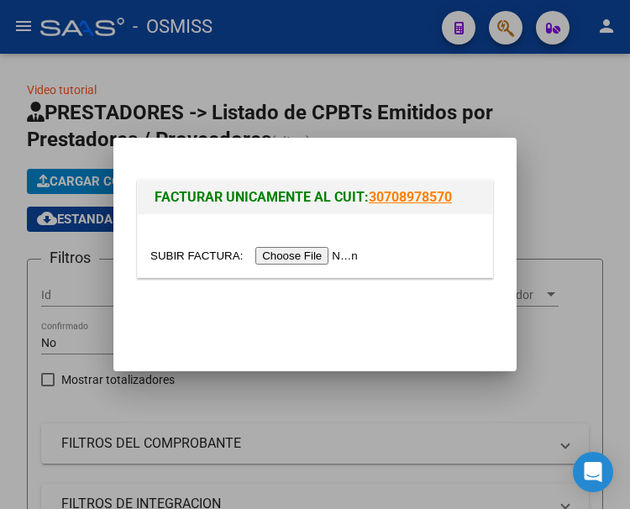
click at [329, 258] on input "file" at bounding box center [256, 256] width 212 height 18
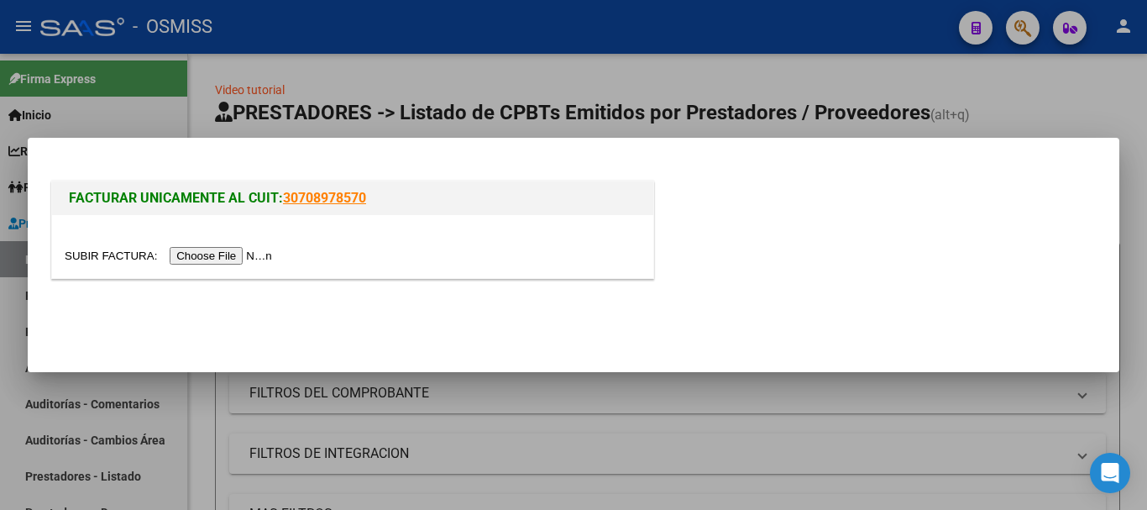
click at [210, 257] on input "file" at bounding box center [171, 256] width 212 height 18
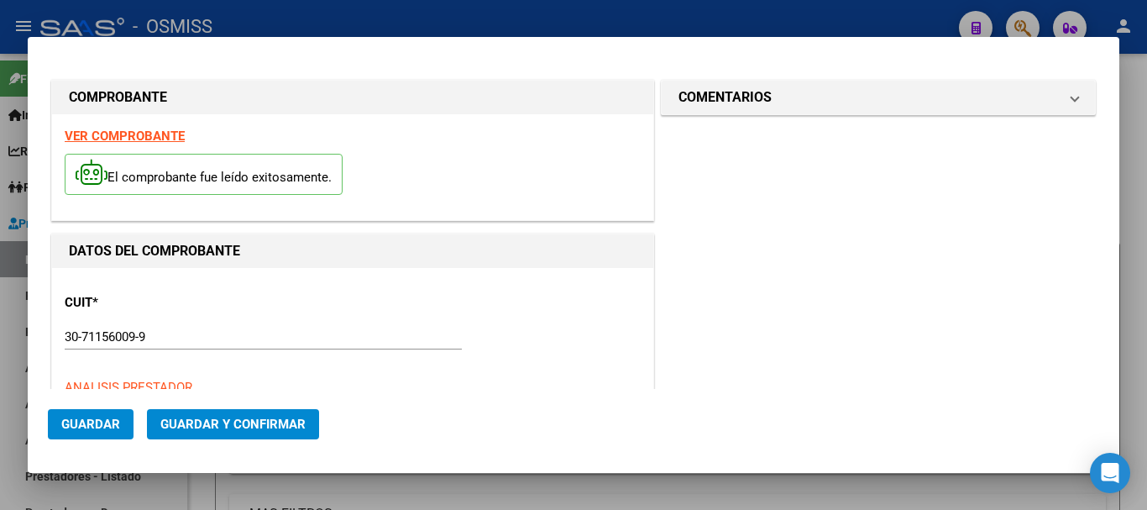
type input "2025-11-16"
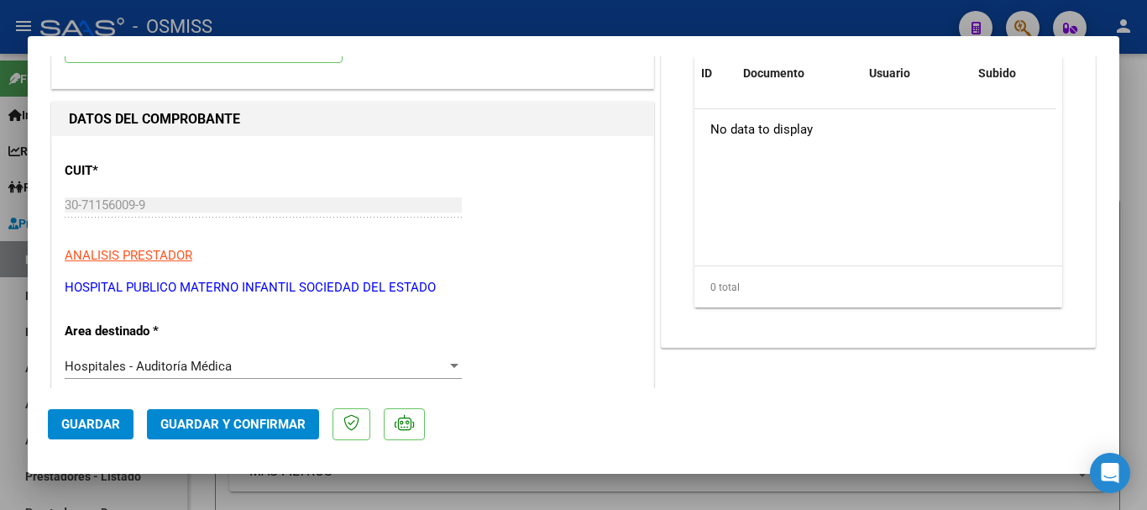
scroll to position [168, 0]
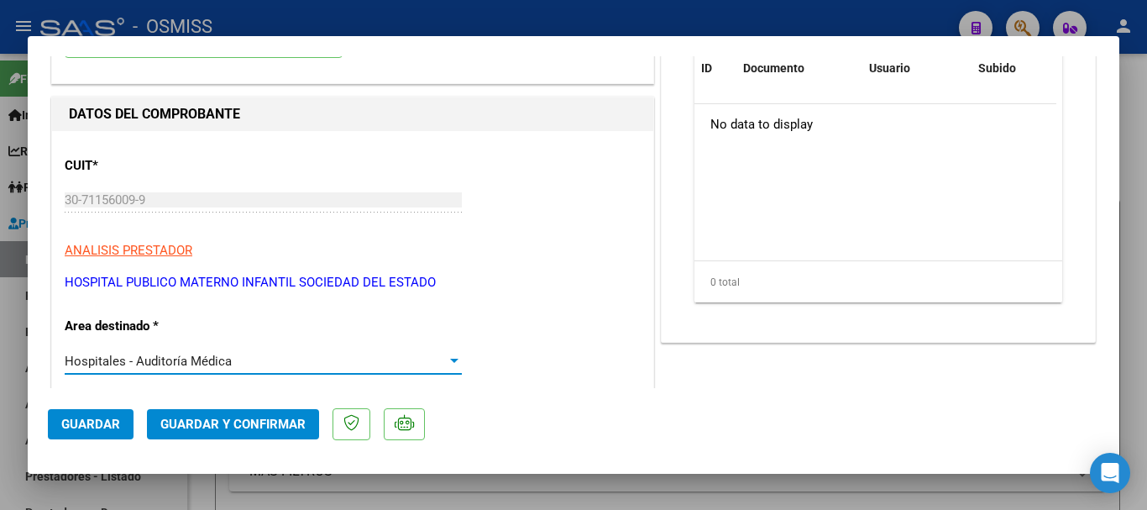
click at [450, 359] on div at bounding box center [454, 361] width 8 height 4
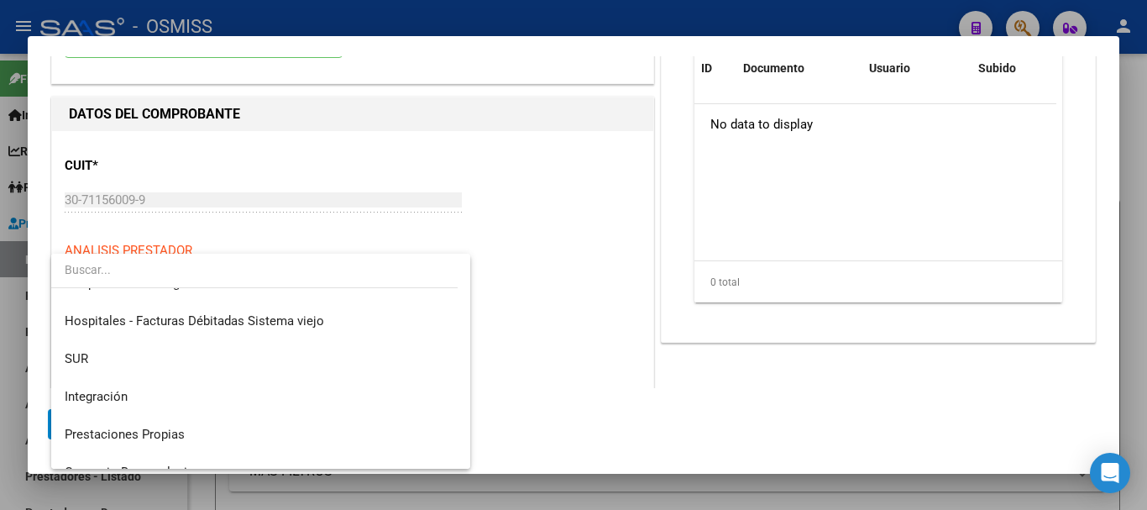
scroll to position [0, 0]
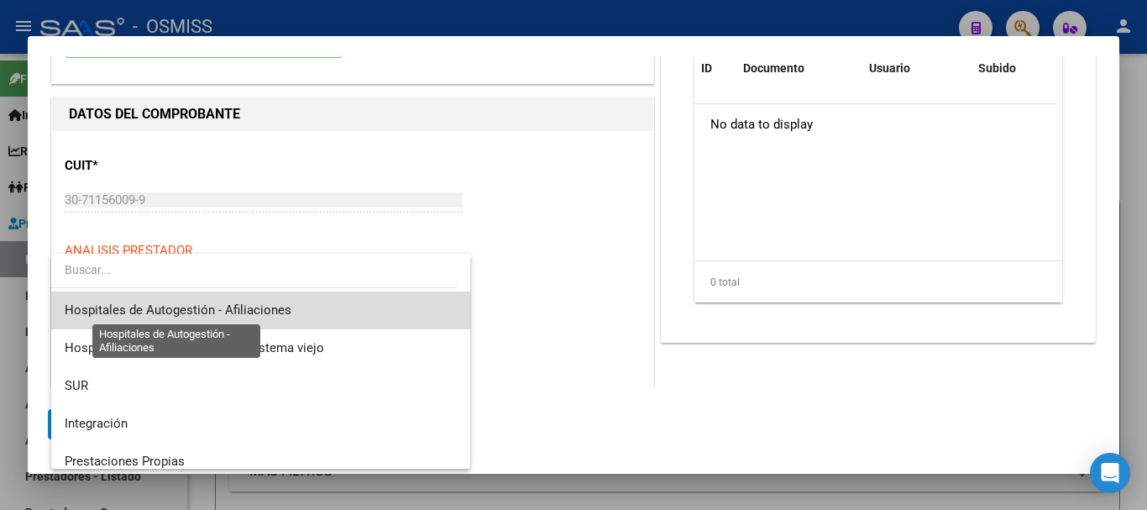
click at [272, 305] on span "Hospitales de Autogestión - Afiliaciones" at bounding box center [178, 309] width 227 height 15
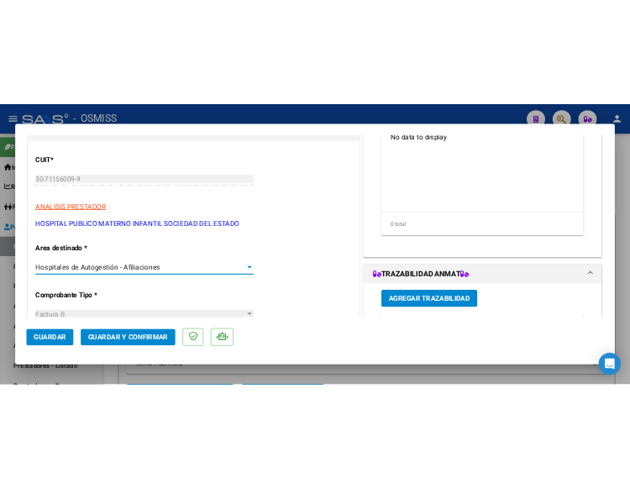
scroll to position [336, 0]
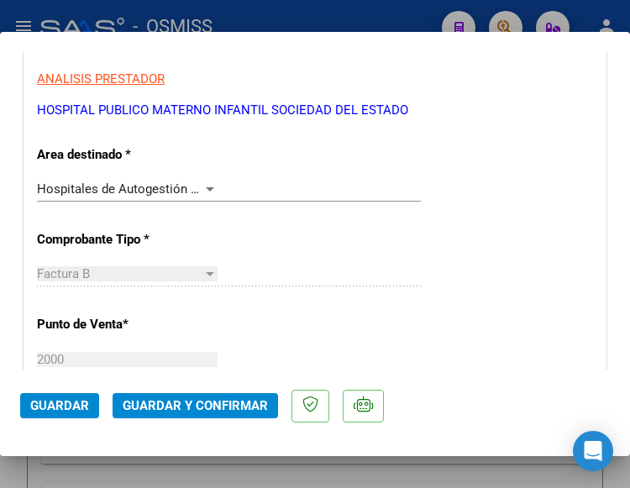
click at [204, 186] on div at bounding box center [209, 188] width 15 height 13
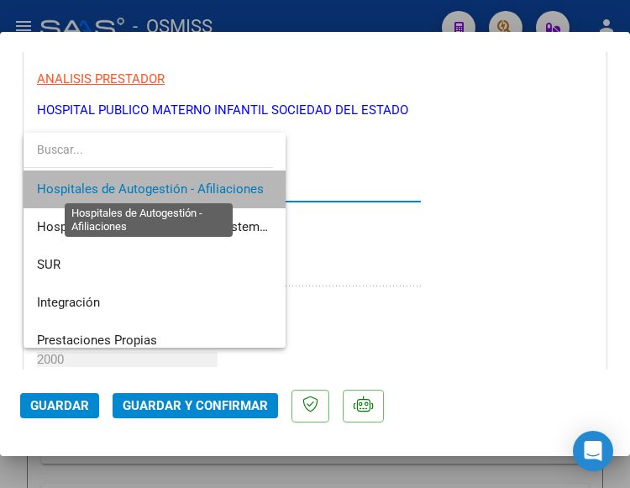
click at [204, 186] on span "Hospitales de Autogestión - Afiliaciones" at bounding box center [150, 188] width 227 height 15
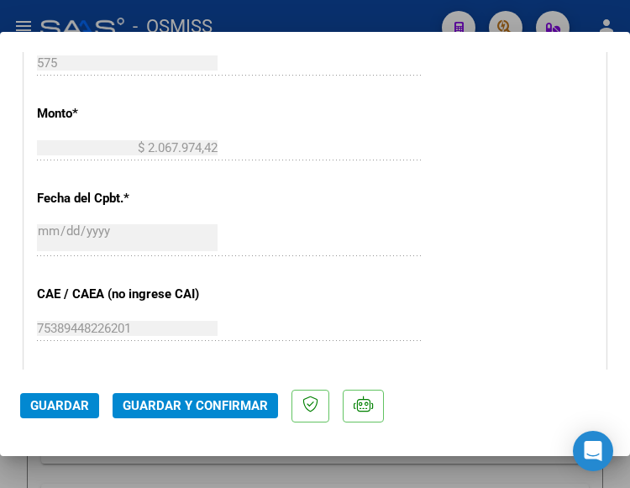
scroll to position [756, 0]
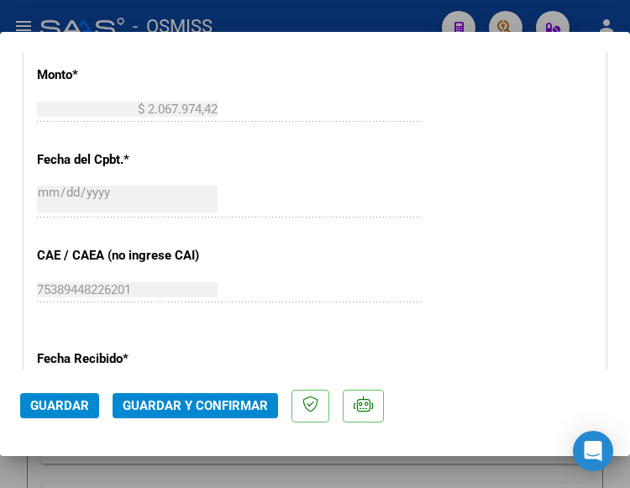
click at [179, 406] on span "Guardar y Confirmar" at bounding box center [195, 405] width 145 height 15
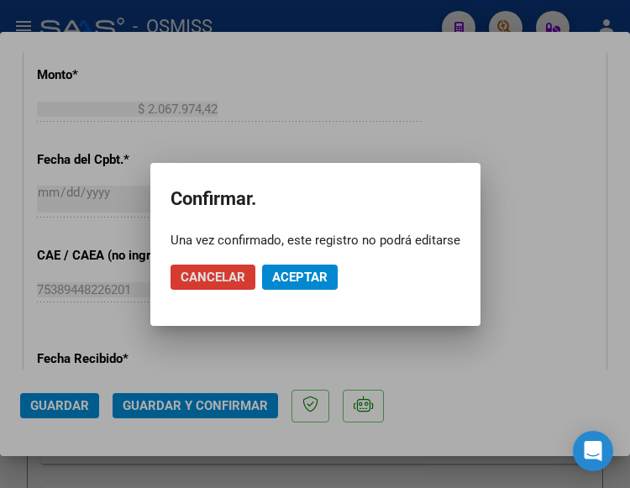
click at [306, 274] on span "Aceptar" at bounding box center [299, 277] width 55 height 15
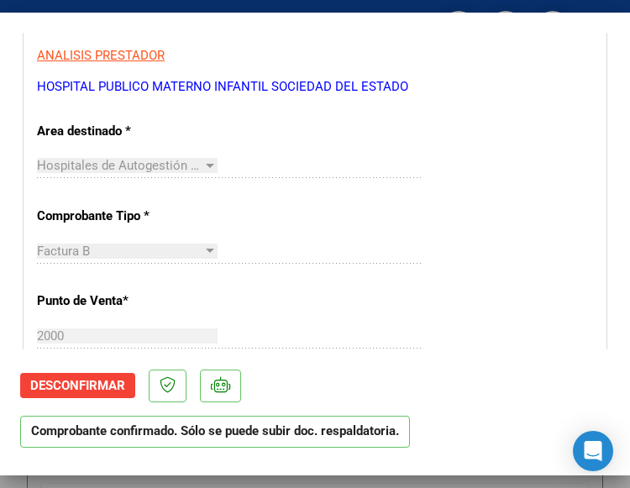
scroll to position [336, 0]
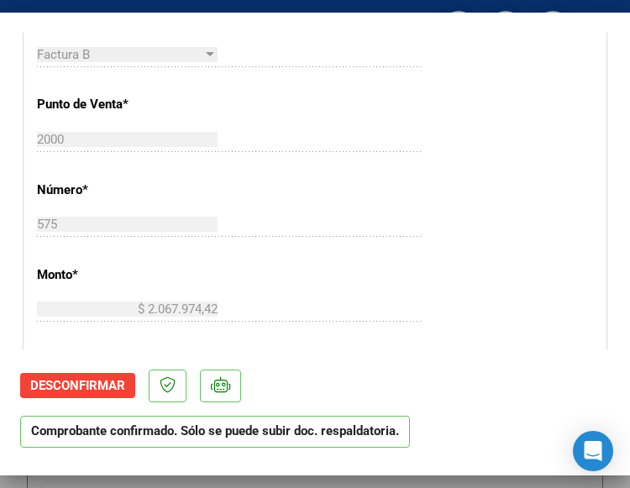
scroll to position [588, 0]
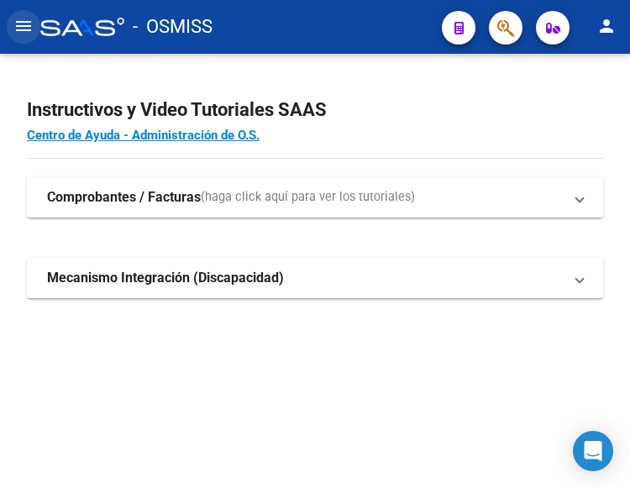
click at [15, 25] on mat-icon "menu" at bounding box center [23, 26] width 20 height 20
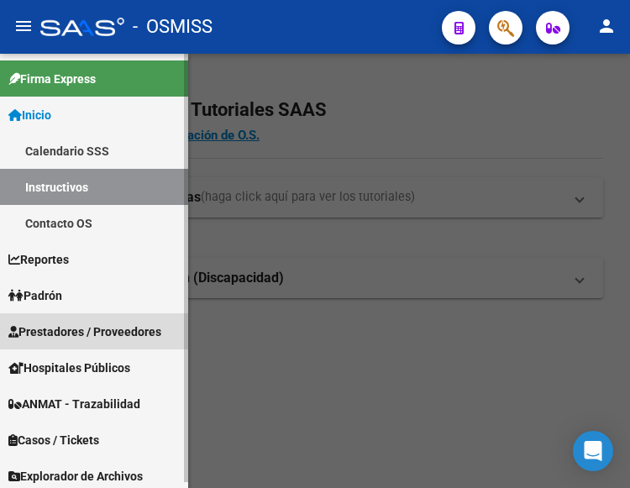
click at [69, 326] on span "Prestadores / Proveedores" at bounding box center [84, 331] width 153 height 18
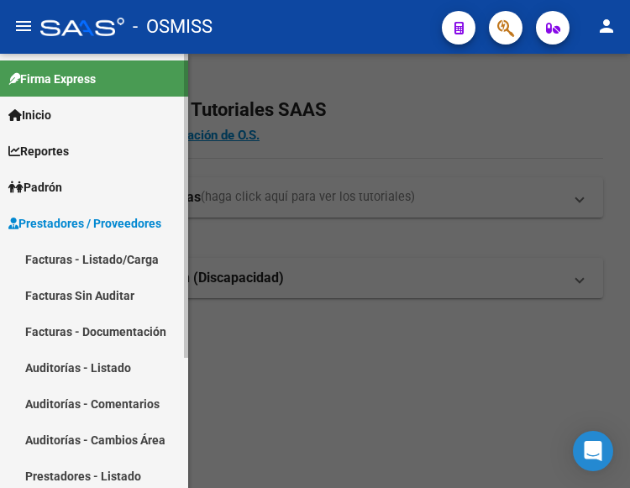
click at [95, 255] on link "Facturas - Listado/Carga" at bounding box center [94, 259] width 188 height 36
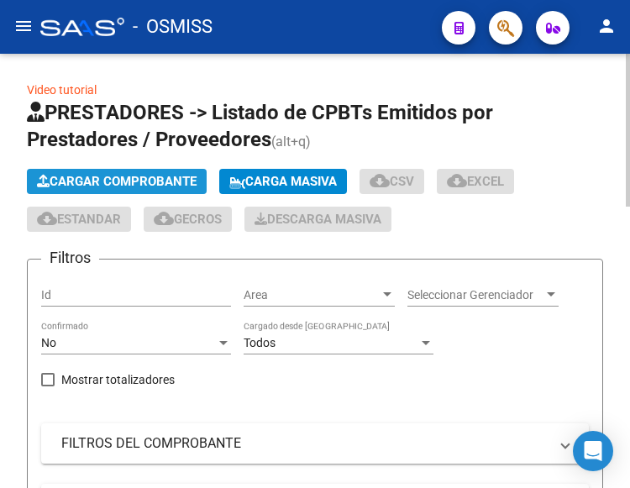
click at [165, 176] on span "Cargar Comprobante" at bounding box center [117, 181] width 160 height 15
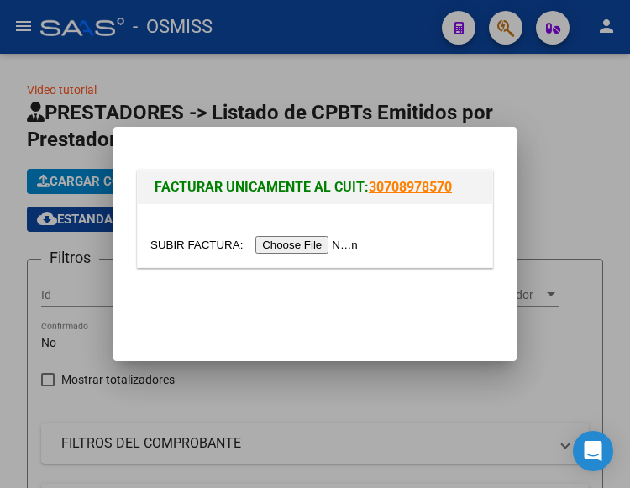
click at [333, 243] on input "file" at bounding box center [256, 245] width 212 height 18
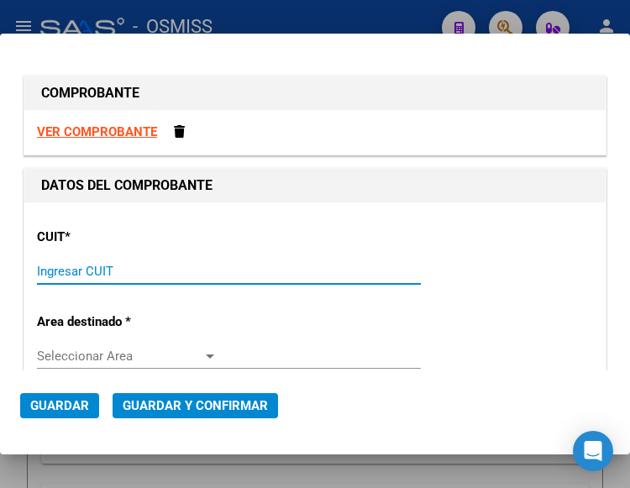
click at [64, 271] on input "Ingresar CUIT" at bounding box center [127, 271] width 181 height 15
click at [114, 262] on div "Ingresar CUIT" at bounding box center [229, 271] width 384 height 25
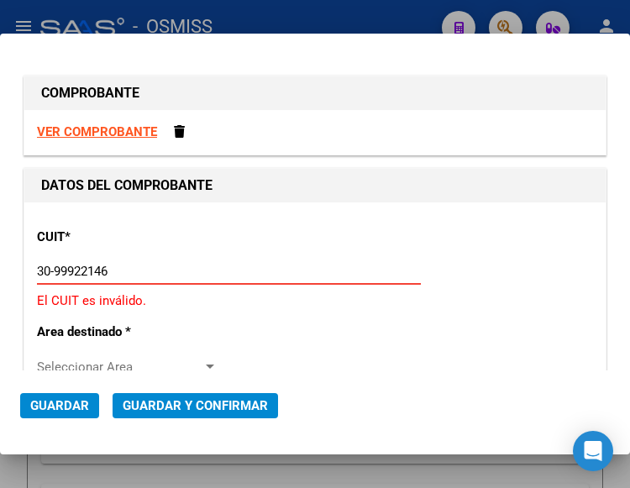
type input "30-99922146-3"
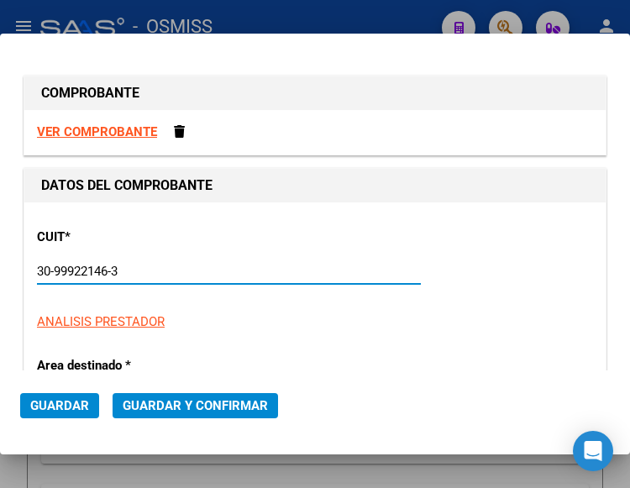
type input "109"
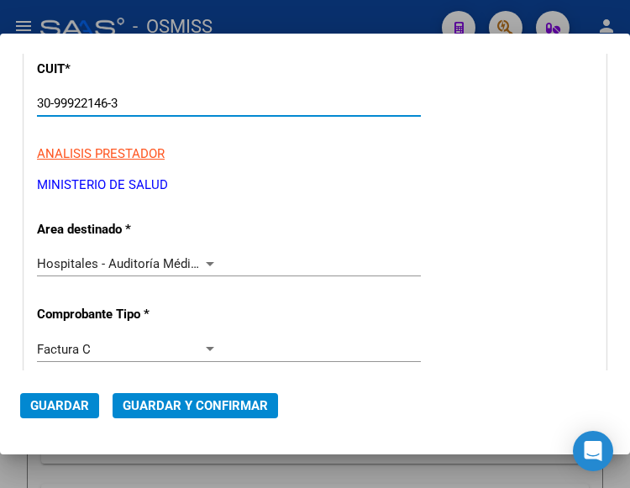
type input "30-99922146-3"
click at [202, 259] on div at bounding box center [209, 263] width 15 height 13
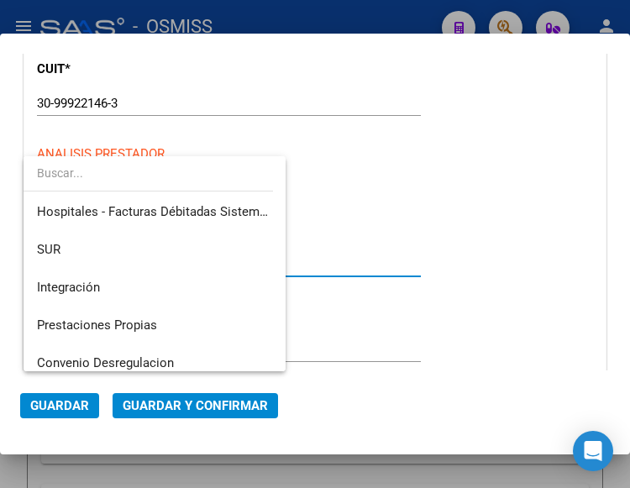
scroll to position [0, 0]
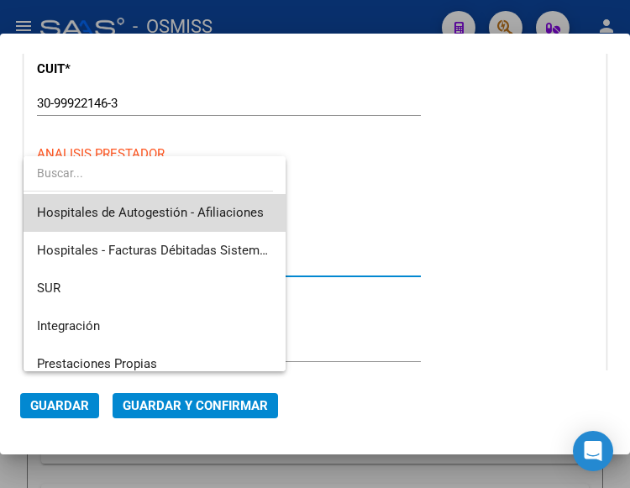
click at [207, 202] on span "Hospitales de Autogestión - Afiliaciones" at bounding box center [154, 213] width 235 height 38
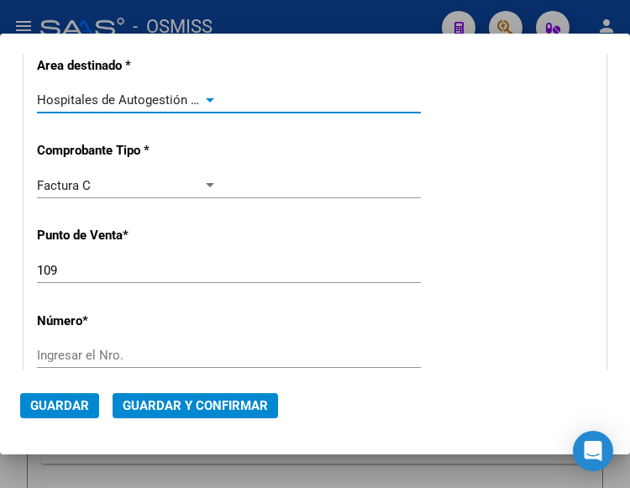
scroll to position [336, 0]
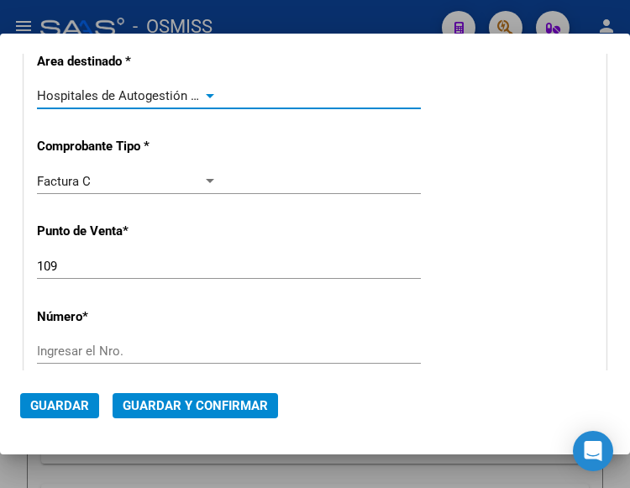
drag, startPoint x: 52, startPoint y: 259, endPoint x: 51, endPoint y: 270, distance: 11.0
click at [52, 262] on input "109" at bounding box center [127, 266] width 181 height 15
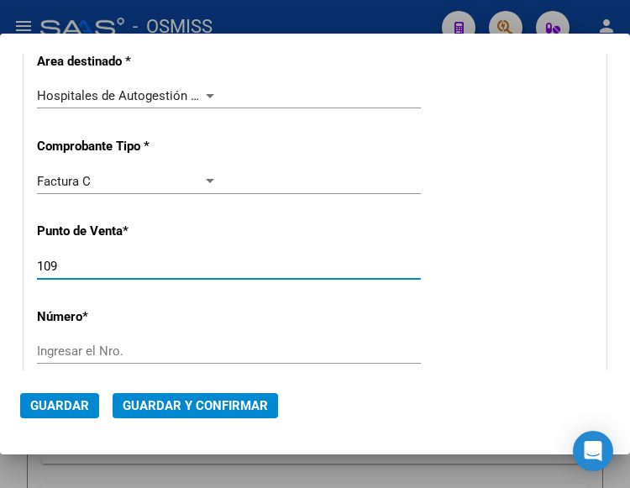
click at [68, 267] on input "109" at bounding box center [127, 266] width 181 height 15
type input "110"
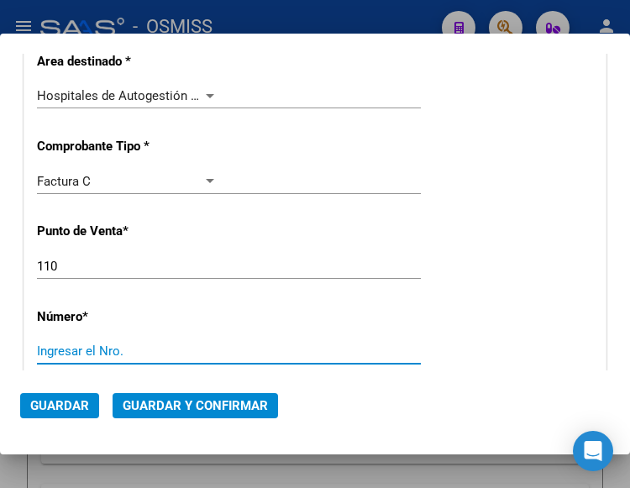
click at [73, 352] on input "Ingresar el Nro." at bounding box center [127, 350] width 181 height 15
type input "5222"
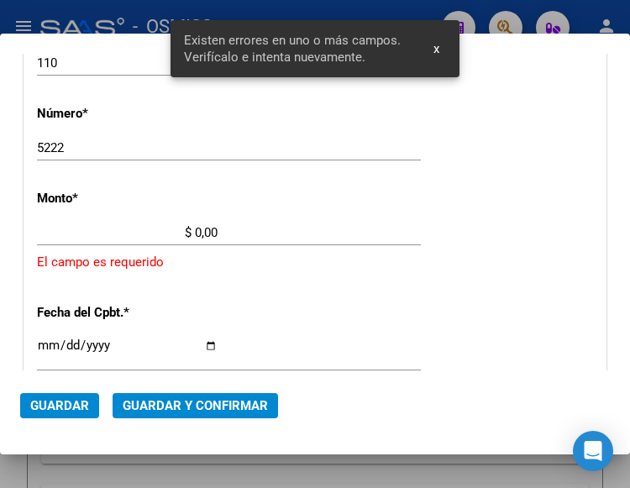
scroll to position [553, 0]
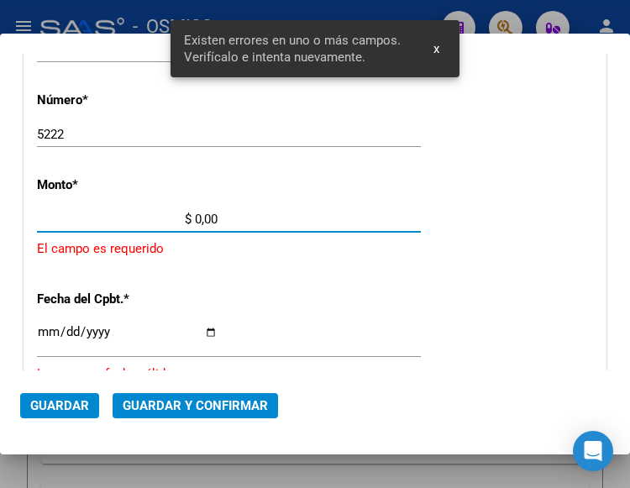
click at [196, 218] on input "$ 0,00" at bounding box center [127, 219] width 181 height 15
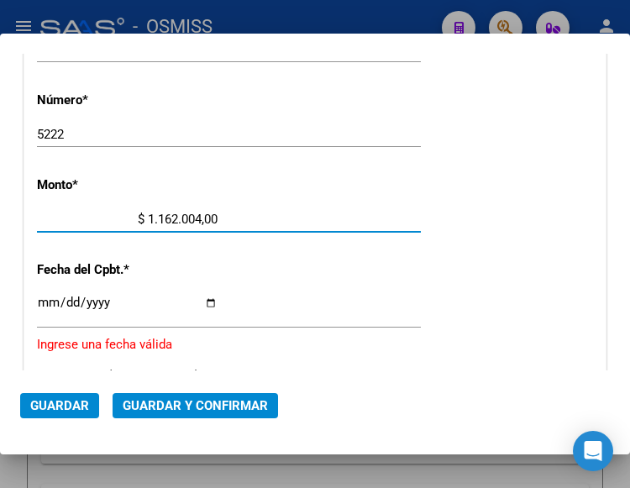
click at [210, 218] on input "$ 1.162.004,00" at bounding box center [127, 219] width 181 height 15
type input "$ 1.162.004,46"
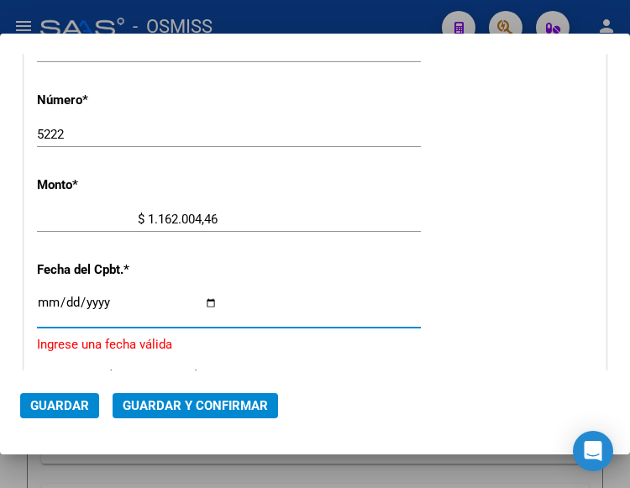
click at [46, 301] on input "Ingresar la fecha" at bounding box center [127, 309] width 181 height 27
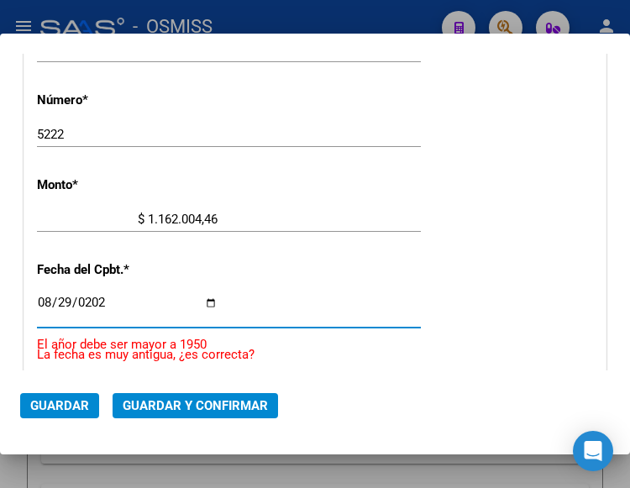
type input "2025-08-29"
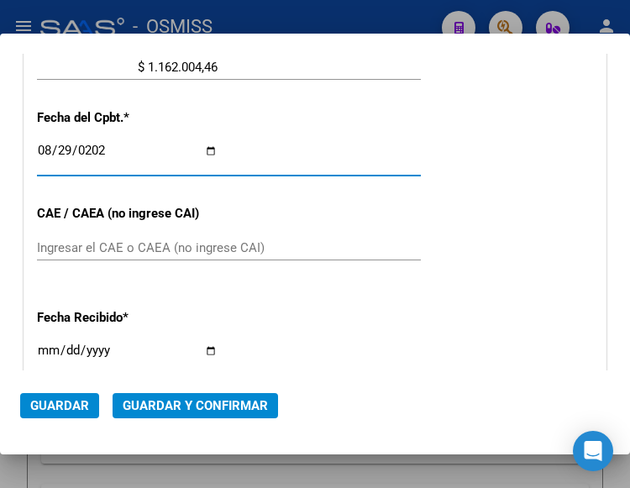
scroll to position [721, 0]
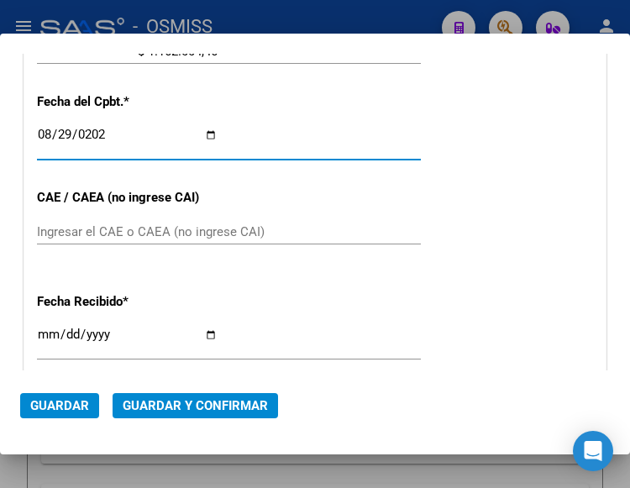
click at [117, 225] on input "Ingresar el CAE o CAEA (no ingrese CAI)" at bounding box center [127, 231] width 181 height 15
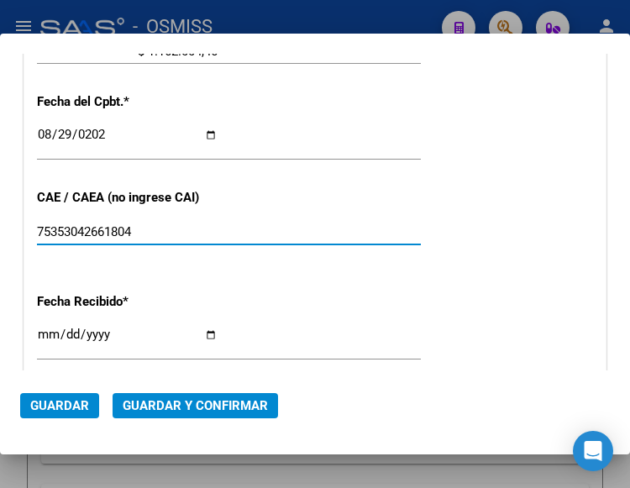
type input "75353042661804"
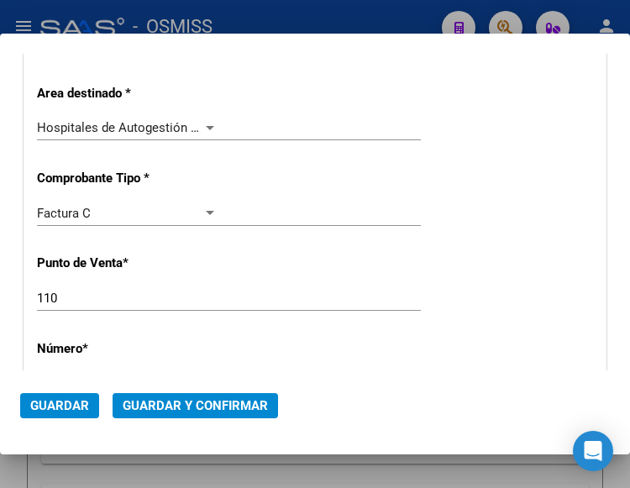
scroll to position [301, 0]
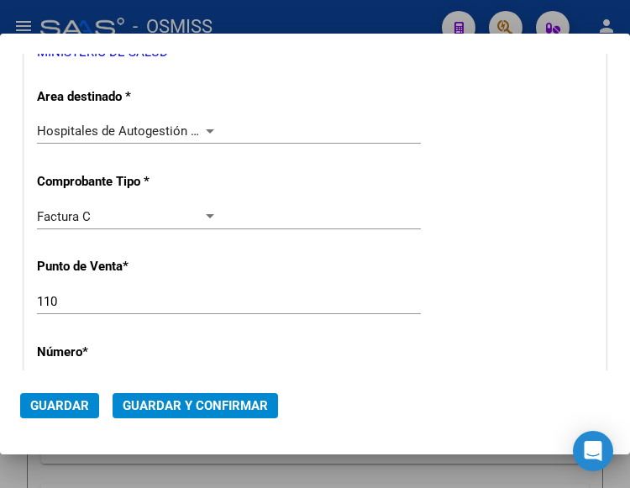
click at [202, 127] on div at bounding box center [209, 130] width 15 height 13
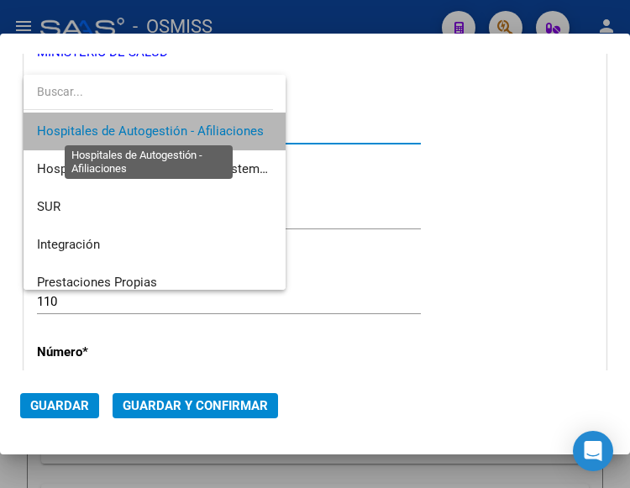
click at [201, 127] on span "Hospitales de Autogestión - Afiliaciones" at bounding box center [150, 130] width 227 height 15
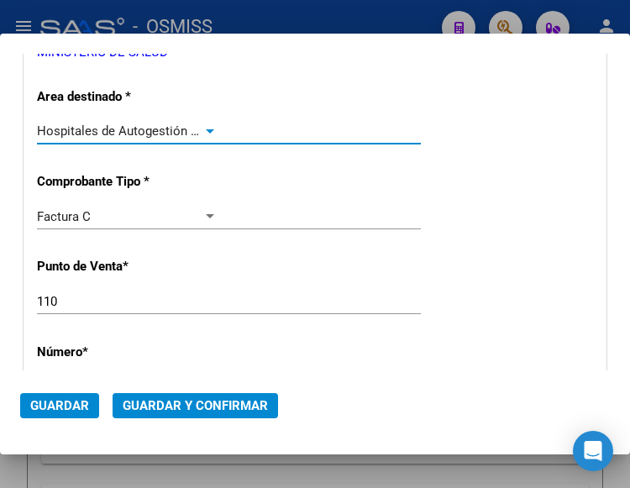
click at [187, 407] on span "Guardar y Confirmar" at bounding box center [195, 405] width 145 height 15
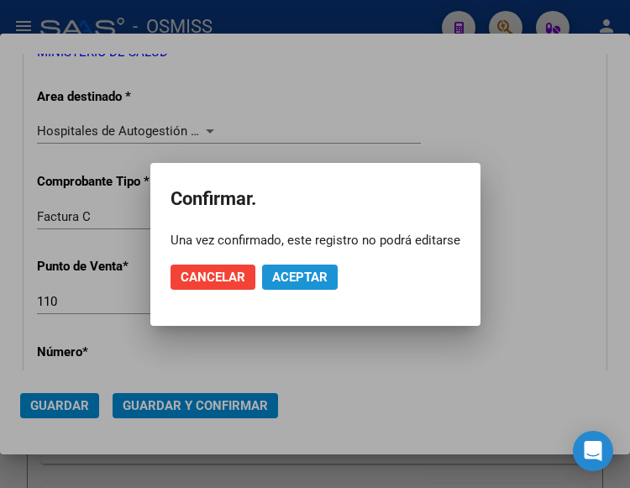
click at [293, 280] on span "Aceptar" at bounding box center [299, 277] width 55 height 15
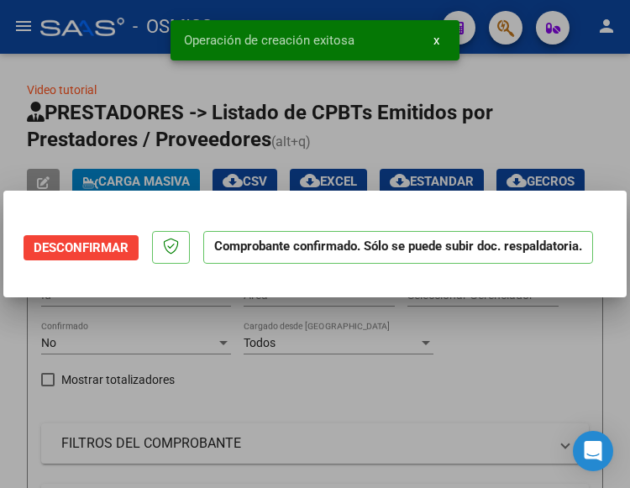
scroll to position [0, 0]
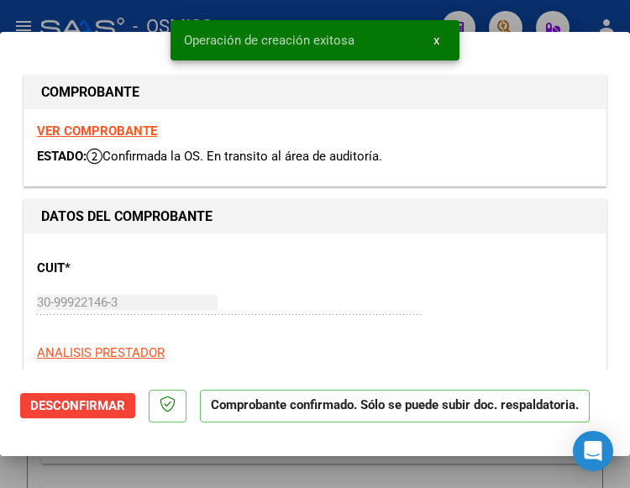
type input "2025-10-28"
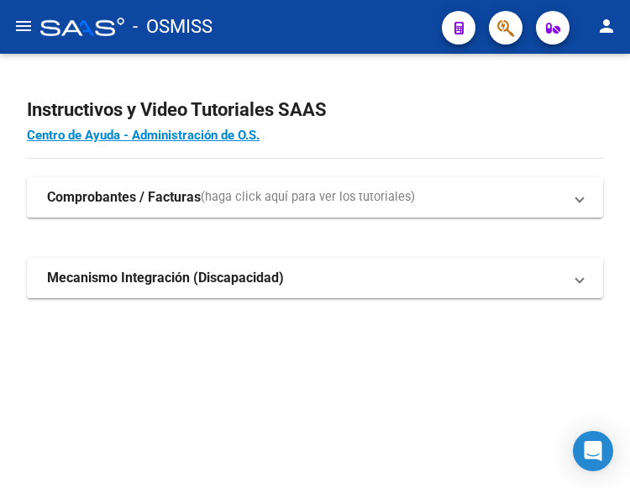
click at [20, 22] on mat-icon "menu" at bounding box center [23, 26] width 20 height 20
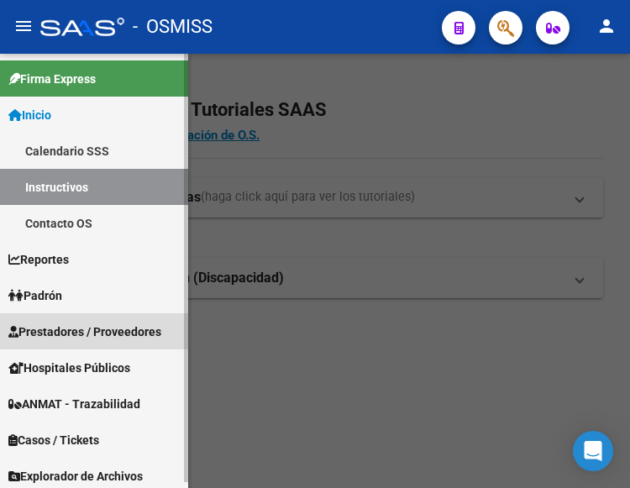
click at [83, 334] on span "Prestadores / Proveedores" at bounding box center [84, 331] width 153 height 18
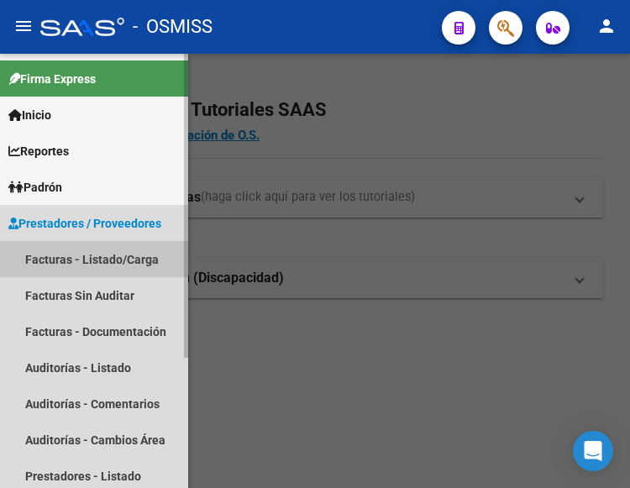
click at [98, 252] on link "Facturas - Listado/Carga" at bounding box center [94, 259] width 188 height 36
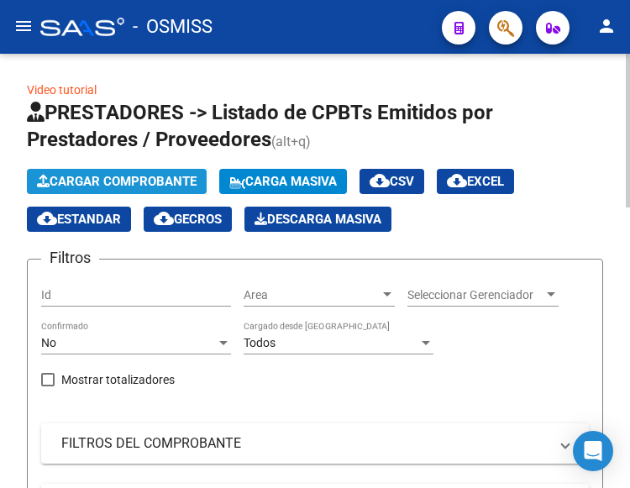
click at [150, 178] on span "Cargar Comprobante" at bounding box center [117, 181] width 160 height 15
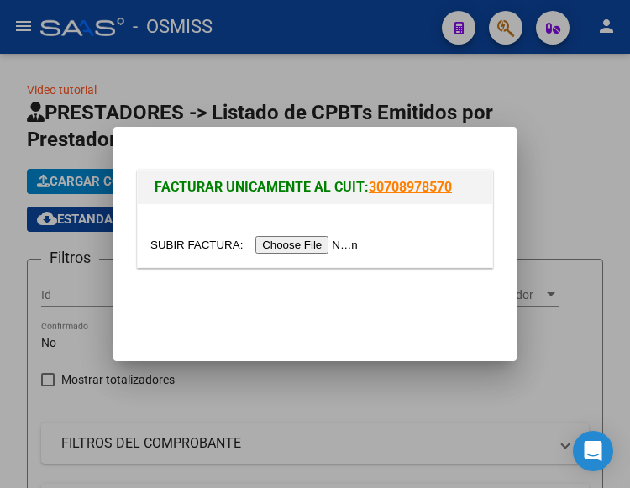
click at [340, 248] on input "file" at bounding box center [256, 245] width 212 height 18
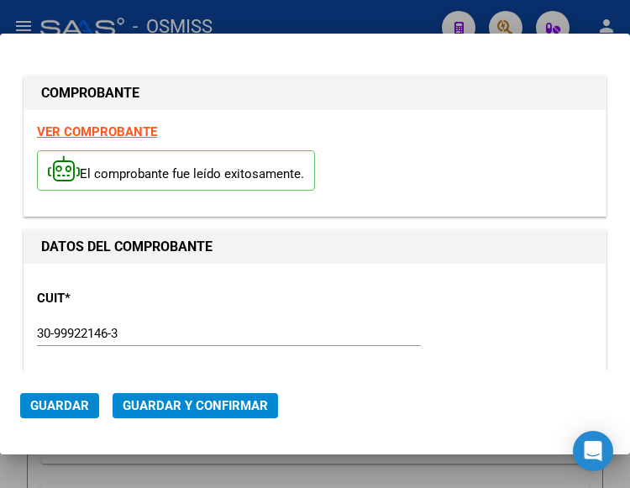
type input "[DATE]"
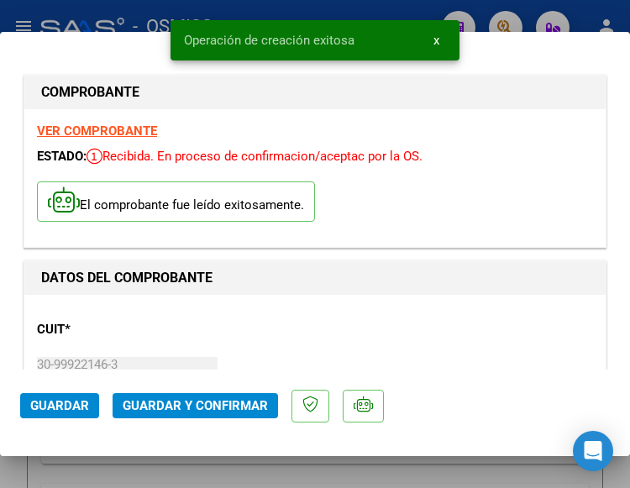
click at [222, 323] on div "CUIT * 30-99922146-3 Ingresar CUIT ANALISIS PRESTADOR MINISTERIO DE [PERSON_NAM…" at bounding box center [315, 381] width 556 height 148
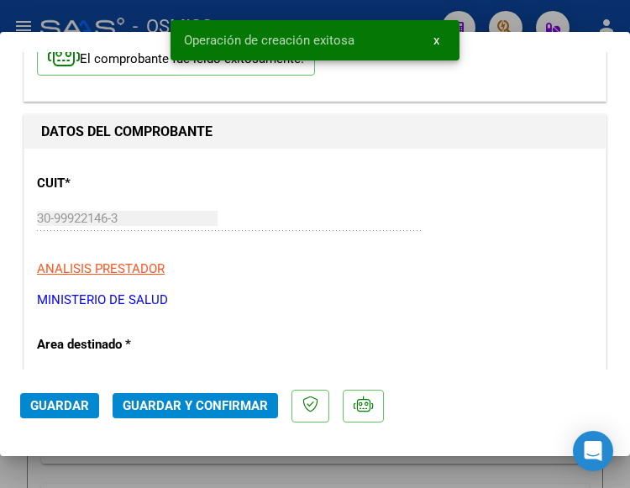
scroll to position [252, 0]
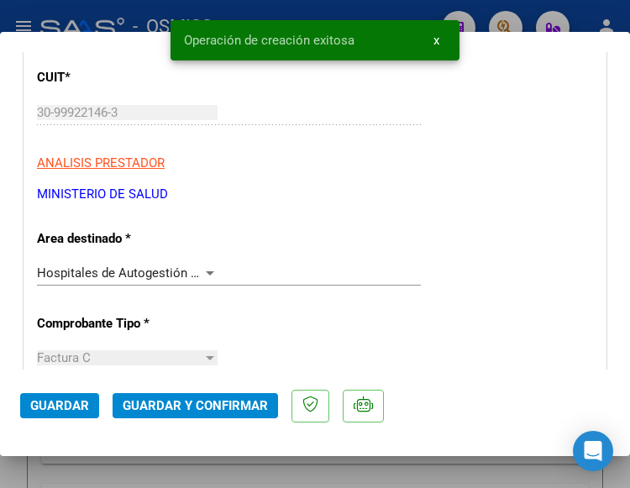
click at [210, 266] on div at bounding box center [209, 272] width 15 height 13
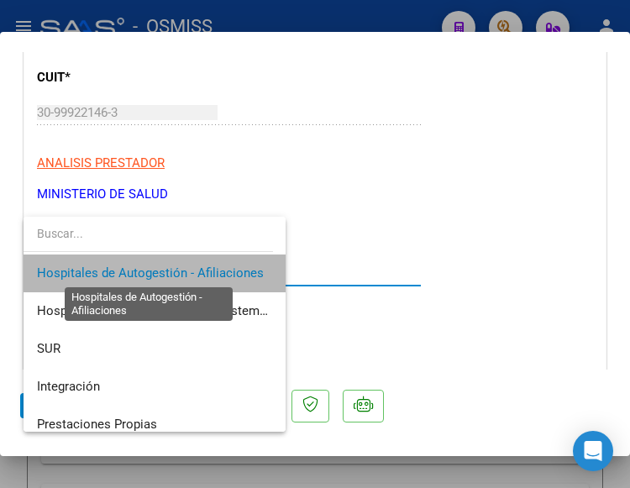
click at [210, 266] on span "Hospitales de Autogestión - Afiliaciones" at bounding box center [150, 272] width 227 height 15
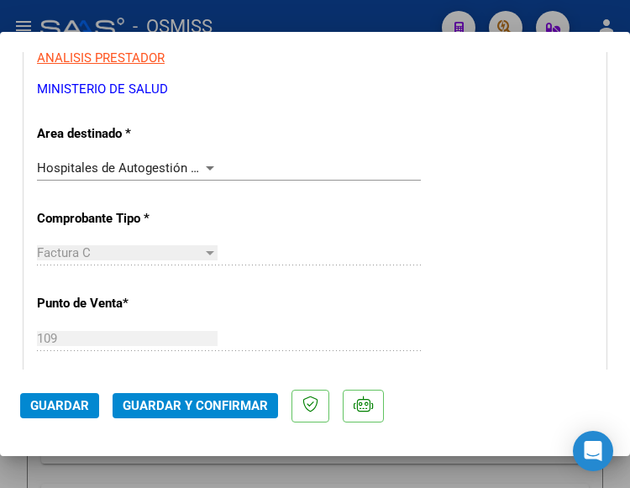
scroll to position [336, 0]
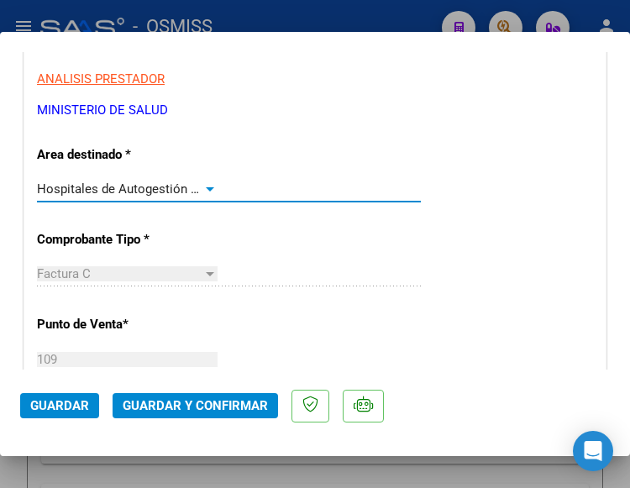
click at [206, 187] on div at bounding box center [210, 189] width 8 height 4
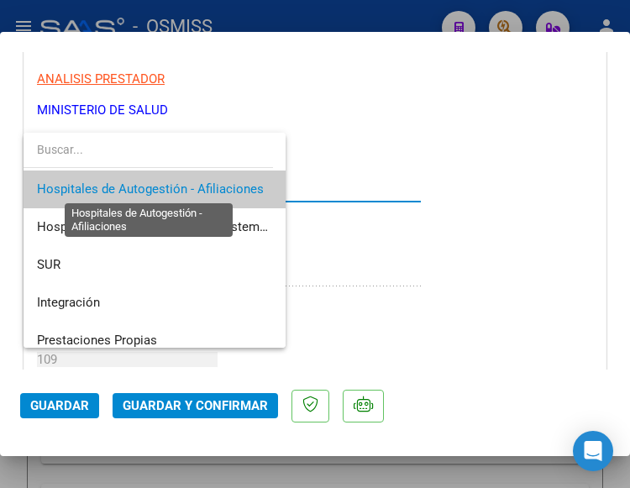
click at [202, 186] on span "Hospitales de Autogestión - Afiliaciones" at bounding box center [150, 188] width 227 height 15
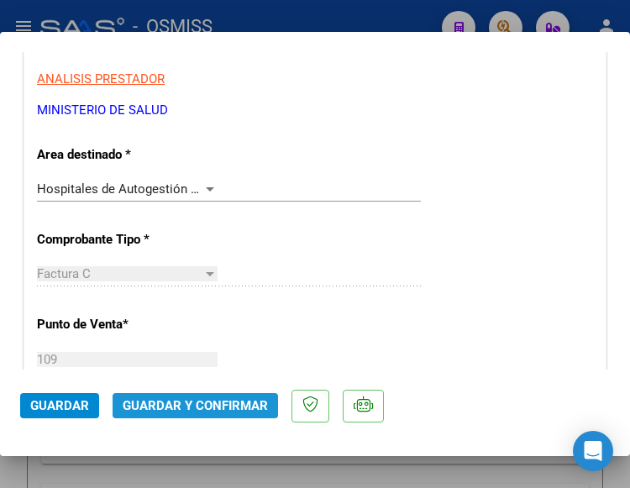
click at [198, 400] on span "Guardar y Confirmar" at bounding box center [195, 405] width 145 height 15
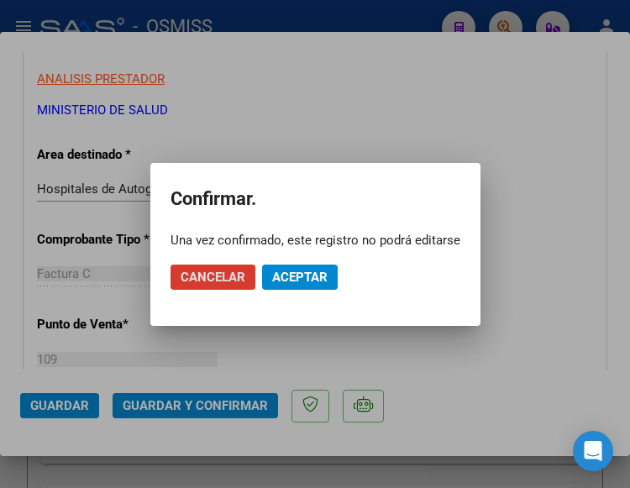
click at [294, 270] on span "Aceptar" at bounding box center [299, 277] width 55 height 15
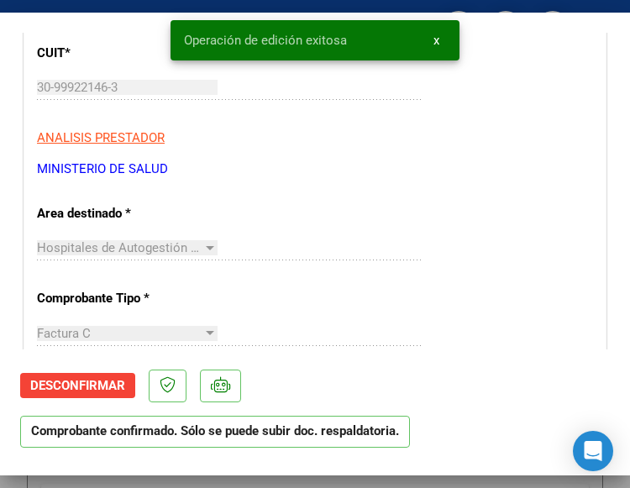
scroll to position [252, 0]
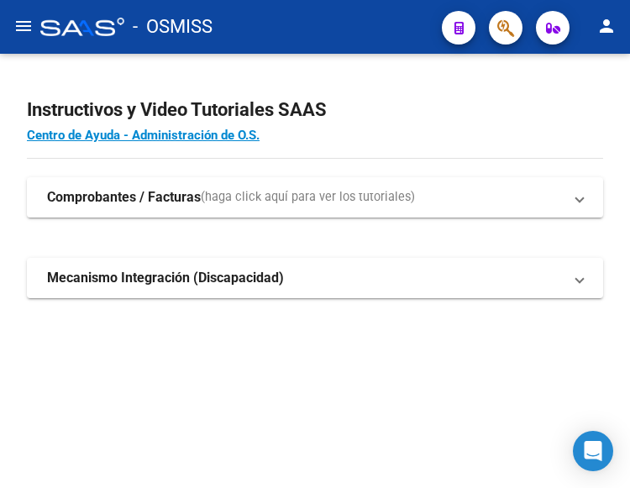
click at [24, 23] on mat-icon "menu" at bounding box center [23, 26] width 20 height 20
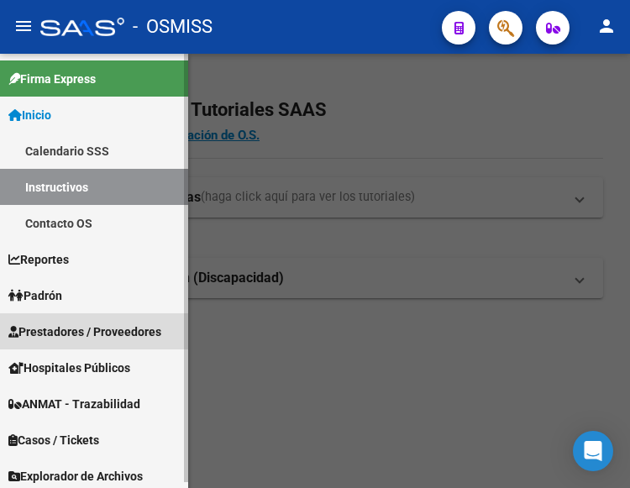
click at [79, 322] on span "Prestadores / Proveedores" at bounding box center [84, 331] width 153 height 18
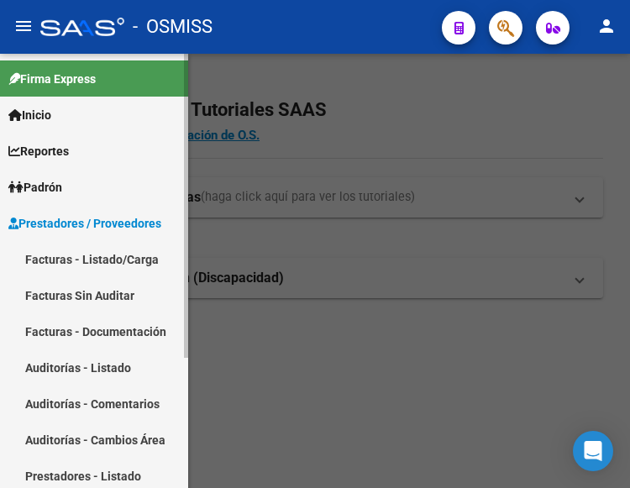
click at [94, 258] on link "Facturas - Listado/Carga" at bounding box center [94, 259] width 188 height 36
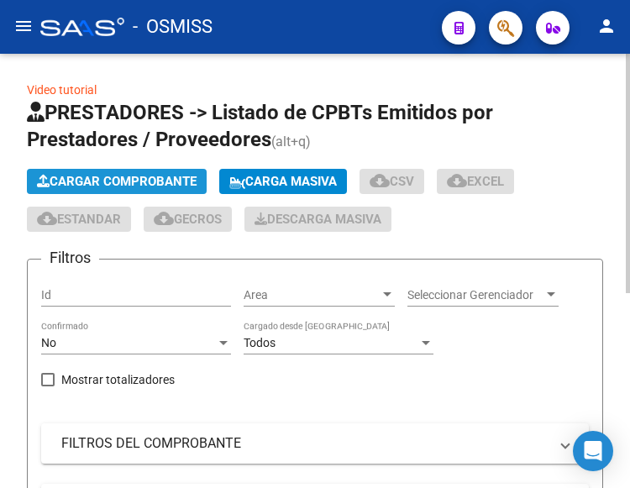
click at [147, 177] on span "Cargar Comprobante" at bounding box center [117, 181] width 160 height 15
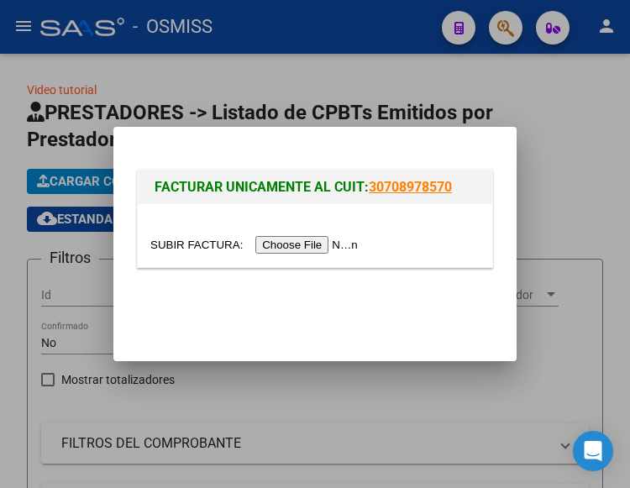
click at [305, 243] on input "file" at bounding box center [256, 245] width 212 height 18
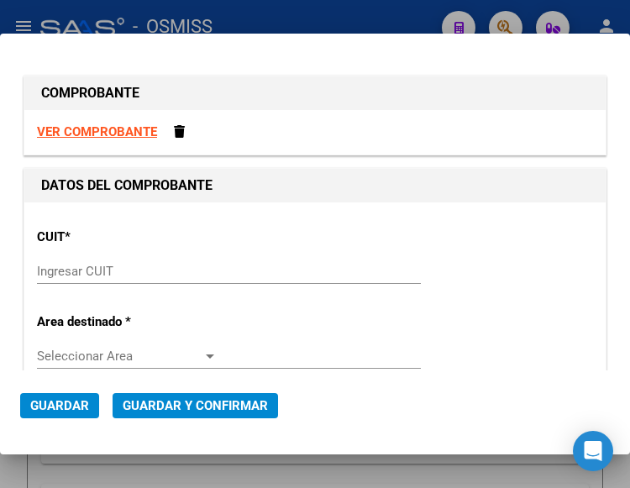
click at [69, 275] on input "Ingresar CUIT" at bounding box center [127, 271] width 181 height 15
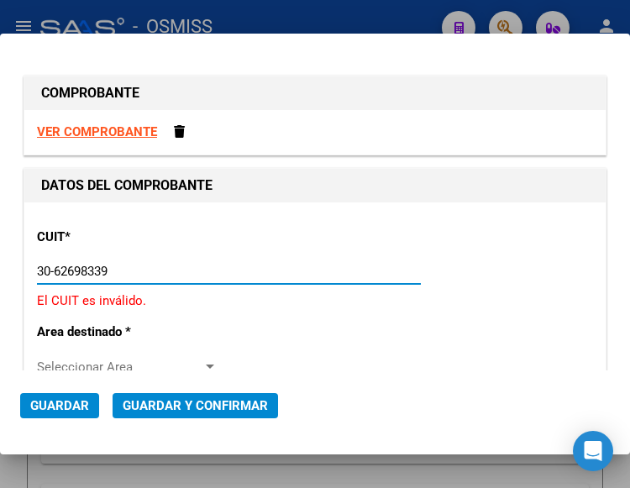
type input "30-62698339-8"
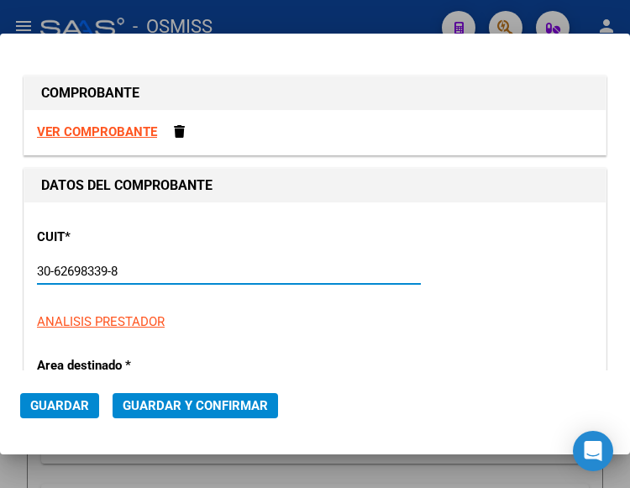
type input "130"
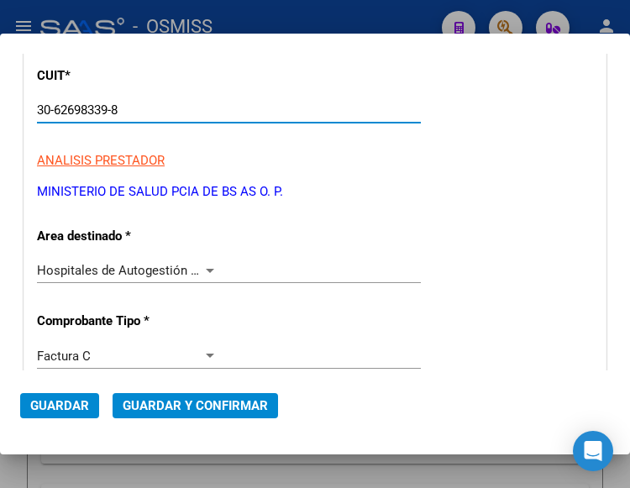
scroll to position [168, 0]
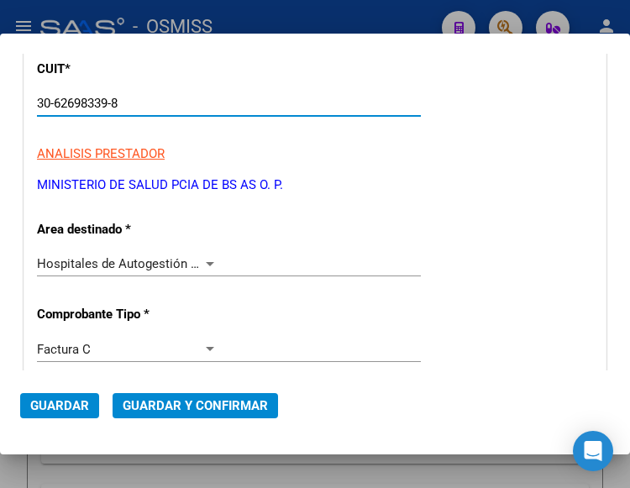
type input "30-62698339-8"
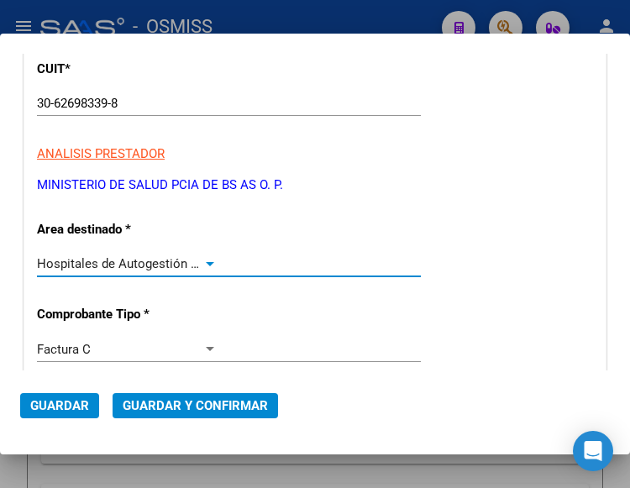
click at [207, 259] on div at bounding box center [209, 263] width 15 height 13
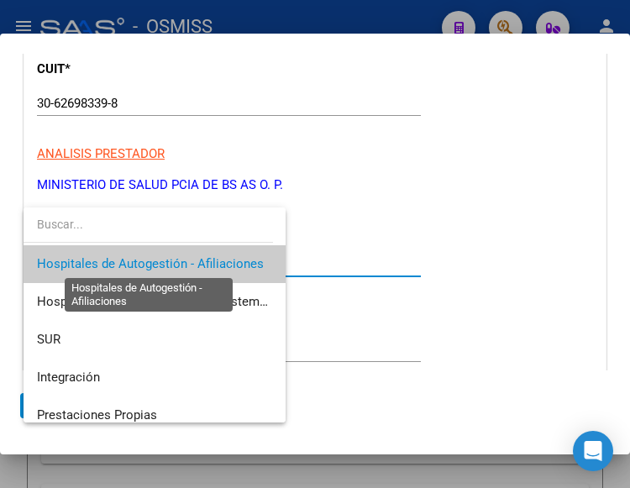
click at [207, 259] on span "Hospitales de Autogestión - Afiliaciones" at bounding box center [150, 263] width 227 height 15
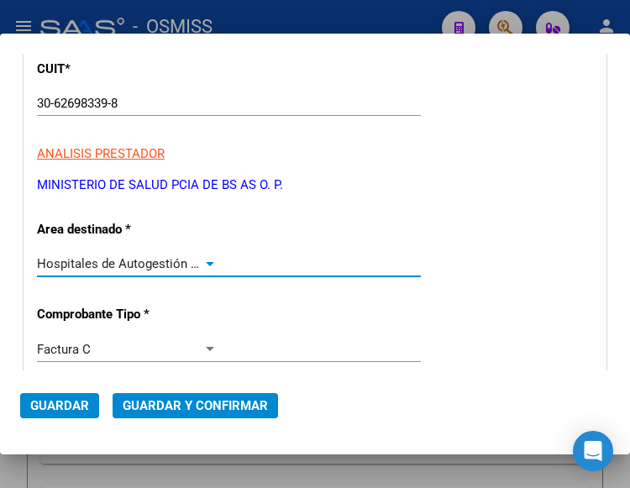
click at [206, 259] on div at bounding box center [209, 263] width 15 height 13
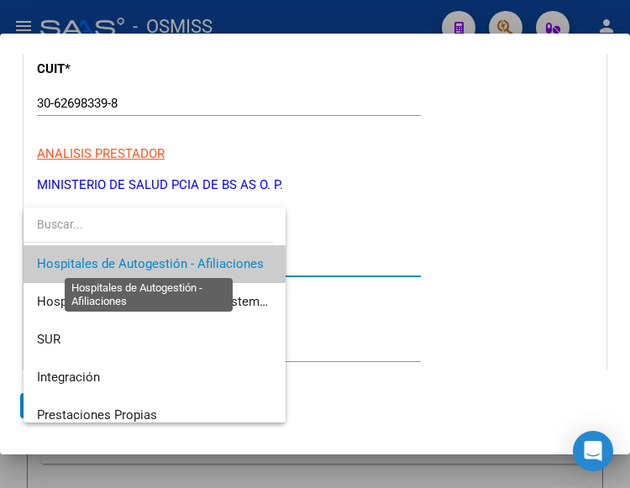
click at [206, 259] on span "Hospitales de Autogestión - Afiliaciones" at bounding box center [150, 263] width 227 height 15
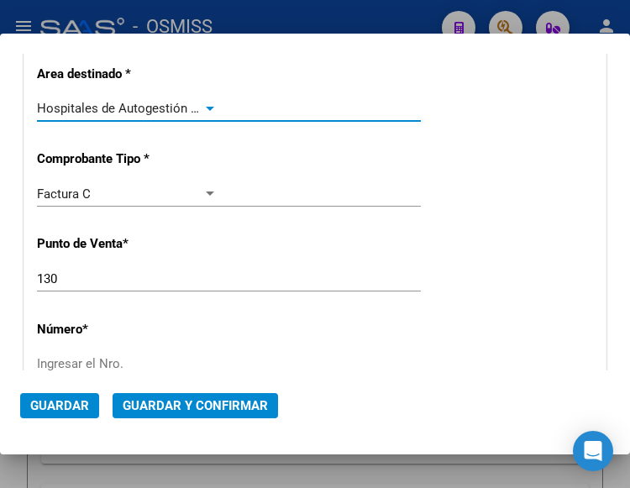
scroll to position [336, 0]
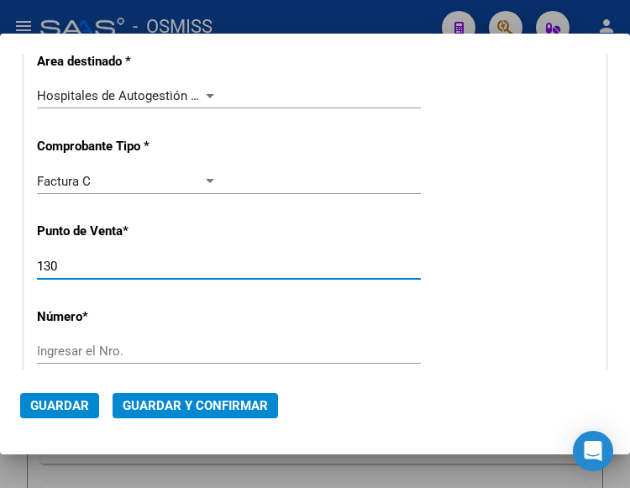
click at [78, 260] on input "130" at bounding box center [127, 266] width 181 height 15
type input "106"
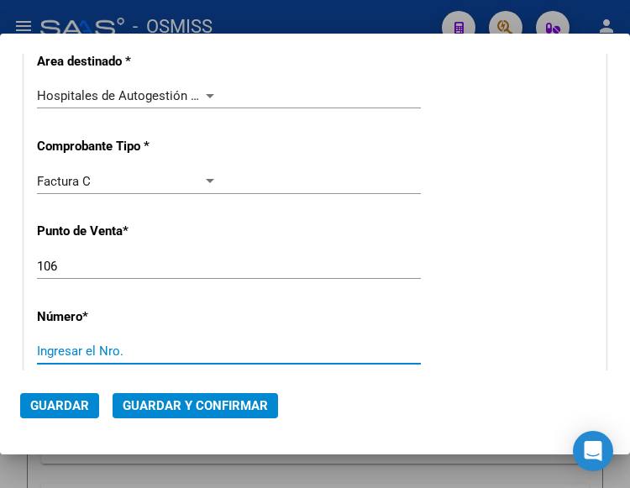
click at [86, 354] on input "Ingresar el Nro." at bounding box center [127, 350] width 181 height 15
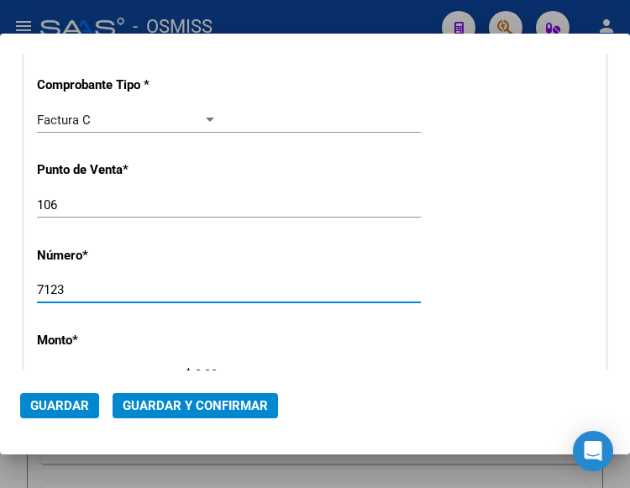
scroll to position [504, 0]
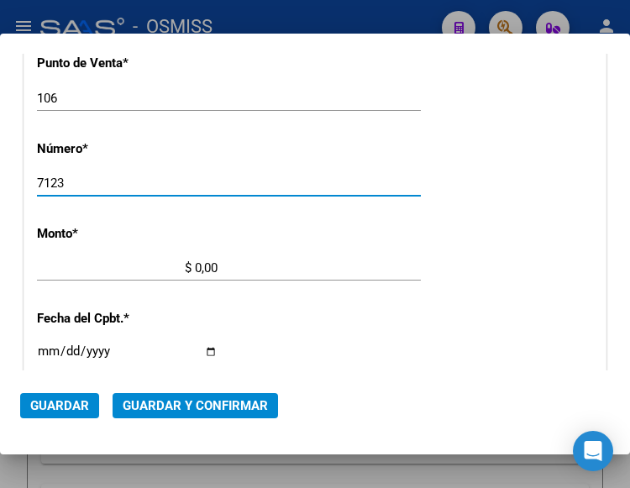
type input "7123"
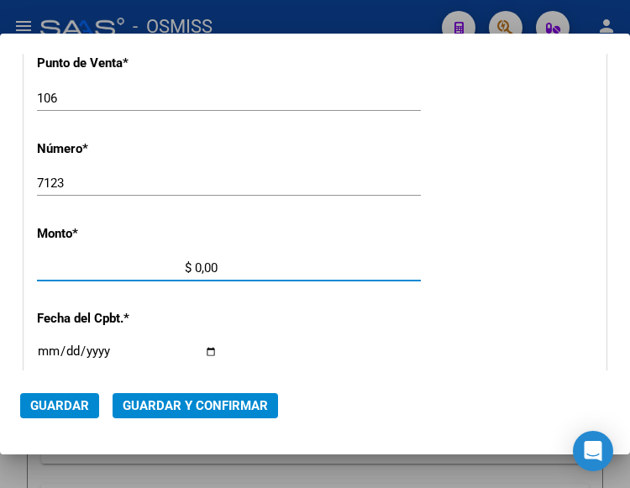
click at [196, 265] on input "$ 0,00" at bounding box center [127, 267] width 181 height 15
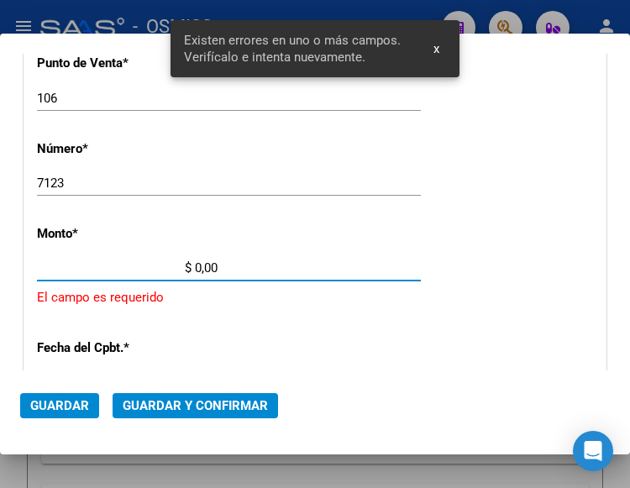
scroll to position [553, 0]
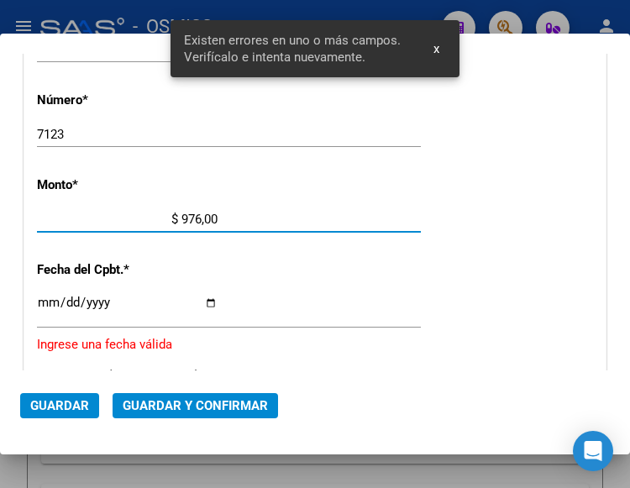
type input "$ 9.761,00"
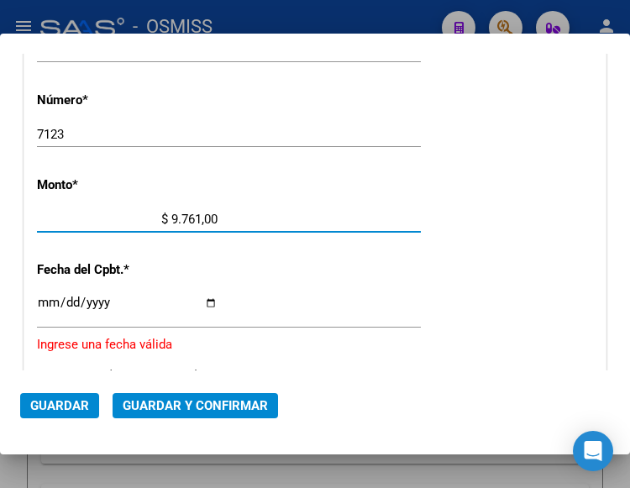
click at [39, 301] on input "Ingresar la fecha" at bounding box center [127, 309] width 181 height 27
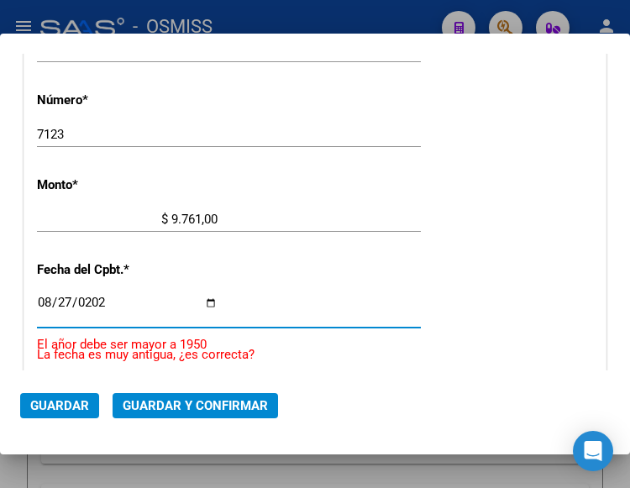
type input "2025-08-27"
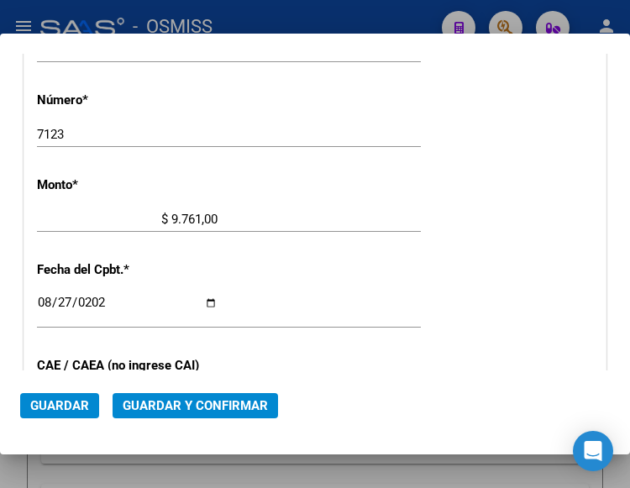
scroll to position [637, 0]
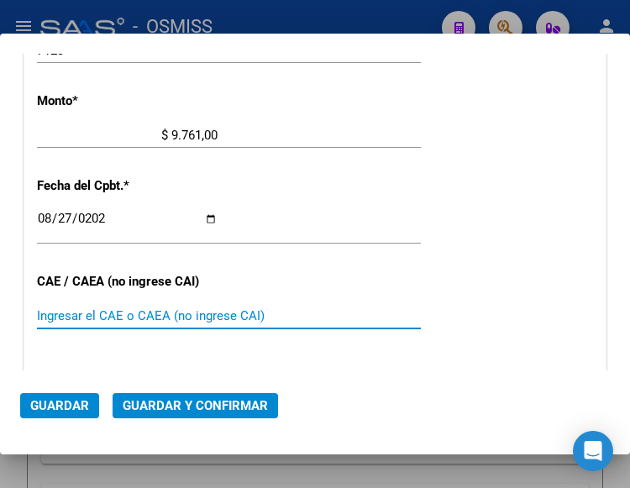
click at [104, 310] on input "Ingresar el CAE o CAEA (no ingrese CAI)" at bounding box center [127, 315] width 181 height 15
type input "75358767408828"
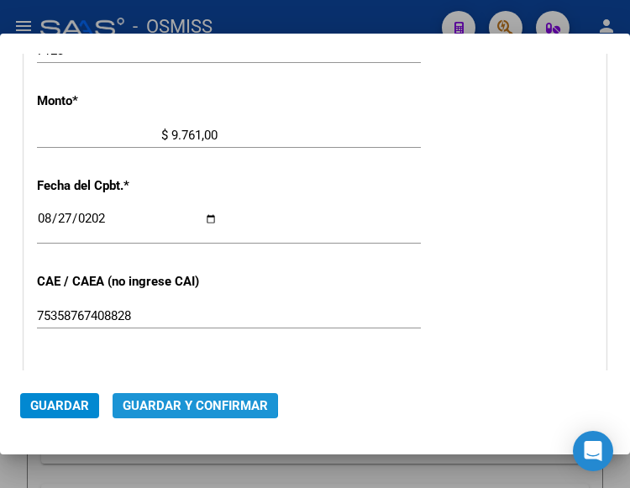
click at [191, 403] on span "Guardar y Confirmar" at bounding box center [195, 405] width 145 height 15
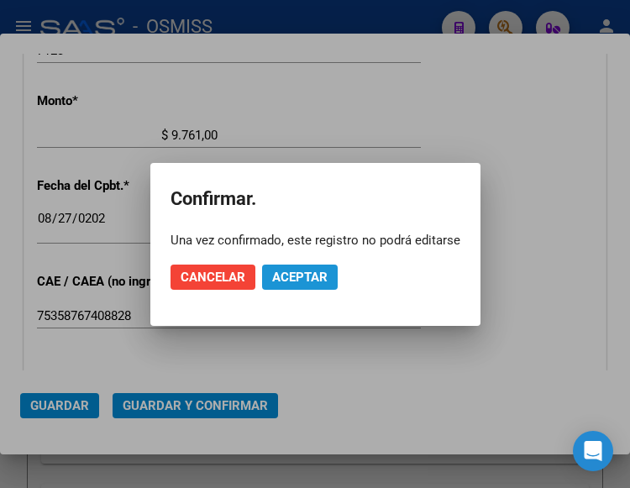
click at [286, 279] on span "Aceptar" at bounding box center [299, 277] width 55 height 15
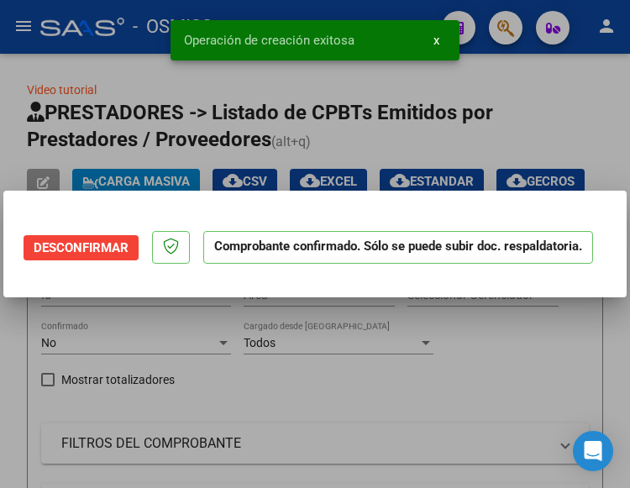
scroll to position [0, 0]
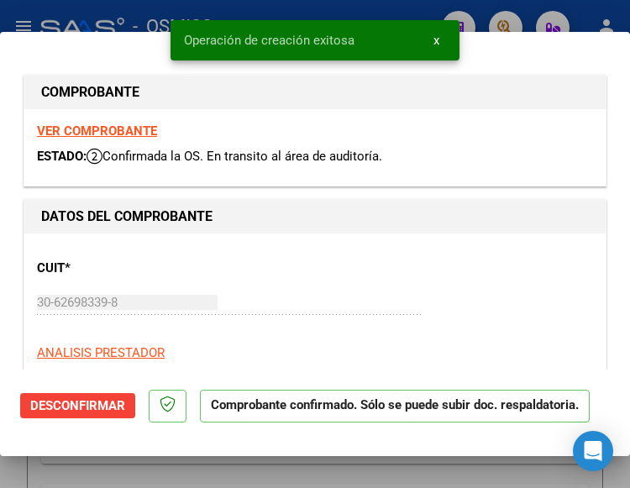
type input "2025-10-26"
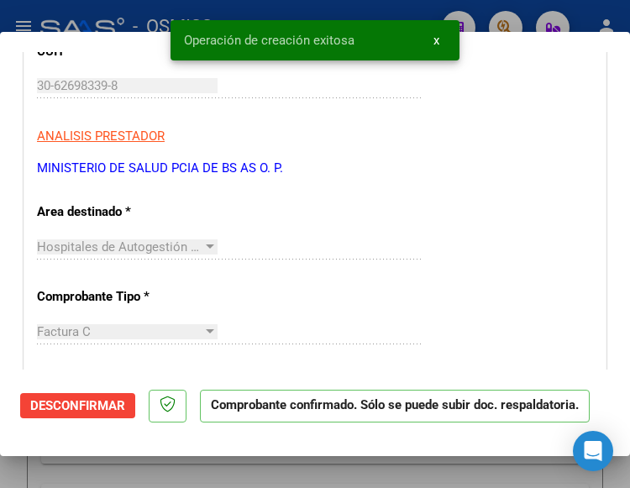
scroll to position [252, 0]
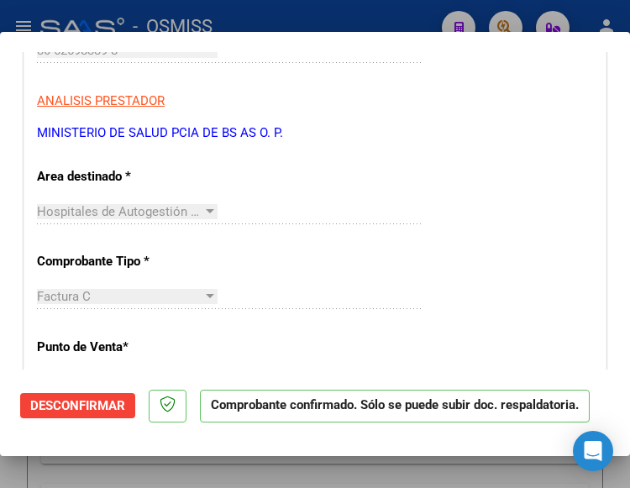
click at [408, 225] on div "Hospitales de Autogestión - Afiliaciones Seleccionar Area" at bounding box center [229, 219] width 384 height 41
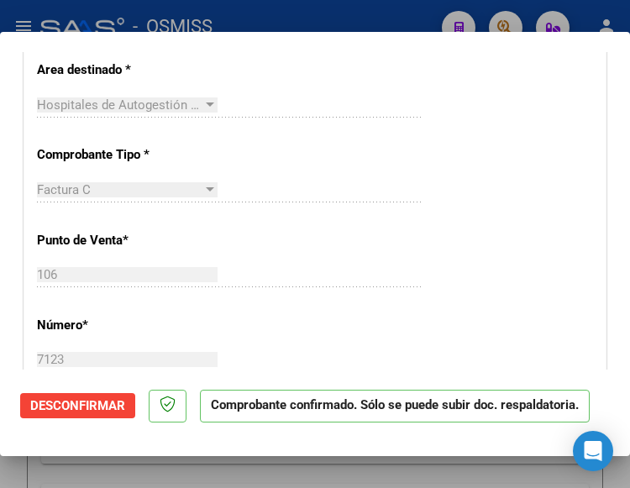
scroll to position [420, 0]
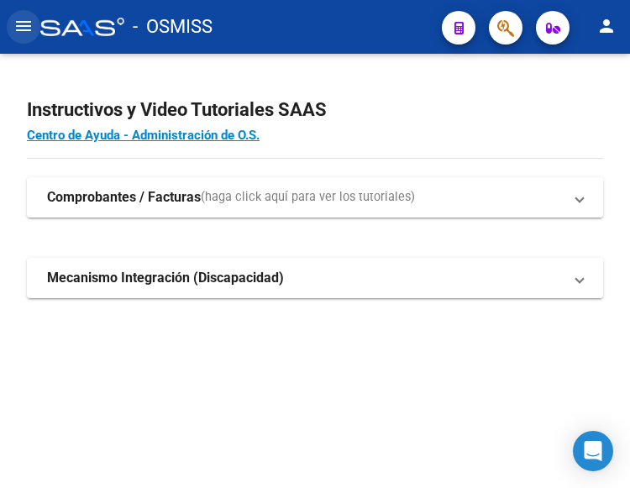
click at [27, 21] on mat-icon "menu" at bounding box center [23, 26] width 20 height 20
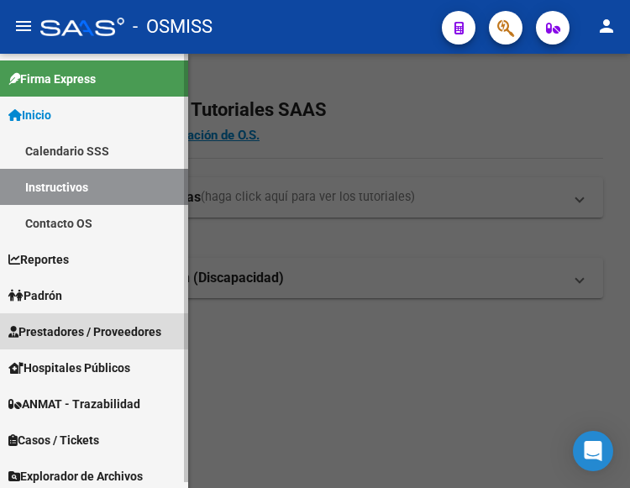
click at [76, 323] on span "Prestadores / Proveedores" at bounding box center [84, 331] width 153 height 18
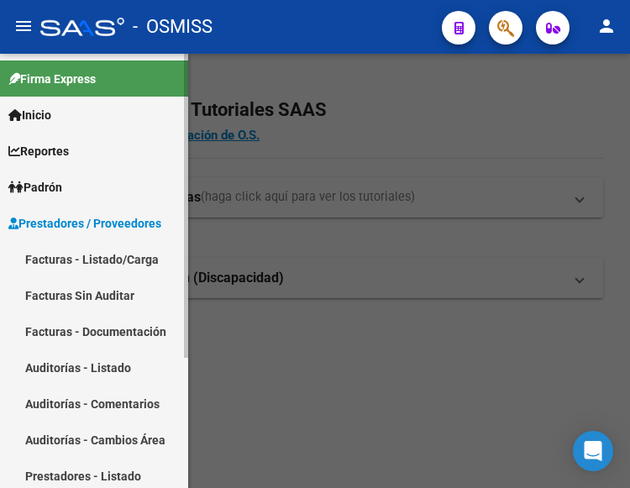
click at [76, 262] on link "Facturas - Listado/Carga" at bounding box center [94, 259] width 188 height 36
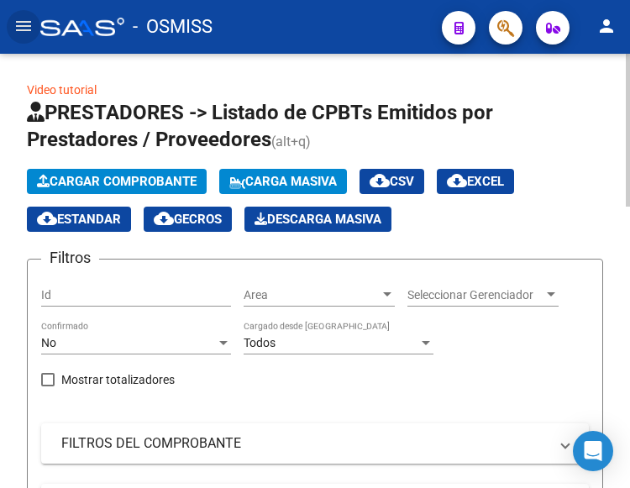
click at [143, 178] on span "Cargar Comprobante" at bounding box center [117, 181] width 160 height 15
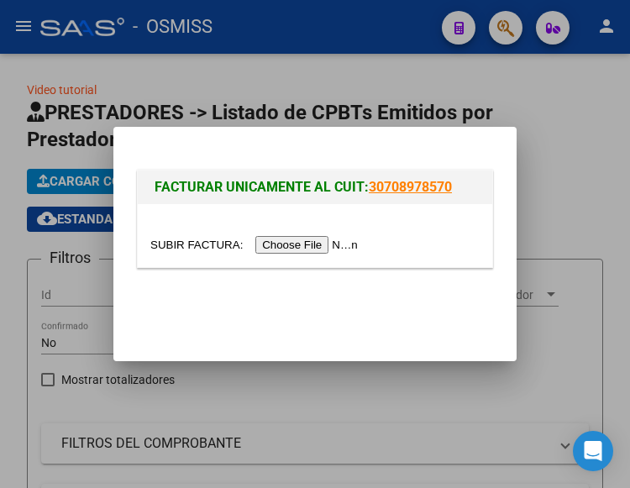
click at [312, 243] on input "file" at bounding box center [256, 245] width 212 height 18
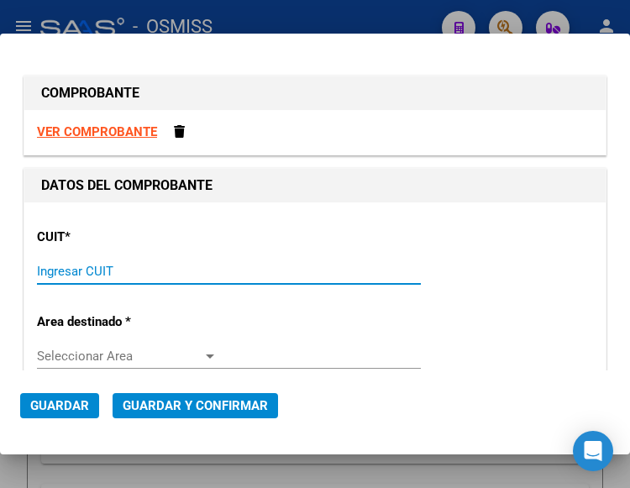
click at [102, 267] on input "Ingresar CUIT" at bounding box center [127, 271] width 181 height 15
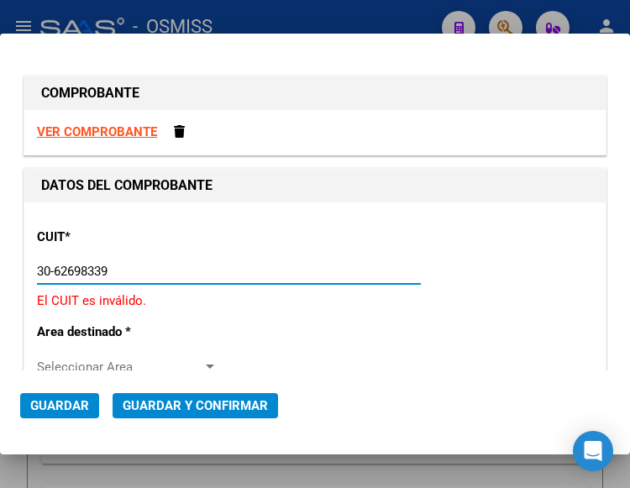
type input "30-62698339-8"
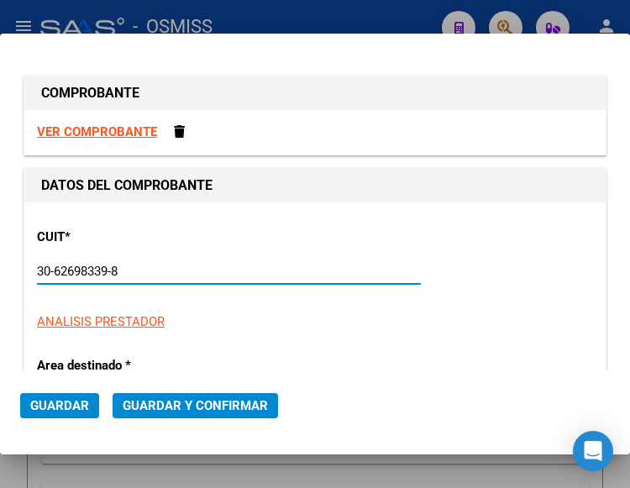
type input "106"
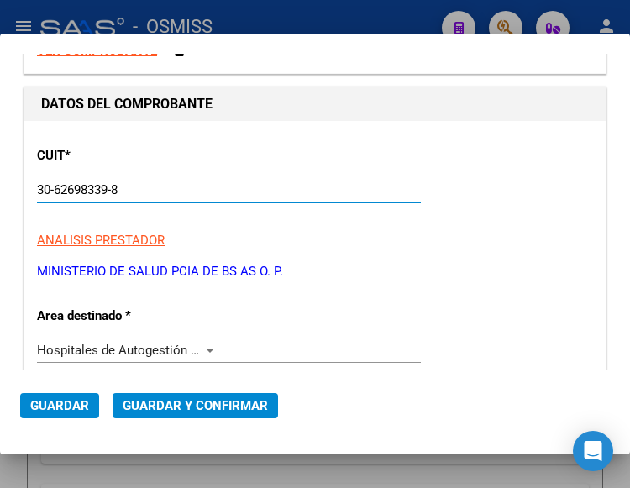
scroll to position [168, 0]
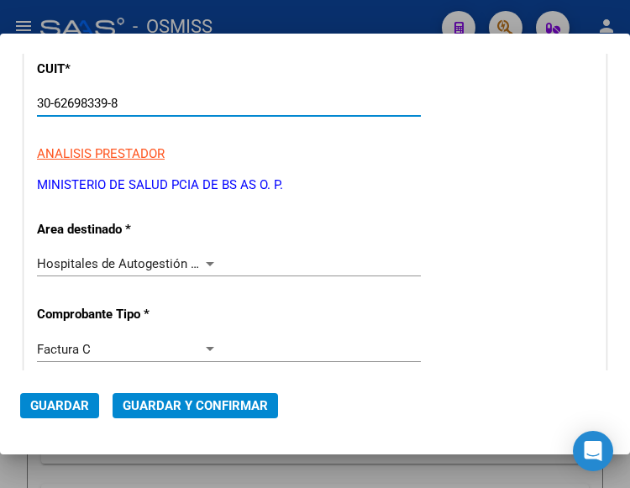
type input "30-62698339-8"
click at [202, 261] on div at bounding box center [209, 263] width 15 height 13
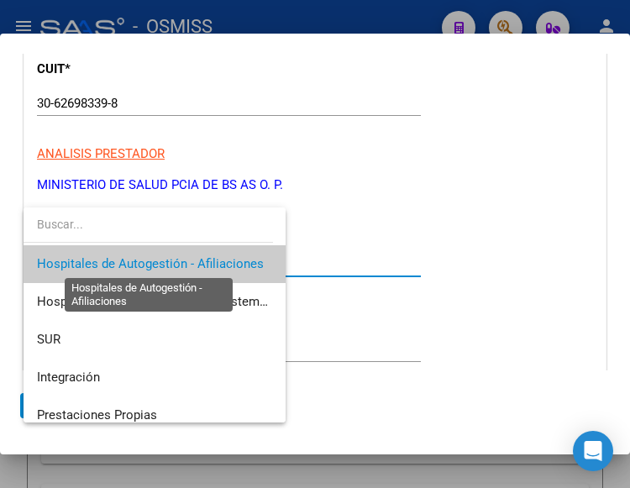
click at [199, 261] on span "Hospitales de Autogestión - Afiliaciones" at bounding box center [150, 263] width 227 height 15
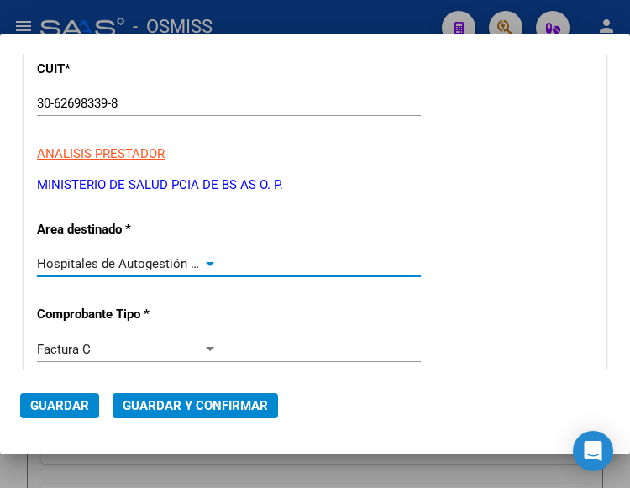
scroll to position [252, 0]
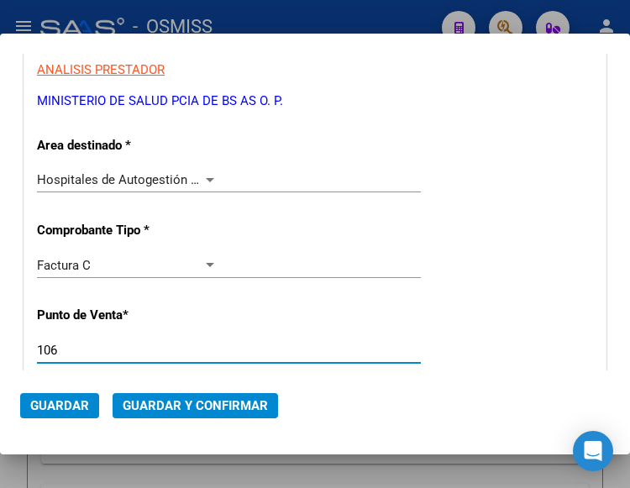
click at [101, 353] on input "106" at bounding box center [127, 350] width 181 height 15
type input "112"
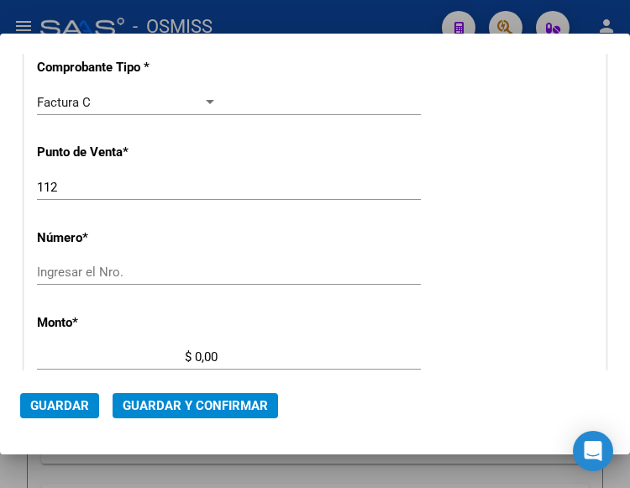
scroll to position [420, 0]
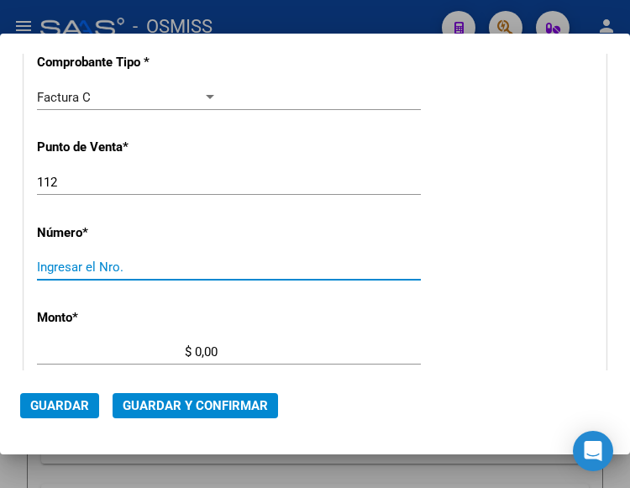
click at [71, 266] on input "Ingresar el Nro." at bounding box center [127, 267] width 181 height 15
type input "5065"
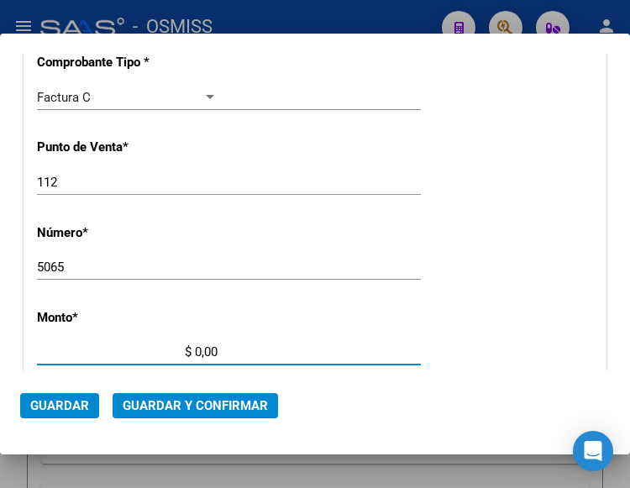
click at [196, 346] on input "$ 0,00" at bounding box center [127, 351] width 181 height 15
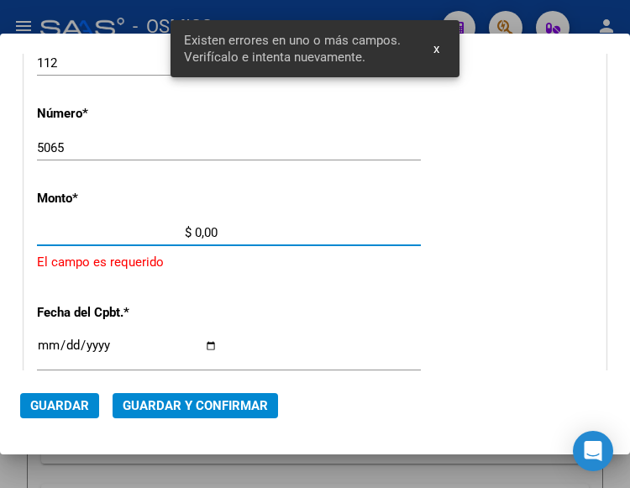
scroll to position [553, 0]
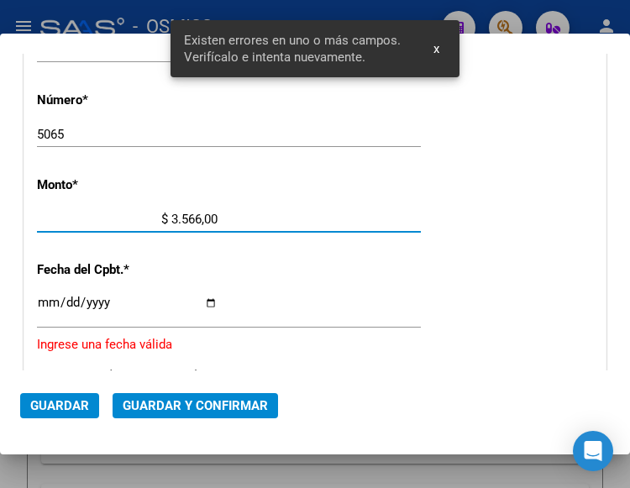
type input "$ 35.667,00"
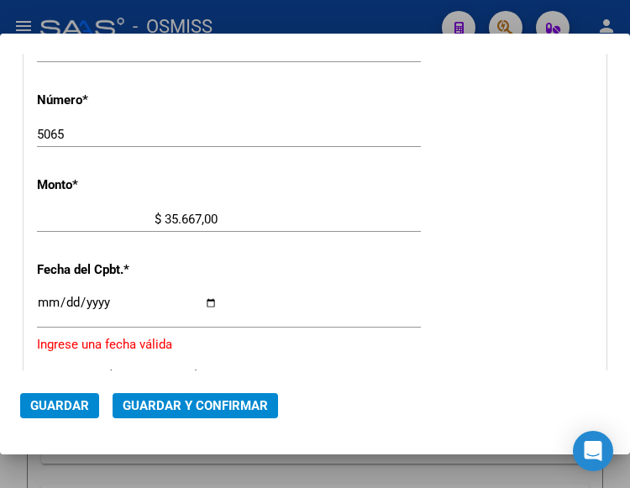
click at [45, 295] on div "Ingresar la fecha" at bounding box center [229, 310] width 384 height 36
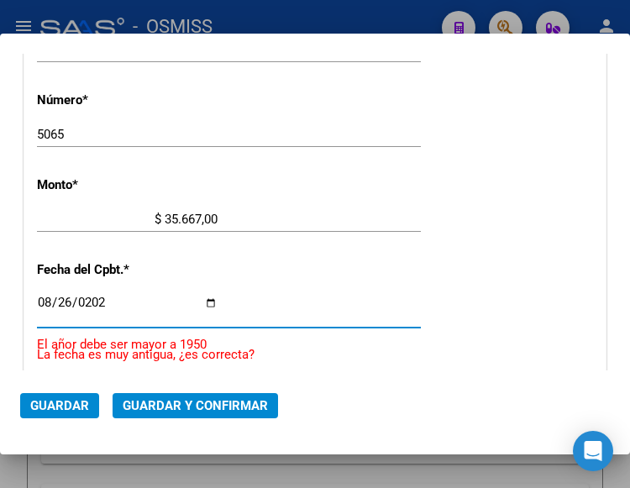
type input "2025-08-26"
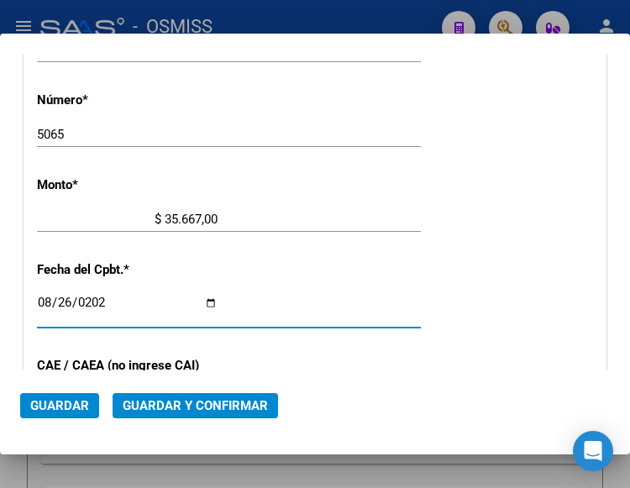
scroll to position [637, 0]
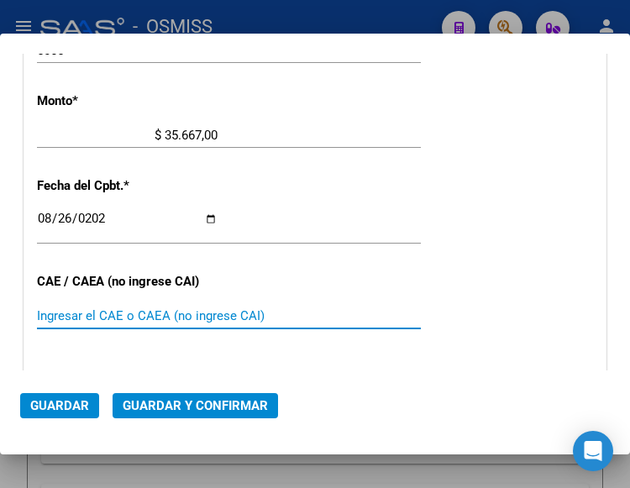
click at [114, 319] on input "Ingresar el CAE o CAEA (no ingrese CAI)" at bounding box center [127, 315] width 181 height 15
type input "75348665234333"
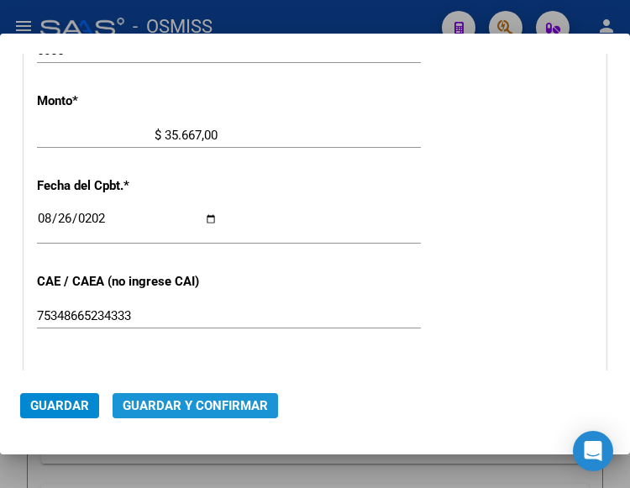
click at [207, 401] on span "Guardar y Confirmar" at bounding box center [195, 405] width 145 height 15
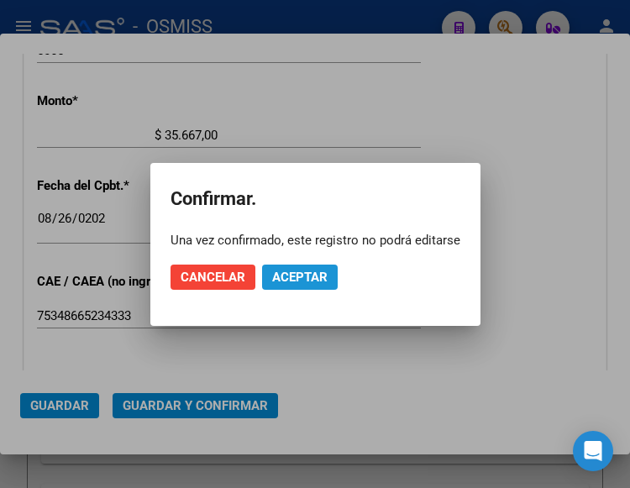
click at [296, 275] on span "Aceptar" at bounding box center [299, 277] width 55 height 15
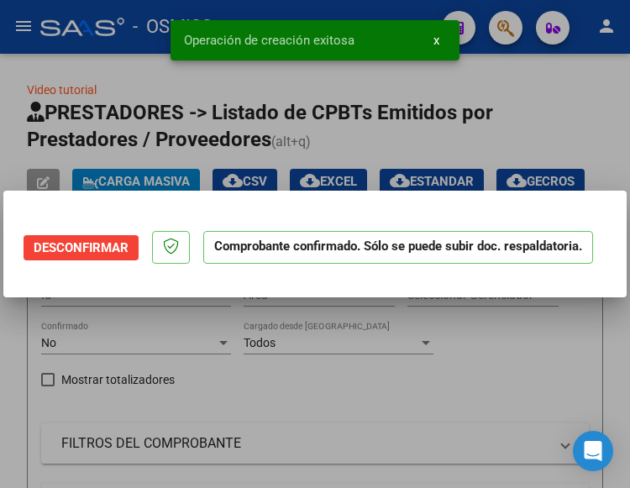
scroll to position [0, 0]
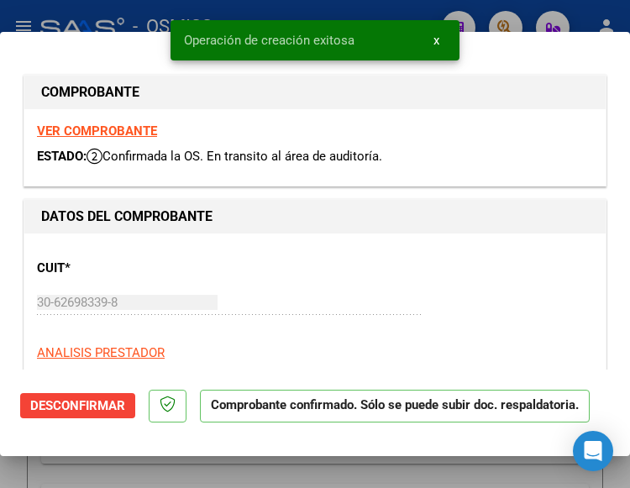
type input "2025-10-25"
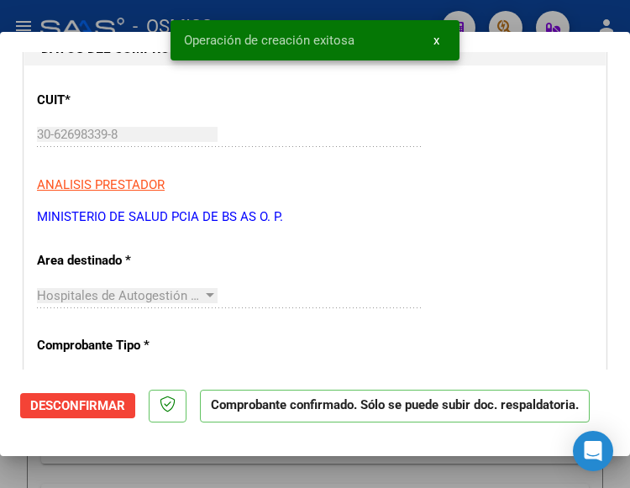
scroll to position [252, 0]
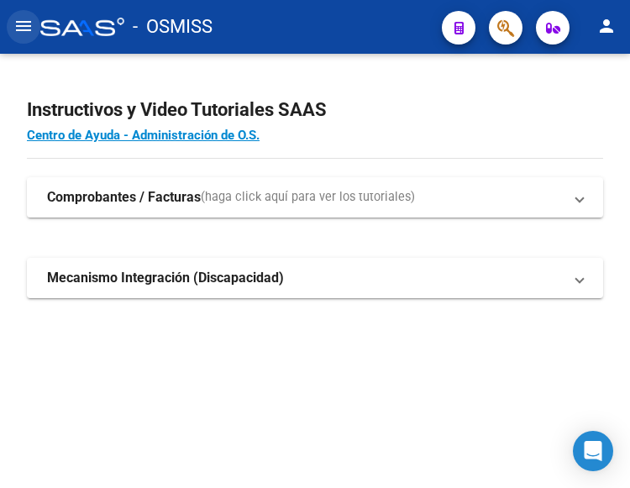
click at [22, 22] on mat-icon "menu" at bounding box center [23, 26] width 20 height 20
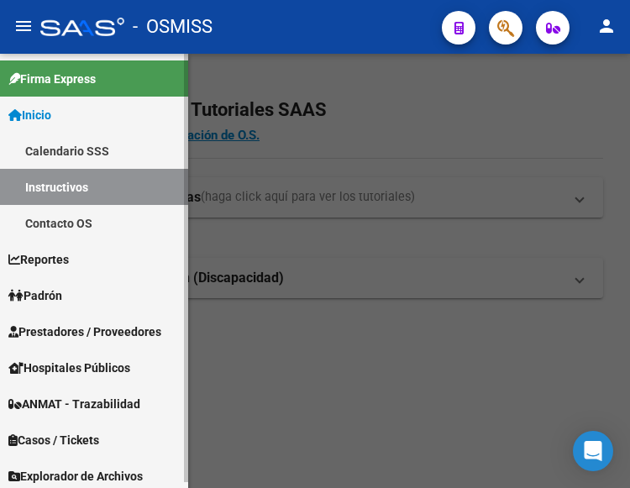
click at [92, 324] on span "Prestadores / Proveedores" at bounding box center [84, 331] width 153 height 18
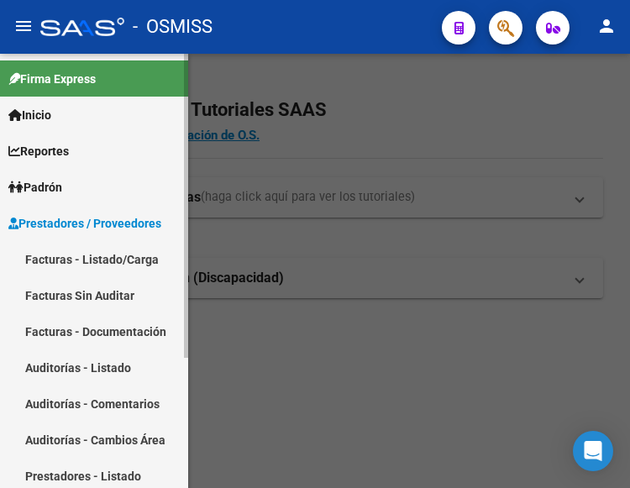
click at [82, 254] on link "Facturas - Listado/Carga" at bounding box center [94, 259] width 188 height 36
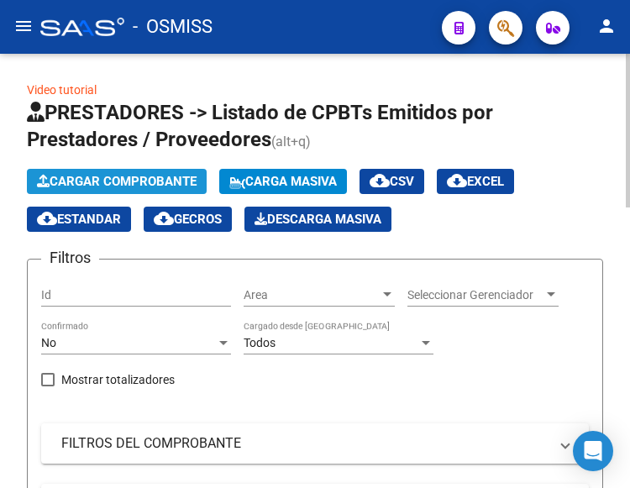
click at [157, 182] on span "Cargar Comprobante" at bounding box center [117, 181] width 160 height 15
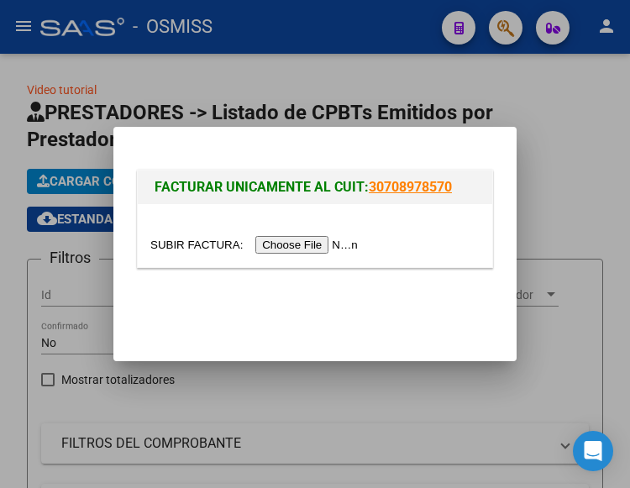
click at [304, 245] on input "file" at bounding box center [256, 245] width 212 height 18
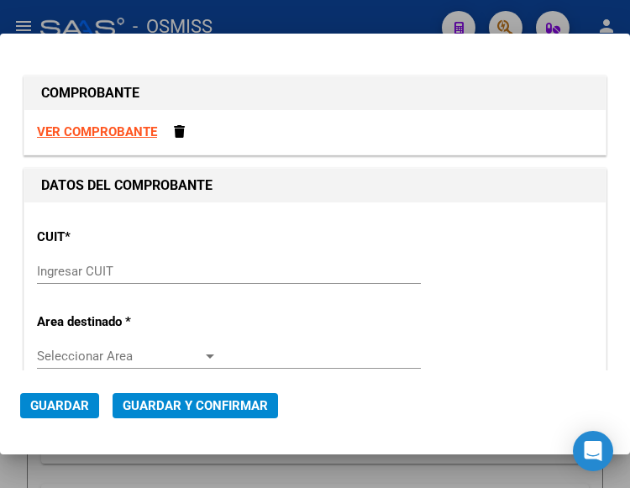
click at [86, 268] on input "Ingresar CUIT" at bounding box center [127, 271] width 181 height 15
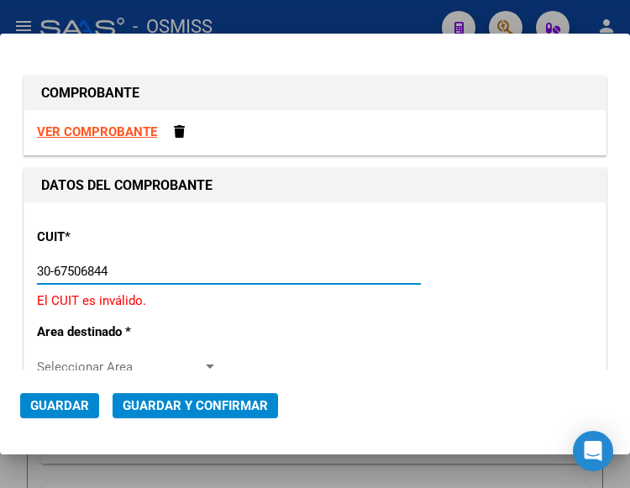
type input "30-67506844-1"
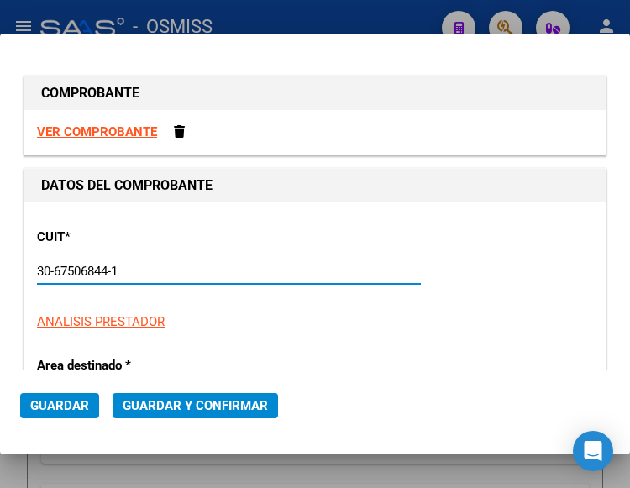
type input "113"
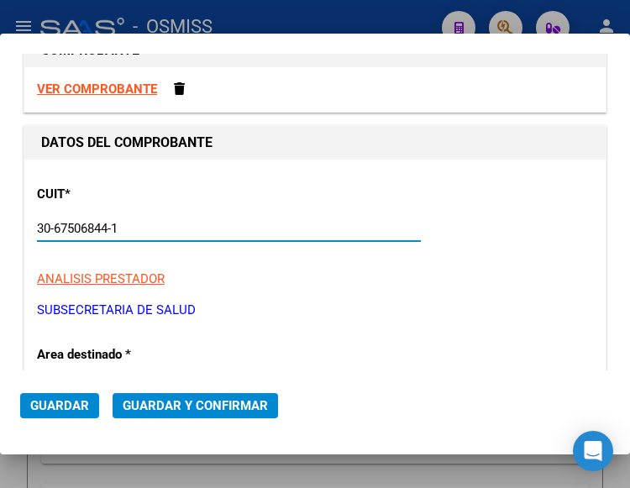
scroll to position [84, 0]
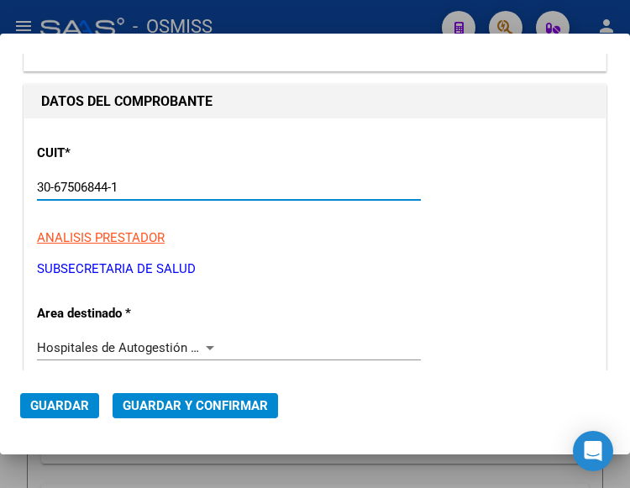
type input "30-67506844-1"
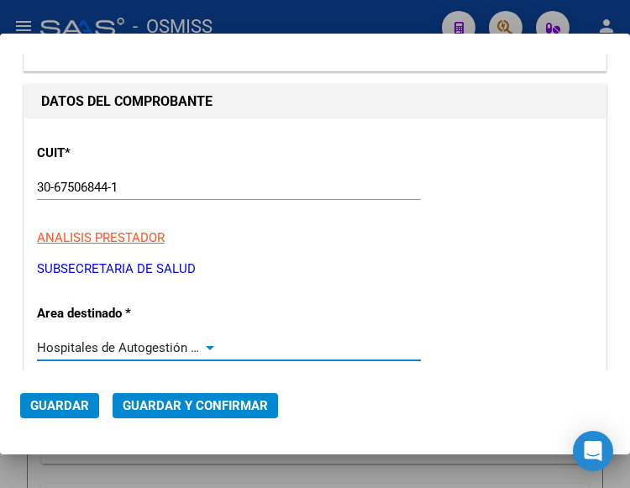
click at [206, 346] on div at bounding box center [210, 348] width 8 height 4
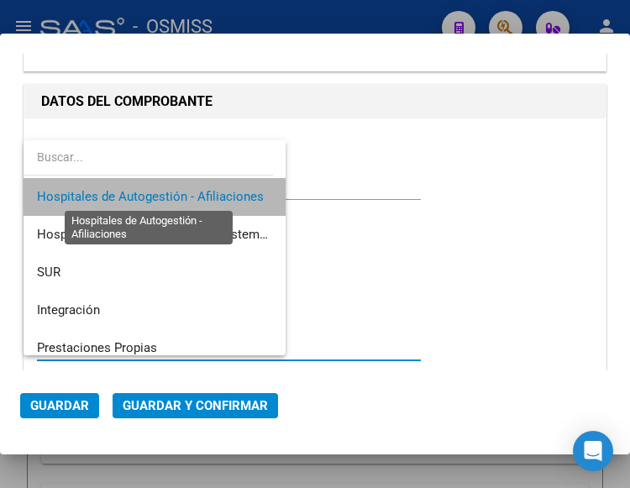
click at [195, 191] on span "Hospitales de Autogestión - Afiliaciones" at bounding box center [150, 196] width 227 height 15
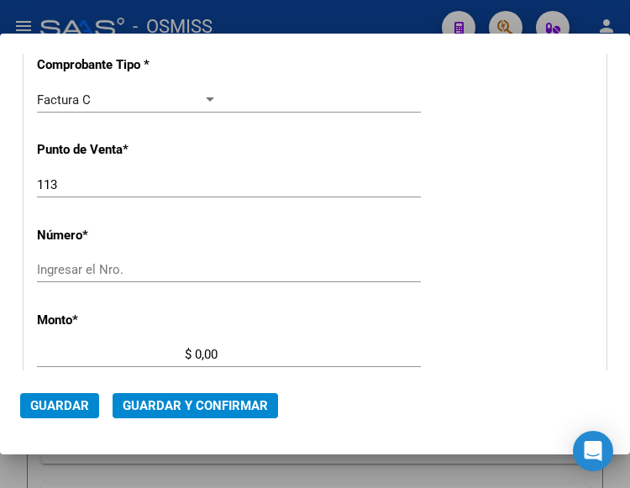
scroll to position [420, 0]
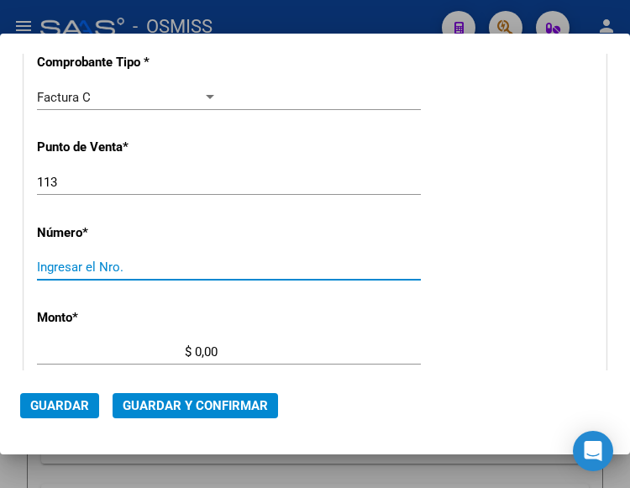
click at [64, 261] on input "Ingresar el Nro." at bounding box center [127, 267] width 181 height 15
type input "7608"
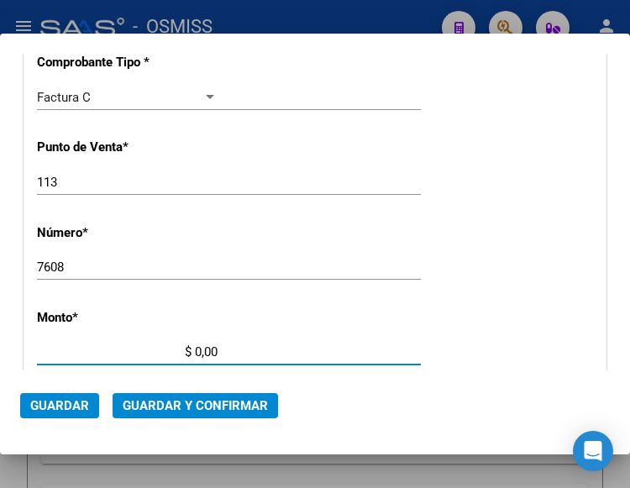
click at [194, 350] on input "$ 0,00" at bounding box center [127, 351] width 181 height 15
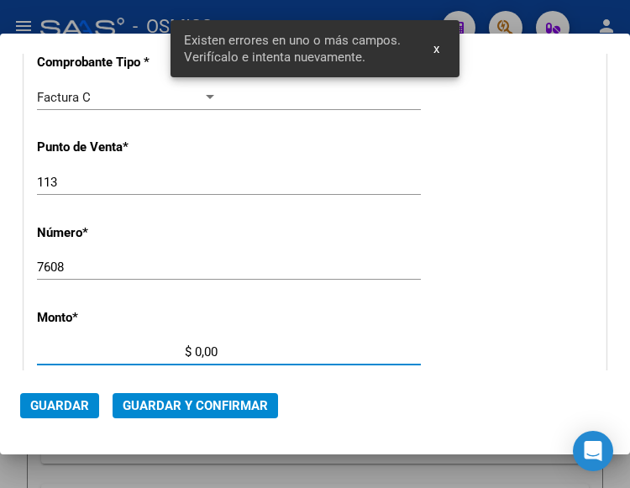
scroll to position [553, 0]
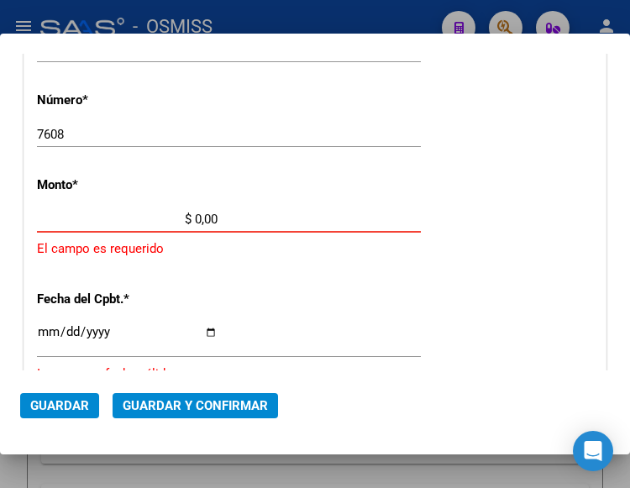
click at [195, 217] on input "$ 0,00" at bounding box center [127, 219] width 181 height 15
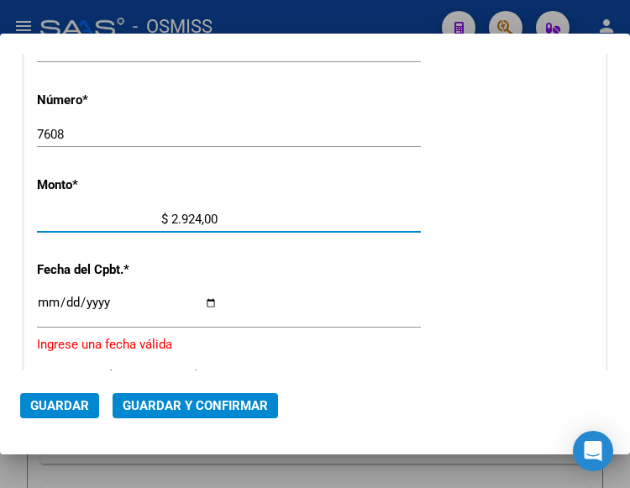
type input "$ 29.244,00"
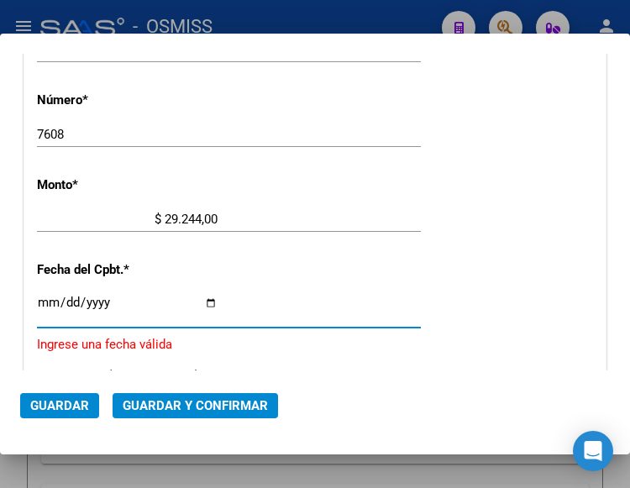
click at [43, 303] on input "Ingresar la fecha" at bounding box center [127, 309] width 181 height 27
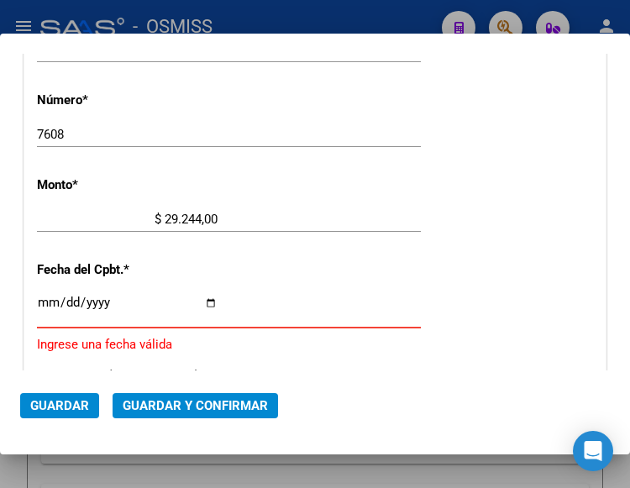
click at [47, 299] on input "Ingresar la fecha" at bounding box center [127, 309] width 181 height 27
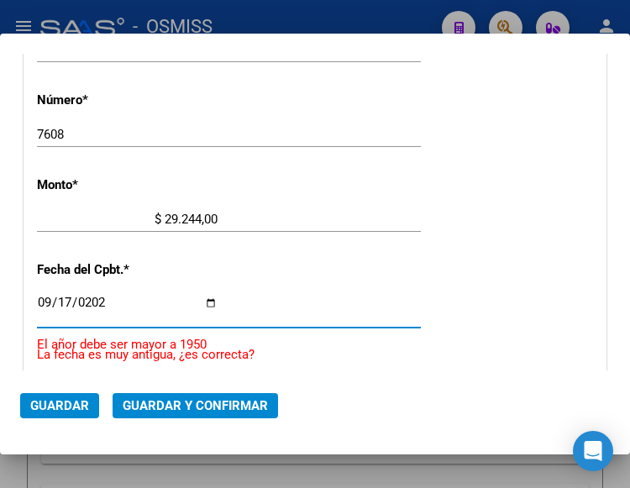
type input "[DATE]"
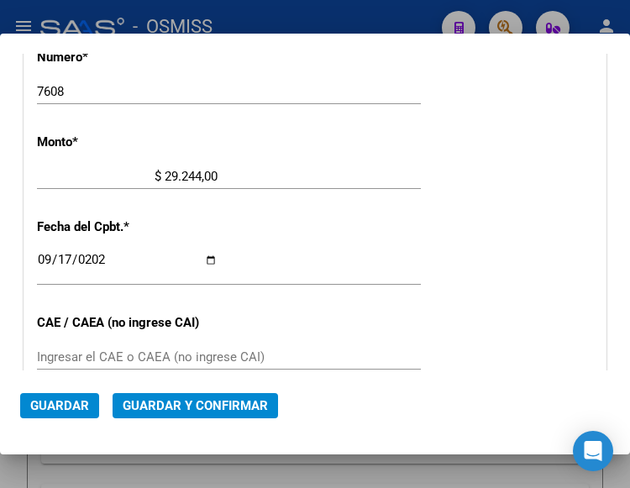
scroll to position [637, 0]
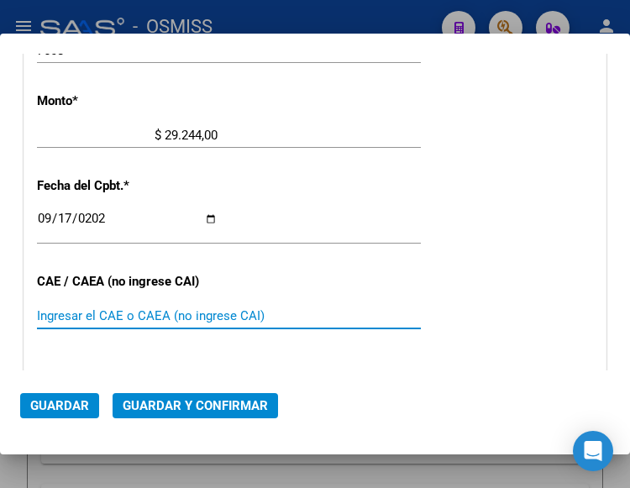
click at [105, 321] on input "Ingresar el CAE o CAEA (no ingrese CAI)" at bounding box center [127, 315] width 181 height 15
click at [61, 312] on input "Ingresar el CAE o CAEA (no ingrese CAI)" at bounding box center [127, 315] width 181 height 15
type input "75381461915085"
click at [182, 403] on span "Guardar y Confirmar" at bounding box center [195, 405] width 145 height 15
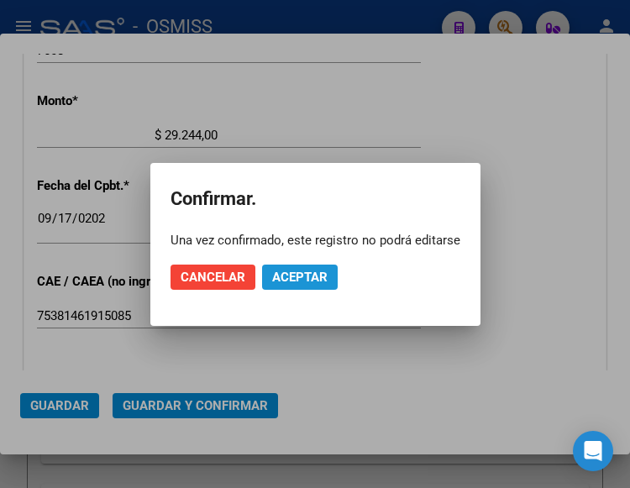
click at [307, 277] on span "Aceptar" at bounding box center [299, 277] width 55 height 15
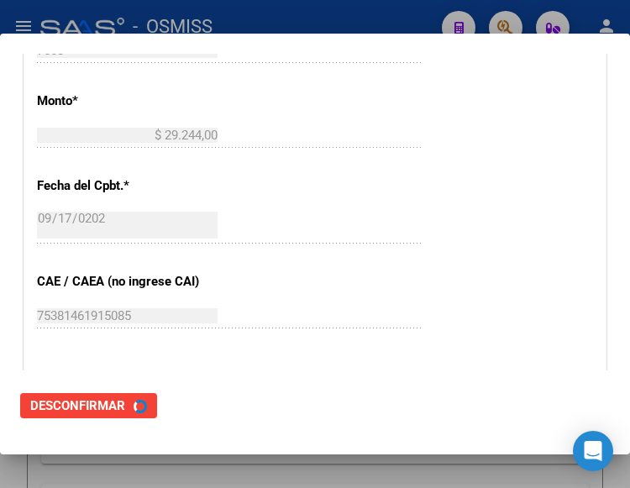
scroll to position [0, 0]
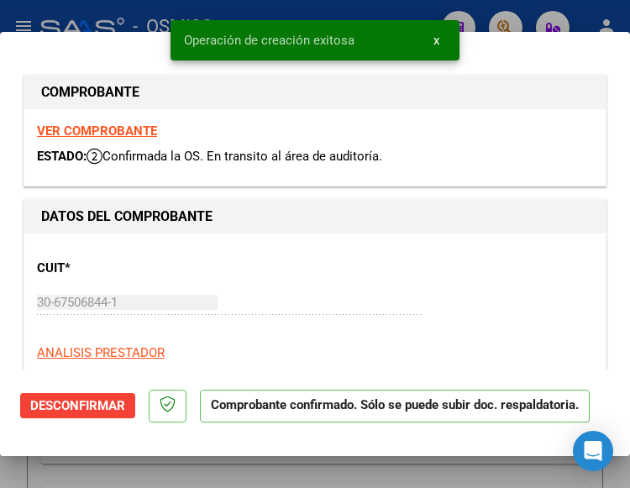
type input "[DATE]"
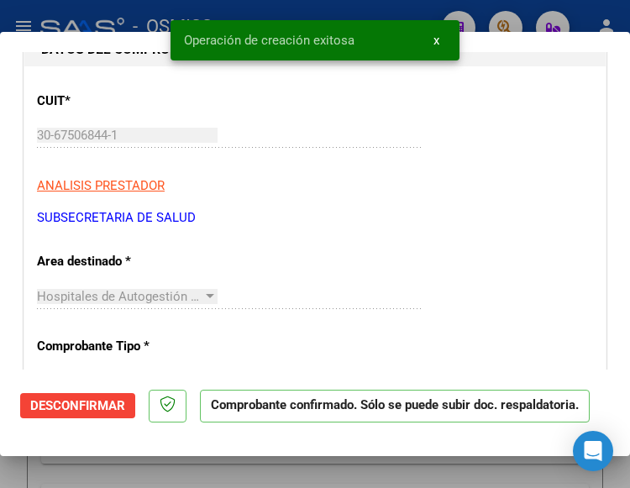
scroll to position [168, 0]
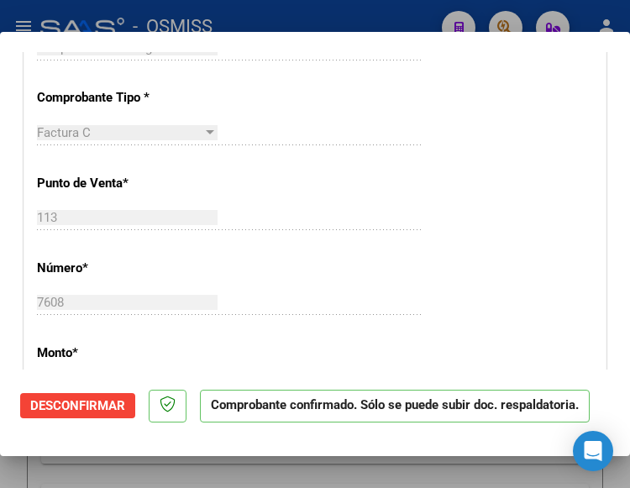
scroll to position [420, 0]
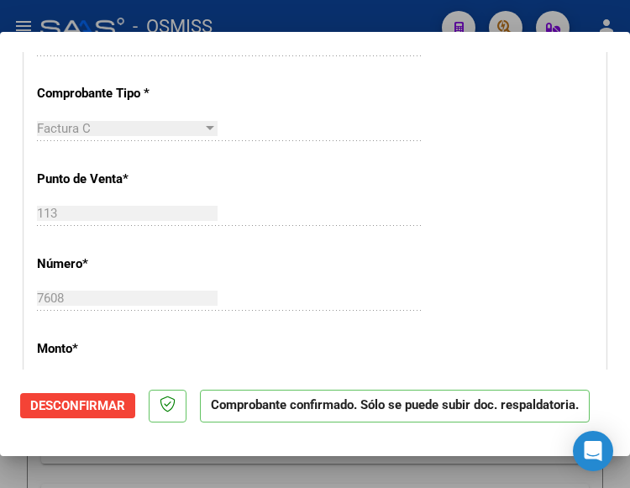
click at [236, 193] on div "CUIT * 30-67506844-1 Ingresar CUIT ANALISIS PRESTADOR SUBSECRETARIA DE [PERSON_…" at bounding box center [314, 409] width 581 height 1191
click at [328, 144] on div "Factura C Seleccionar Tipo" at bounding box center [229, 136] width 384 height 41
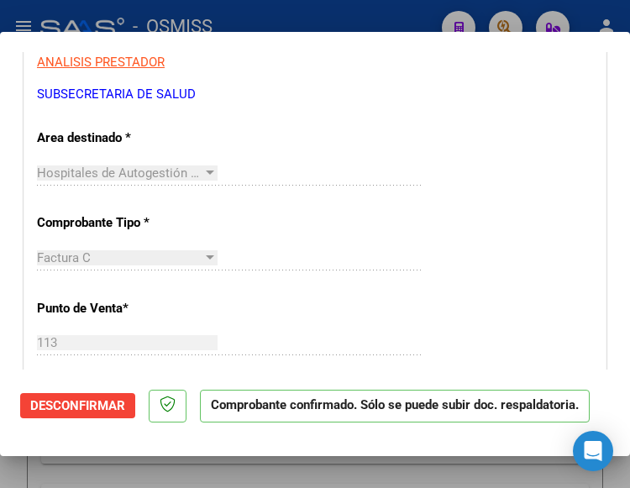
scroll to position [252, 0]
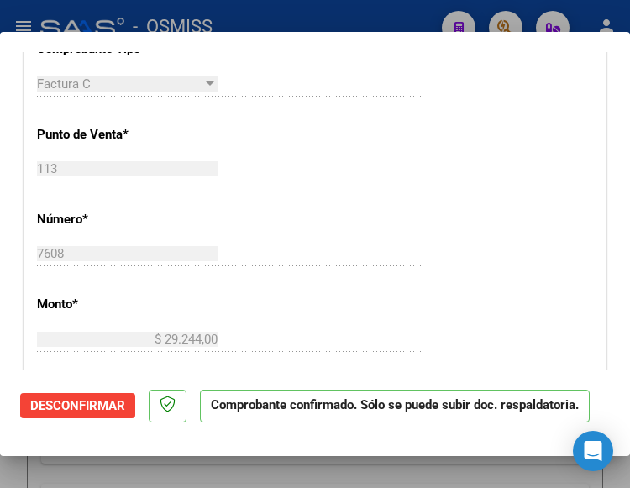
scroll to position [504, 0]
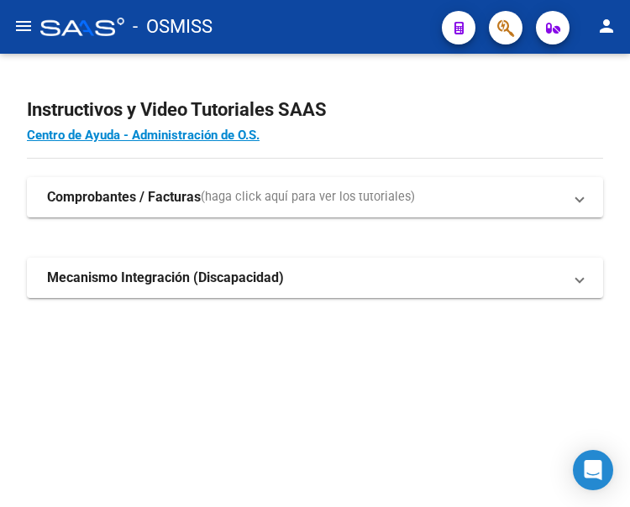
click at [24, 27] on mat-icon "menu" at bounding box center [23, 26] width 20 height 20
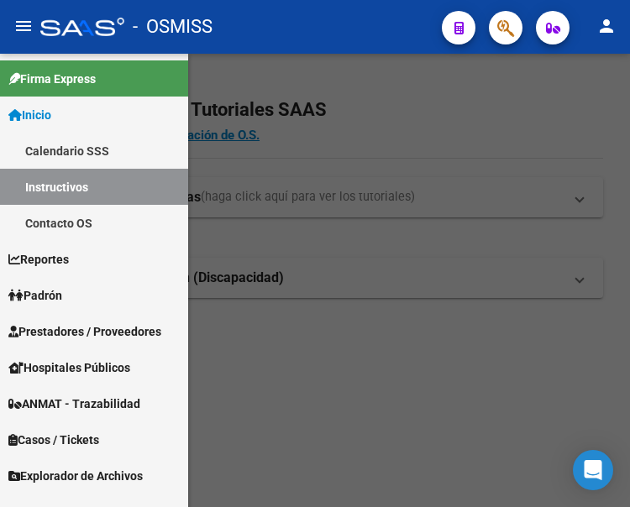
click at [75, 331] on span "Prestadores / Proveedores" at bounding box center [84, 331] width 153 height 18
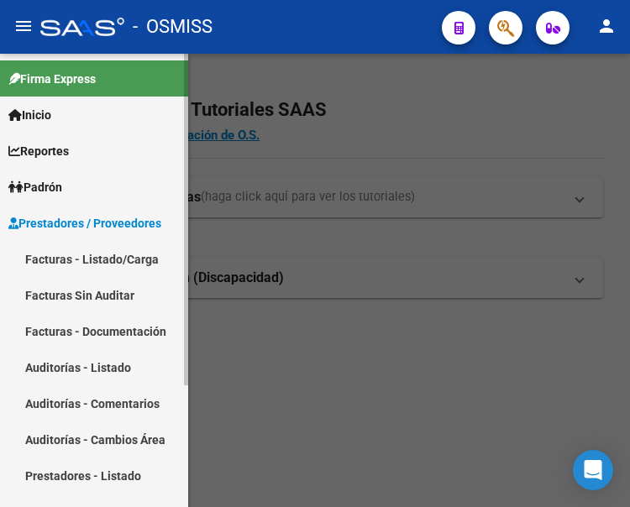
click at [78, 258] on link "Facturas - Listado/Carga" at bounding box center [94, 259] width 188 height 36
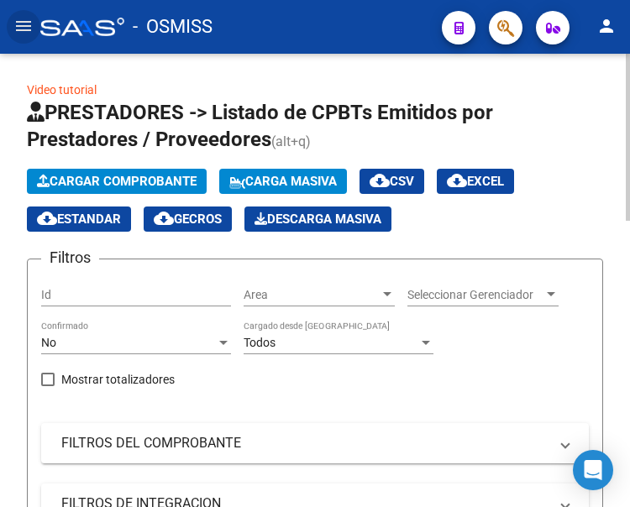
click at [151, 177] on span "Cargar Comprobante" at bounding box center [117, 181] width 160 height 15
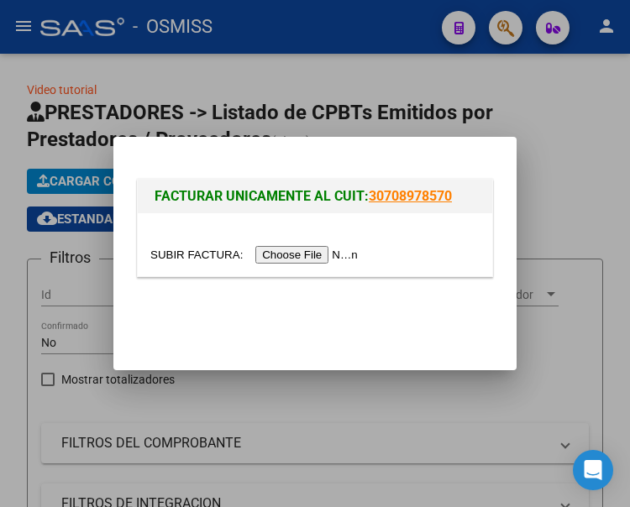
click at [301, 258] on input "file" at bounding box center [256, 255] width 212 height 18
